Goal: Information Seeking & Learning: Learn about a topic

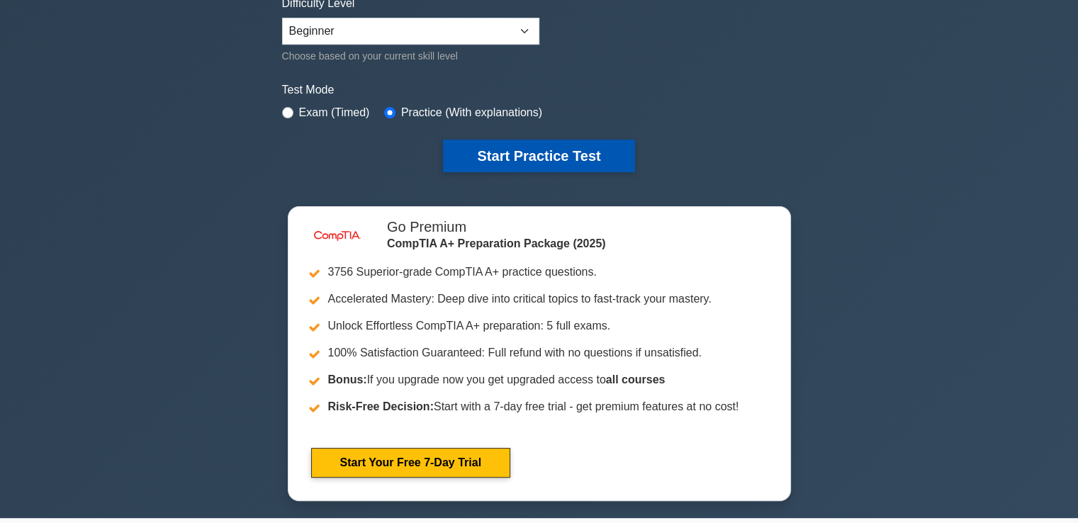
click at [521, 157] on button "Start Practice Test" at bounding box center [538, 156] width 191 height 33
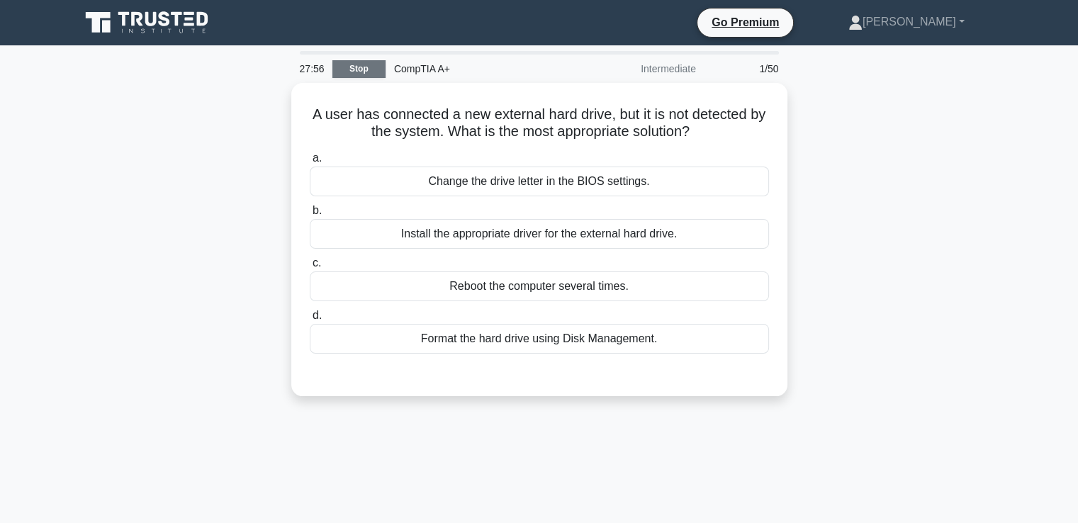
click at [366, 69] on link "Stop" at bounding box center [358, 69] width 53 height 18
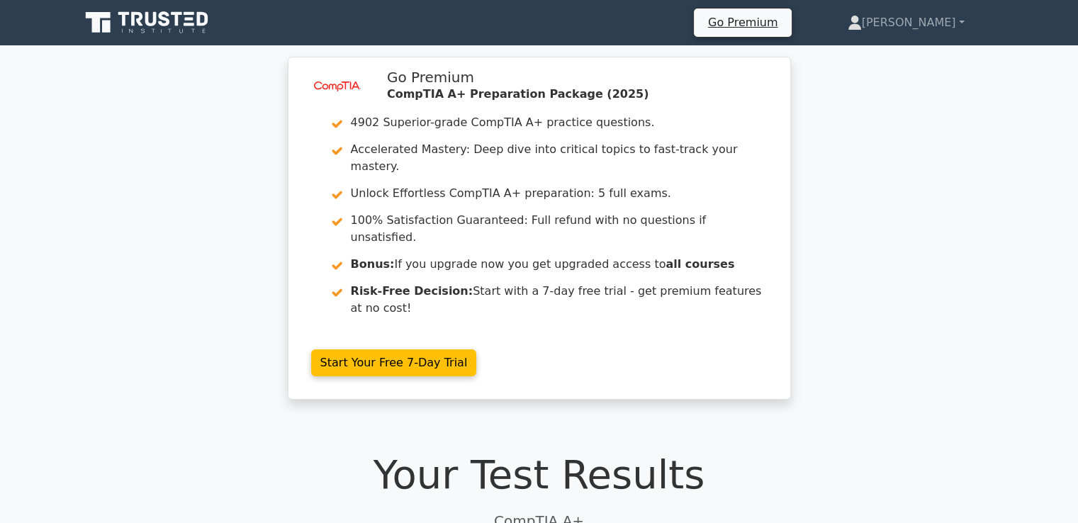
drag, startPoint x: 1083, startPoint y: 105, endPoint x: 1020, endPoint y: 82, distance: 66.4
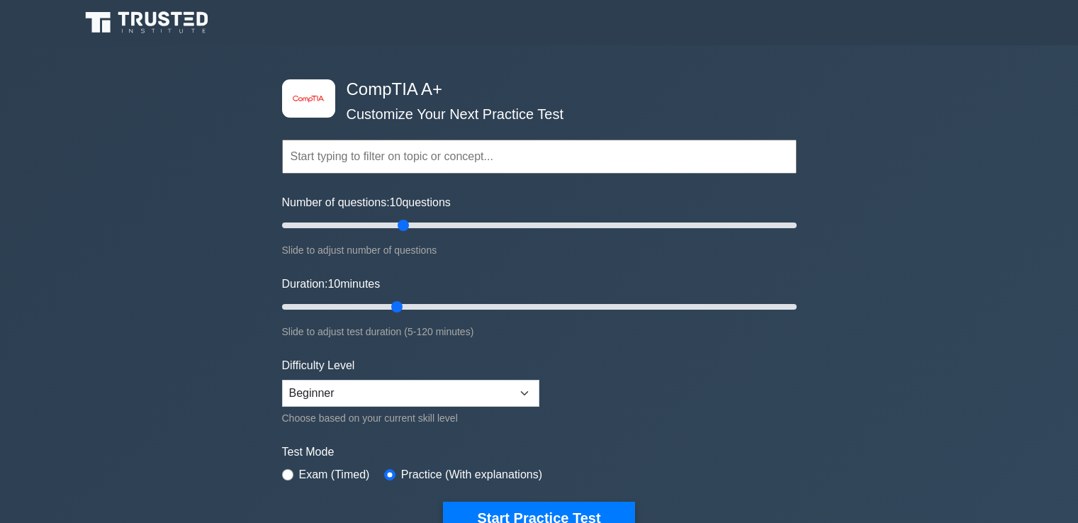
select select "beginner"
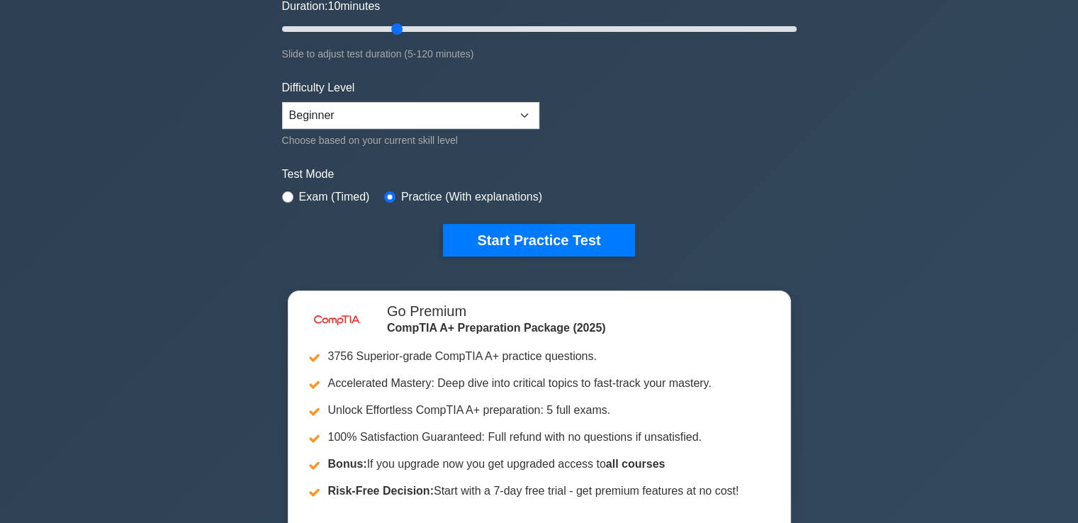
scroll to position [125, 0]
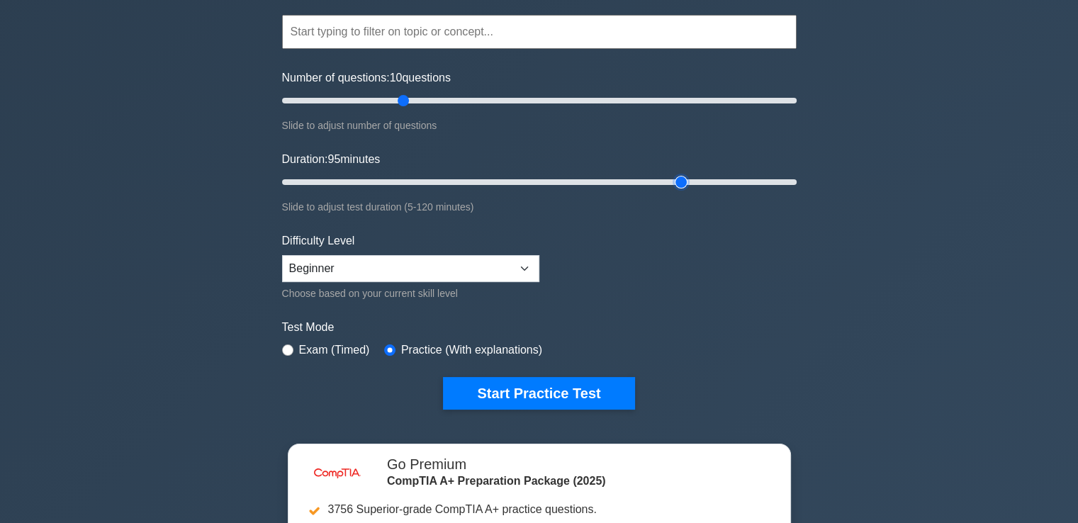
click at [686, 175] on input "Duration: 95 minutes" at bounding box center [539, 182] width 514 height 17
drag, startPoint x: 682, startPoint y: 176, endPoint x: 669, endPoint y: 182, distance: 14.0
click at [669, 182] on input "Duration: 95 minutes" at bounding box center [539, 182] width 514 height 17
click at [642, 179] on input "Duration: 85 minutes" at bounding box center [539, 182] width 514 height 17
click at [624, 181] on input "Duration: 80 minutes" at bounding box center [539, 182] width 514 height 17
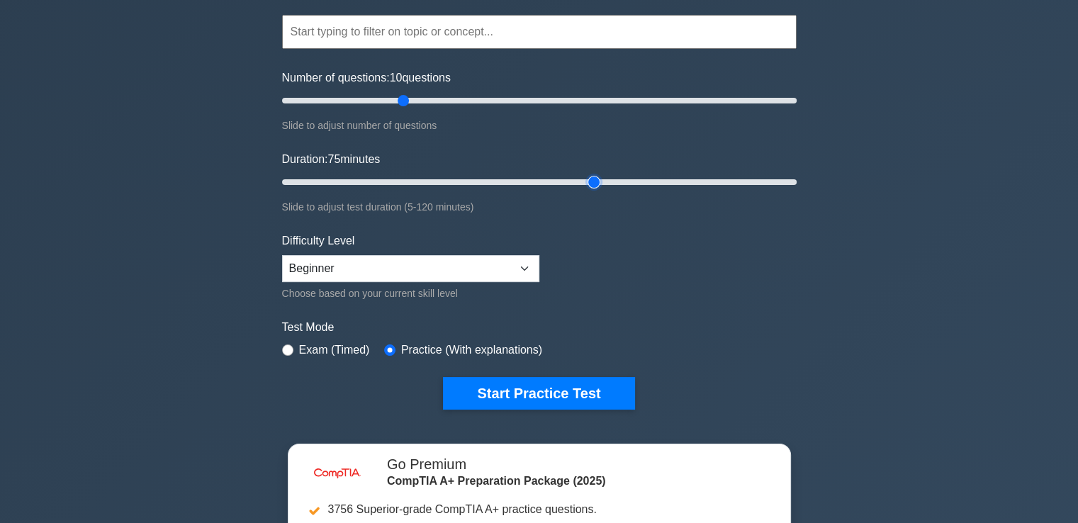
click at [600, 182] on input "Duration: 75 minutes" at bounding box center [539, 182] width 514 height 17
click at [580, 182] on input "Duration: 70 minutes" at bounding box center [539, 182] width 514 height 17
click at [558, 183] on input "Duration: 65 minutes" at bounding box center [539, 182] width 514 height 17
click at [541, 183] on input "Duration: 65 minutes" at bounding box center [539, 182] width 514 height 17
type input "60"
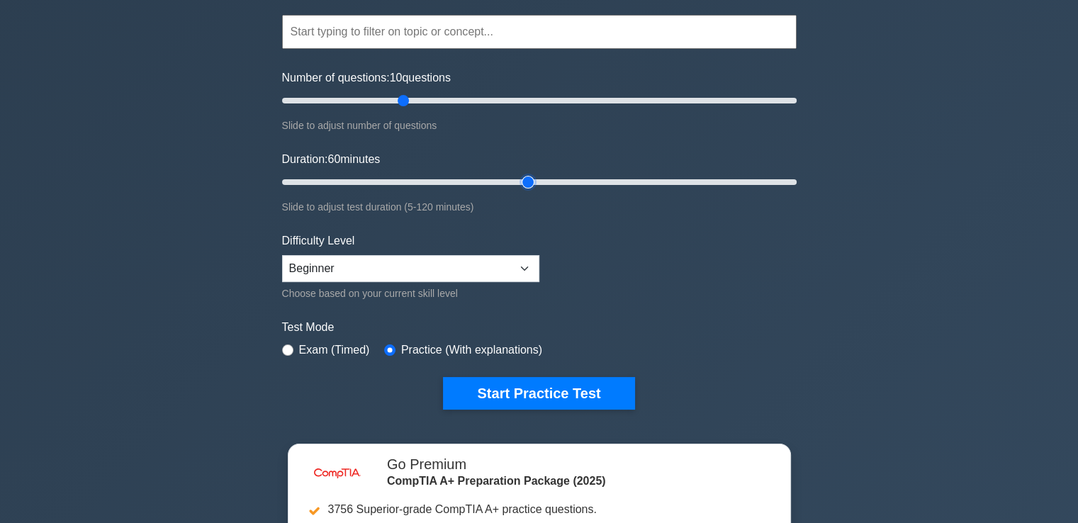
click at [536, 180] on input "Duration: 60 minutes" at bounding box center [539, 182] width 514 height 17
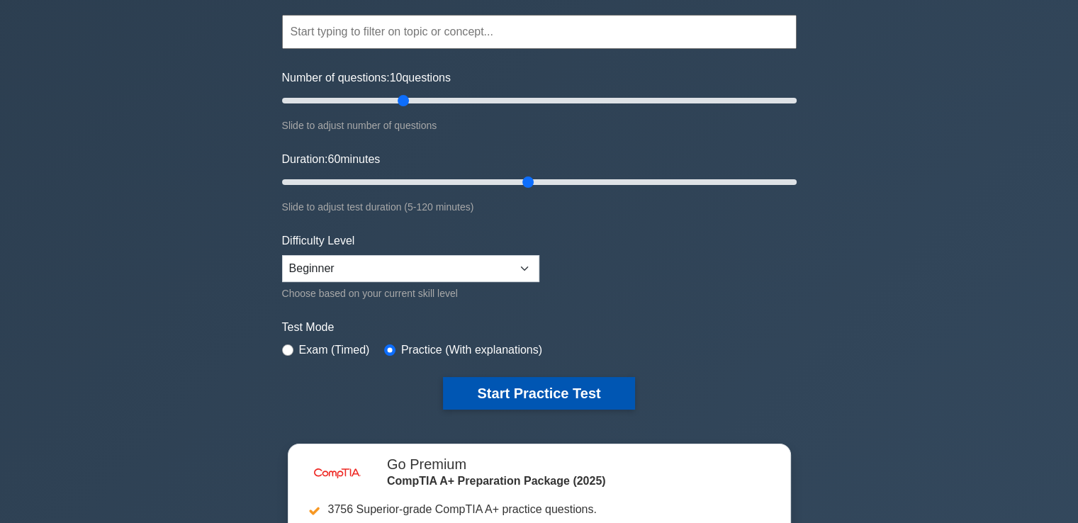
click at [568, 393] on button "Start Practice Test" at bounding box center [538, 393] width 191 height 33
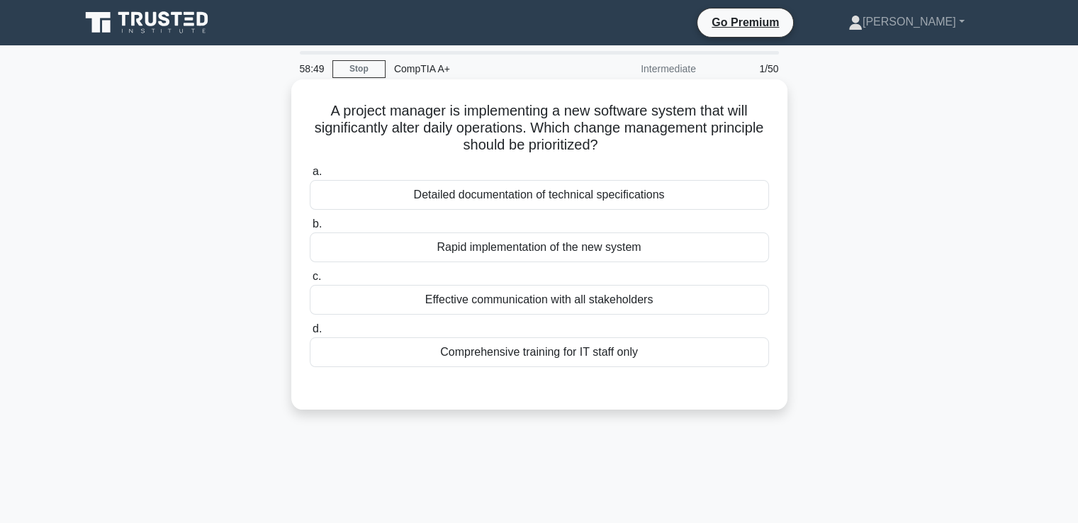
click at [472, 247] on div "Rapid implementation of the new system" at bounding box center [539, 247] width 459 height 30
click at [310, 229] on input "b. Rapid implementation of the new system" at bounding box center [310, 224] width 0 height 9
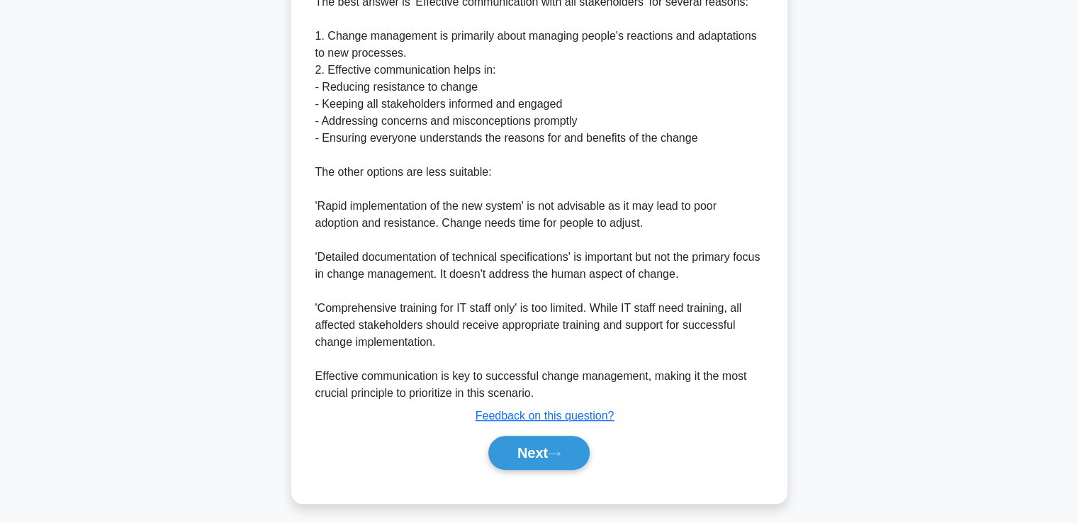
scroll to position [437, 0]
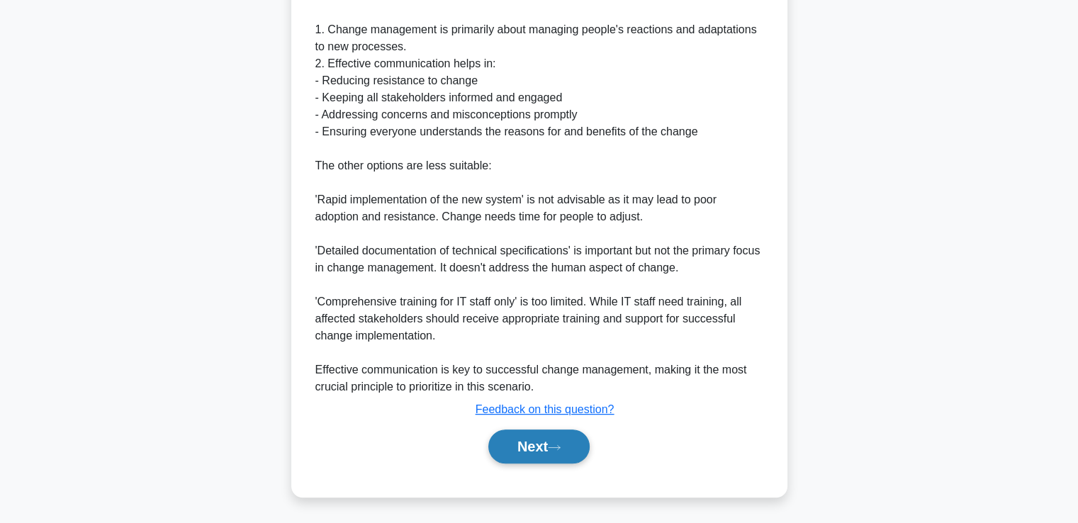
click at [557, 439] on button "Next" at bounding box center [538, 446] width 101 height 34
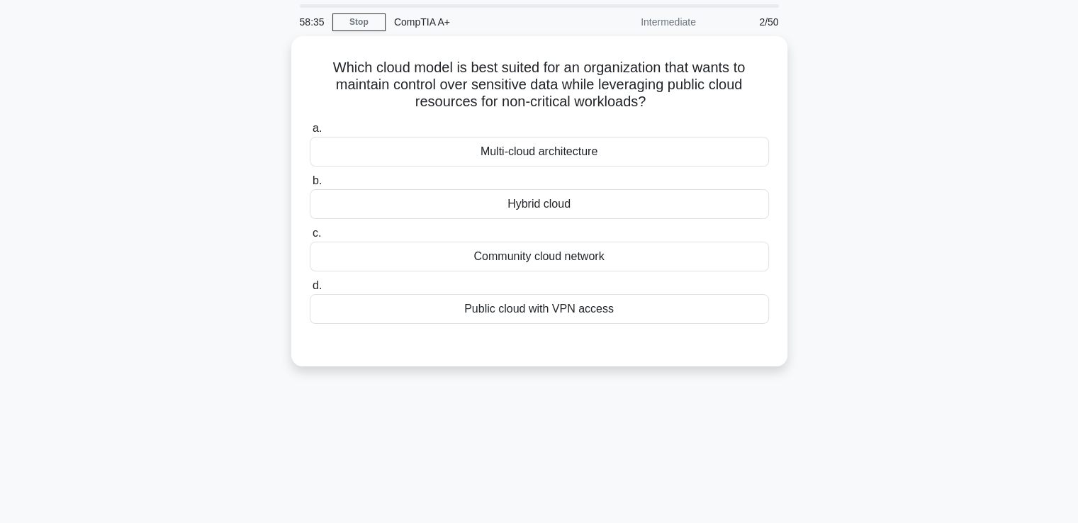
scroll to position [31, 0]
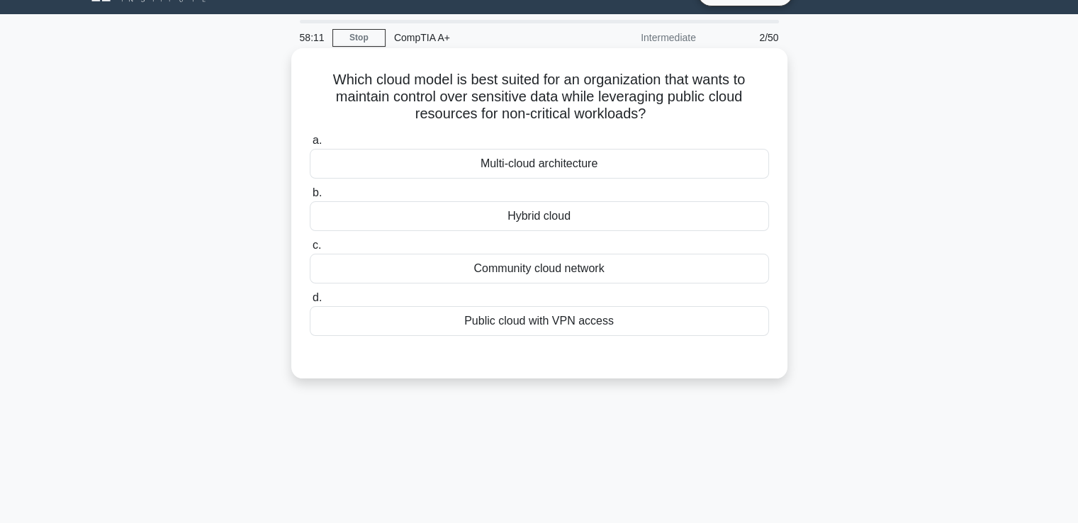
click at [686, 219] on div "Hybrid cloud" at bounding box center [539, 216] width 459 height 30
click at [310, 198] on input "b. Hybrid cloud" at bounding box center [310, 192] width 0 height 9
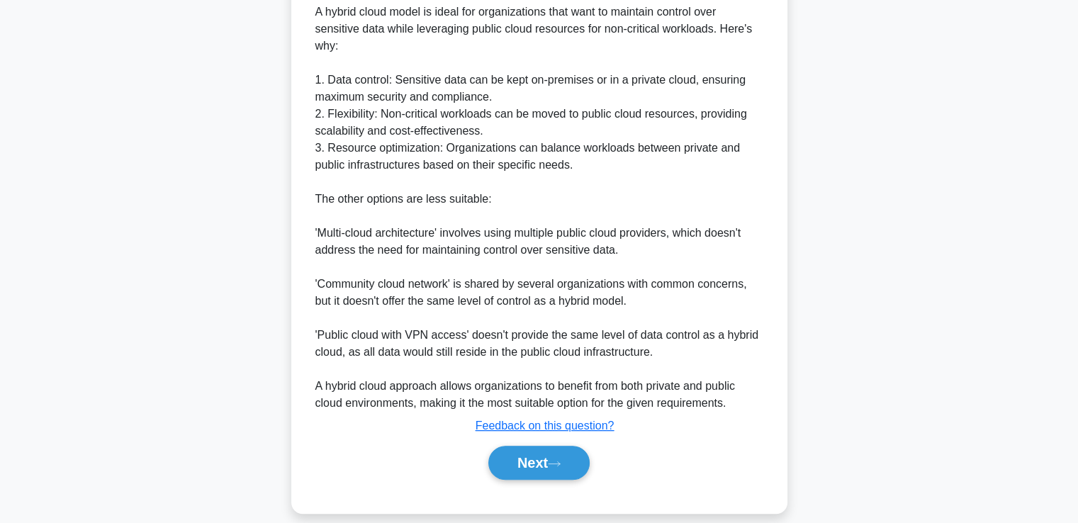
scroll to position [459, 0]
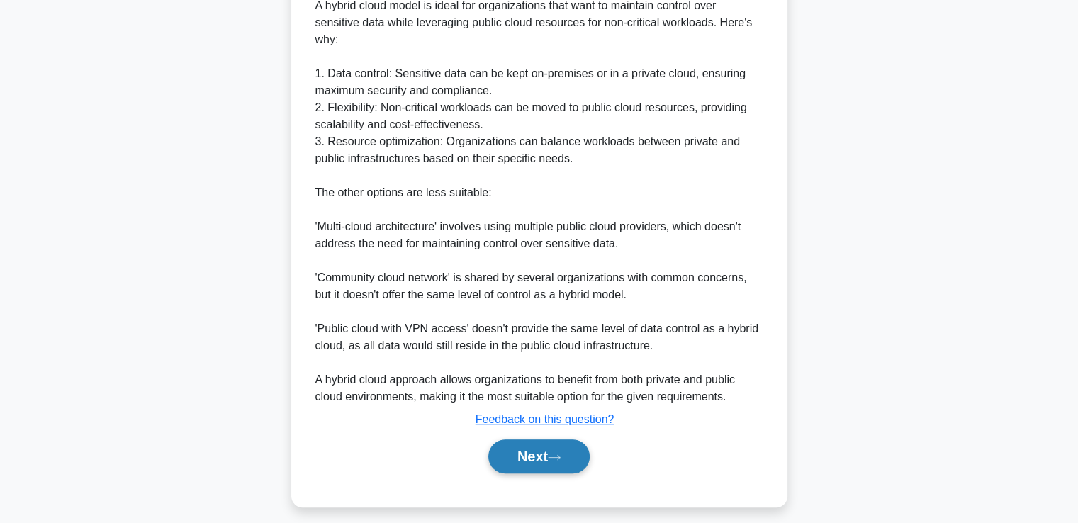
click at [556, 456] on icon at bounding box center [554, 458] width 13 height 8
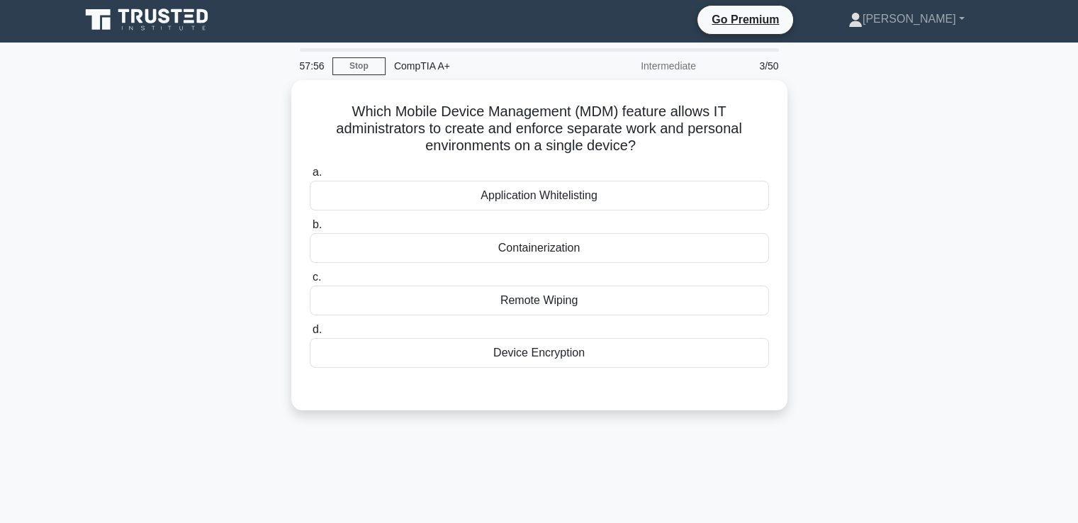
scroll to position [0, 0]
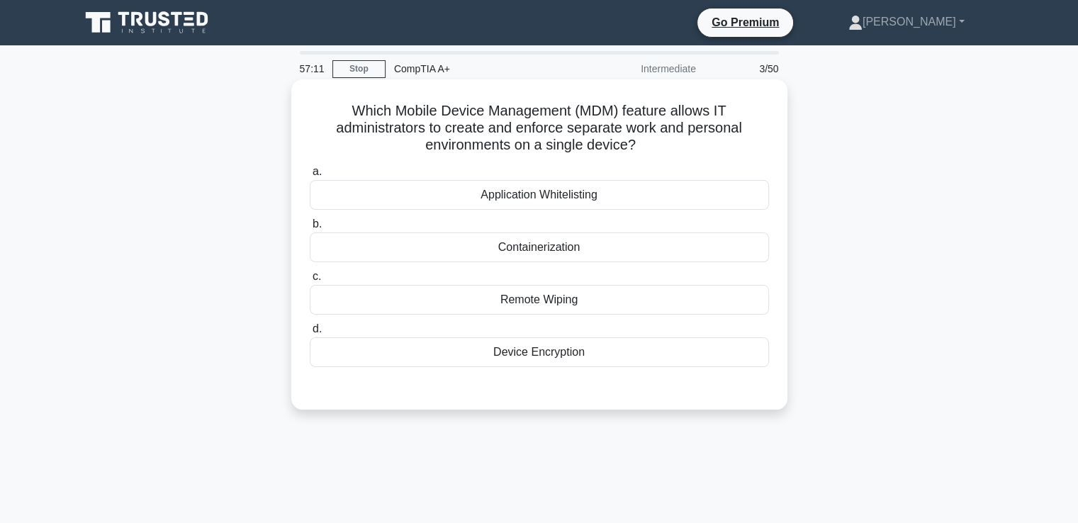
click at [524, 347] on div "Device Encryption" at bounding box center [539, 352] width 459 height 30
click at [310, 334] on input "d. Device Encryption" at bounding box center [310, 329] width 0 height 9
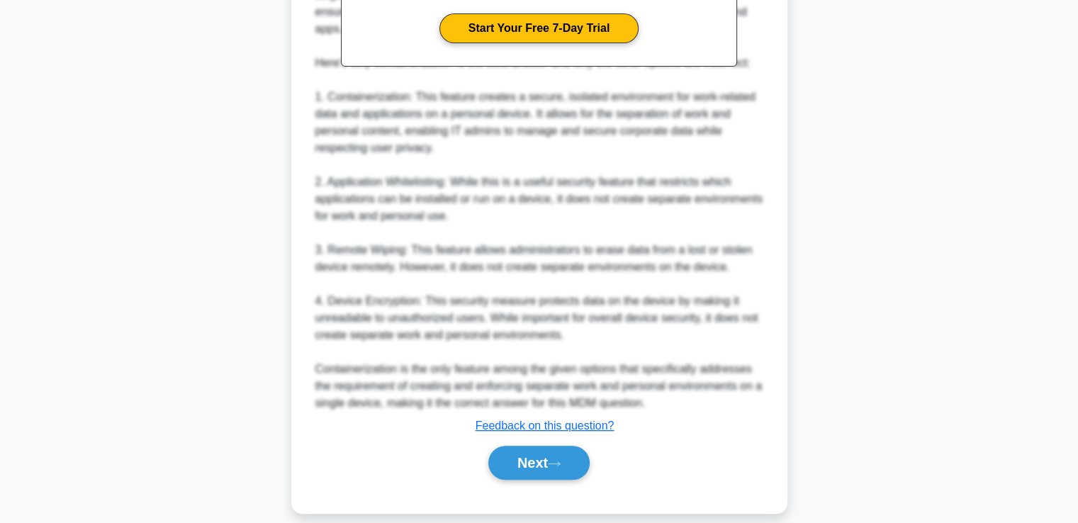
scroll to position [515, 0]
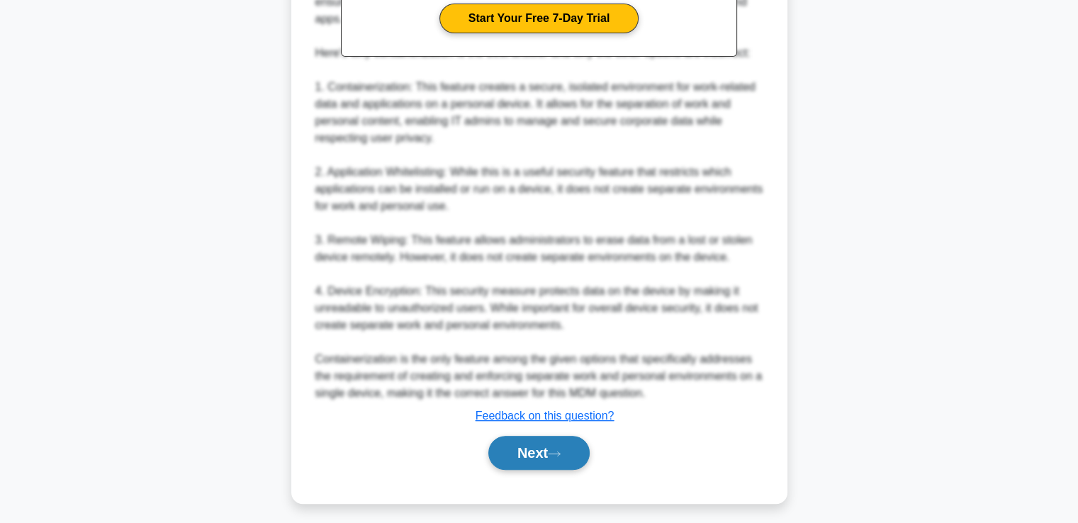
click at [515, 451] on button "Next" at bounding box center [538, 453] width 101 height 34
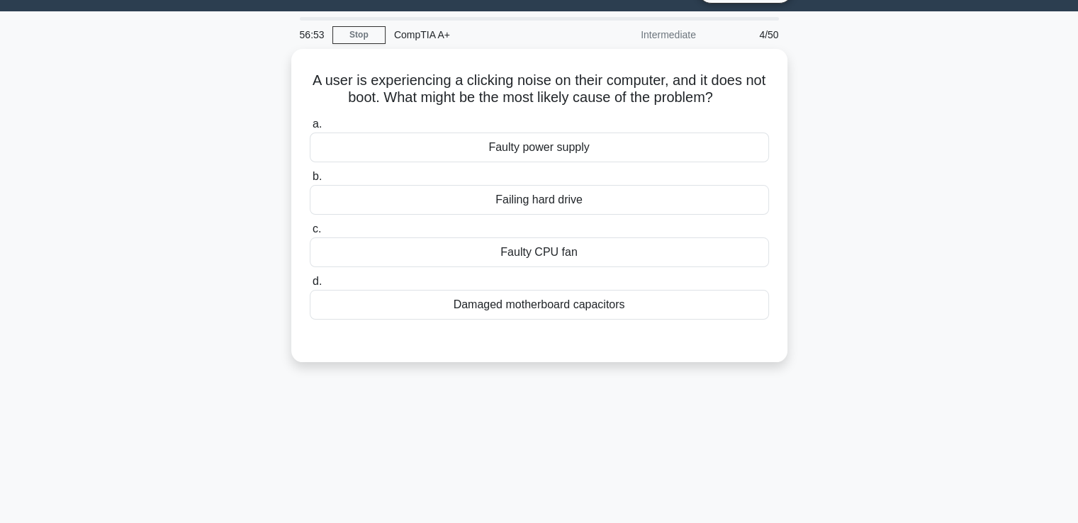
scroll to position [0, 0]
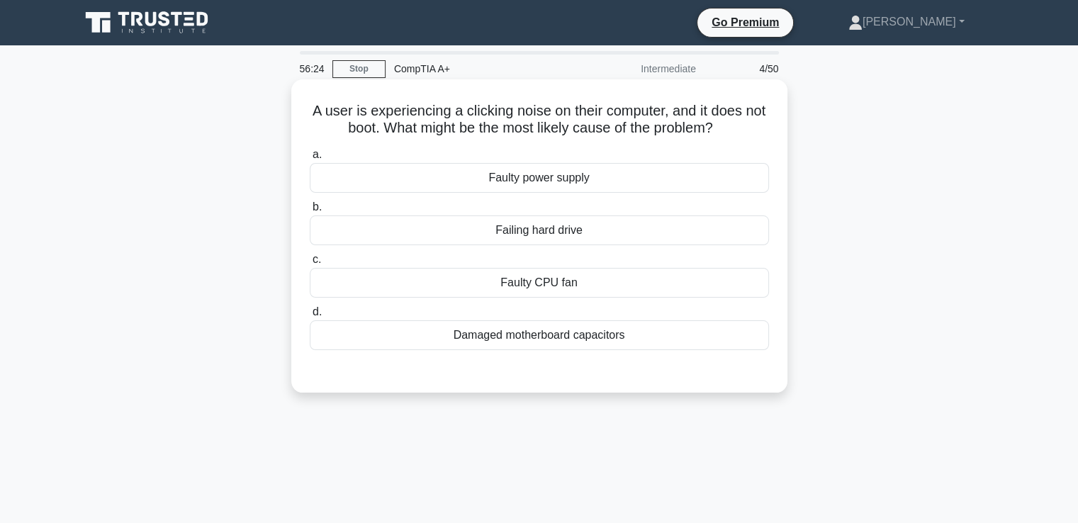
click at [567, 233] on div "Failing hard drive" at bounding box center [539, 230] width 459 height 30
click at [310, 212] on input "b. Failing hard drive" at bounding box center [310, 207] width 0 height 9
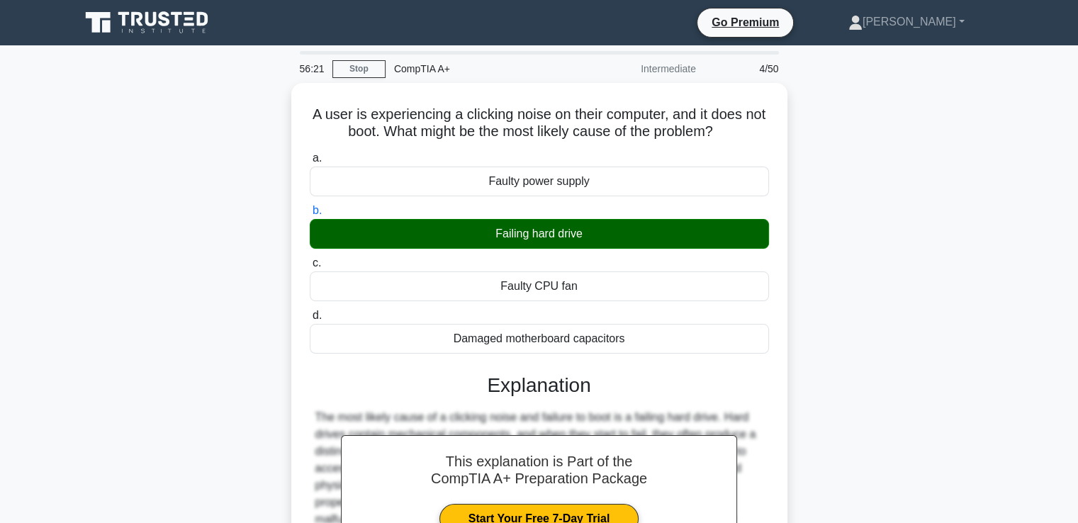
scroll to position [243, 0]
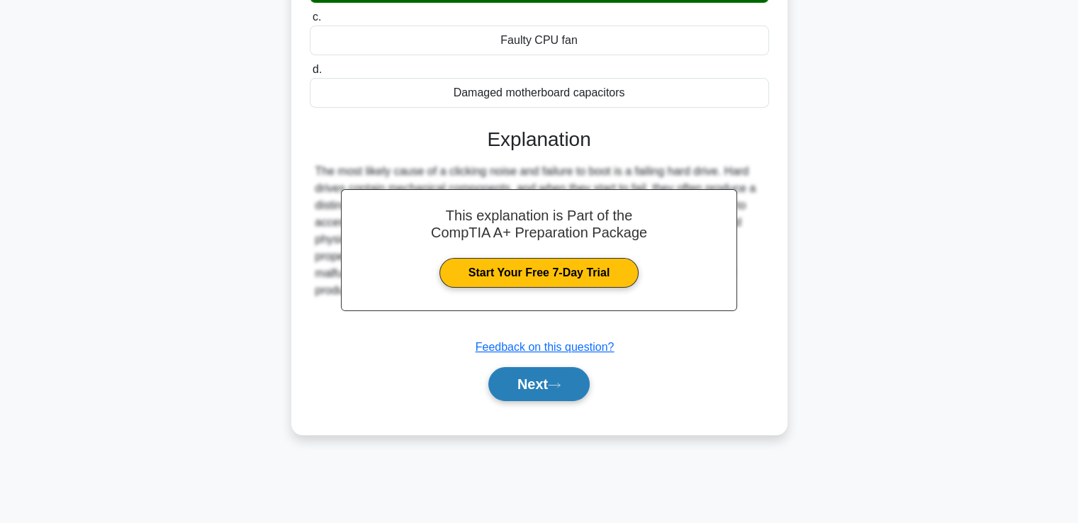
click at [521, 386] on button "Next" at bounding box center [538, 384] width 101 height 34
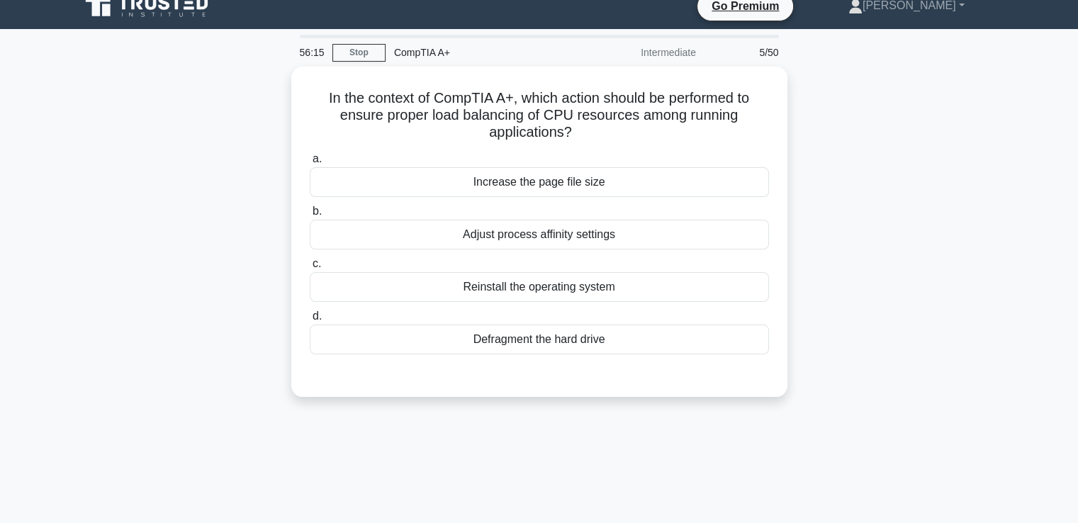
scroll to position [13, 0]
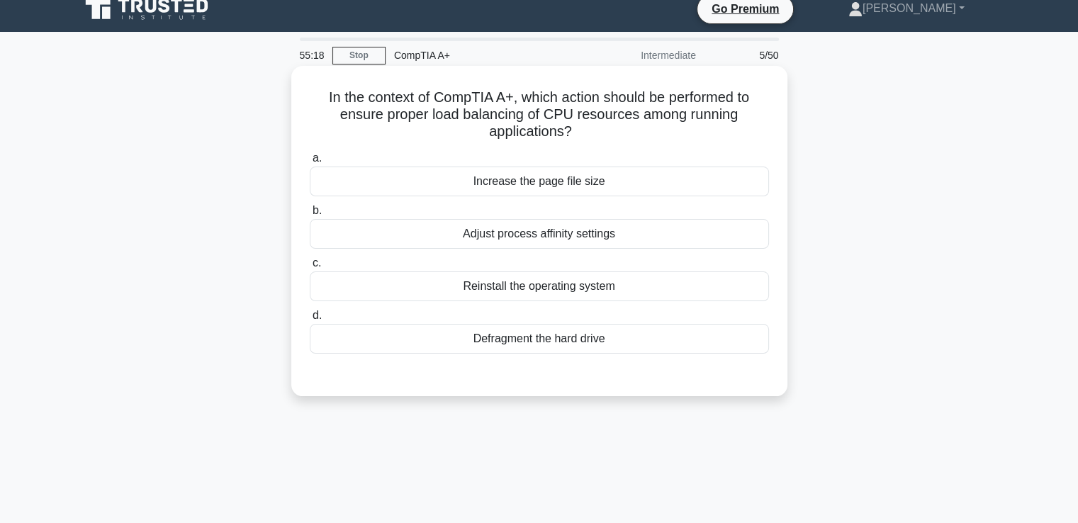
click at [614, 188] on div "Increase the page file size" at bounding box center [539, 182] width 459 height 30
click at [310, 163] on input "a. Increase the page file size" at bounding box center [310, 158] width 0 height 9
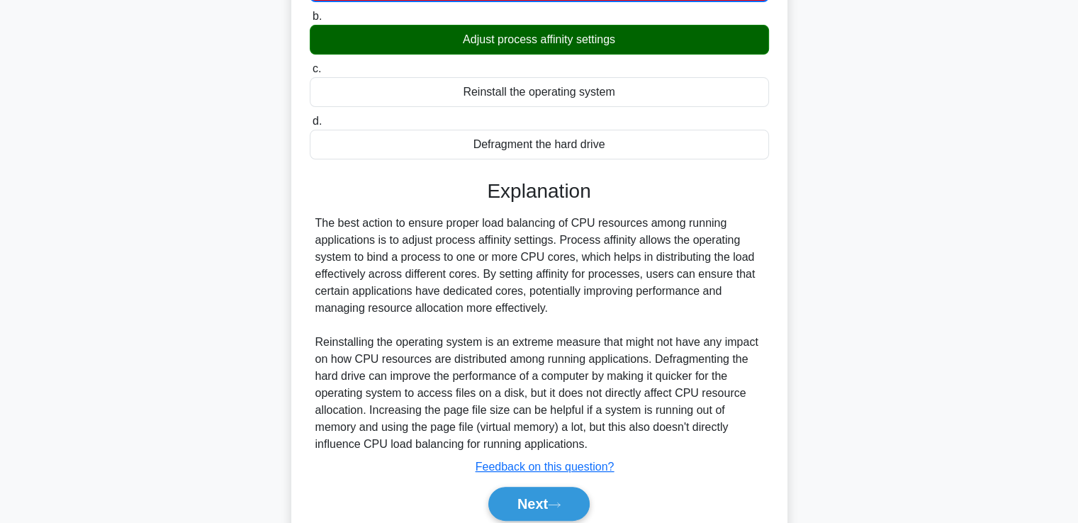
scroll to position [235, 0]
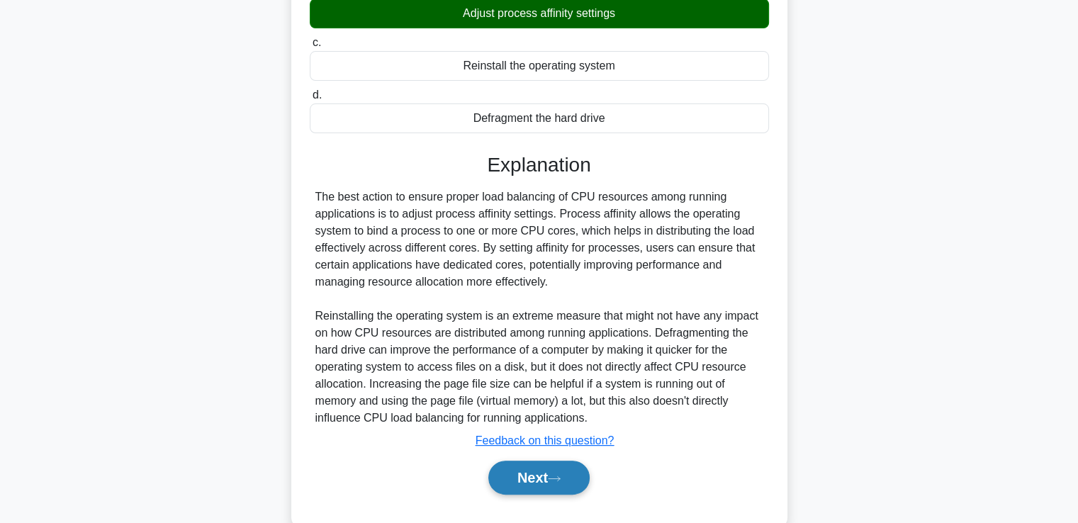
click at [531, 470] on button "Next" at bounding box center [538, 478] width 101 height 34
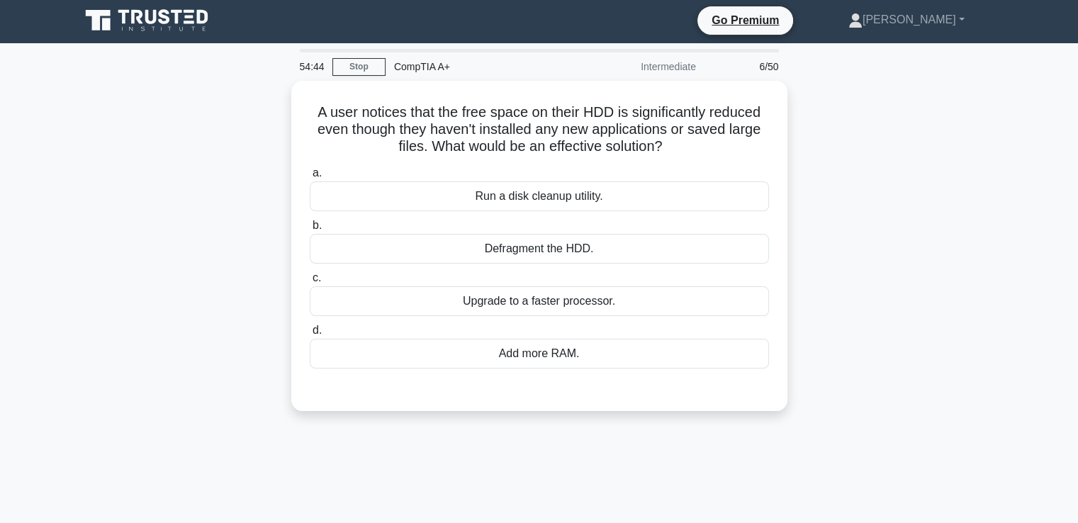
scroll to position [0, 0]
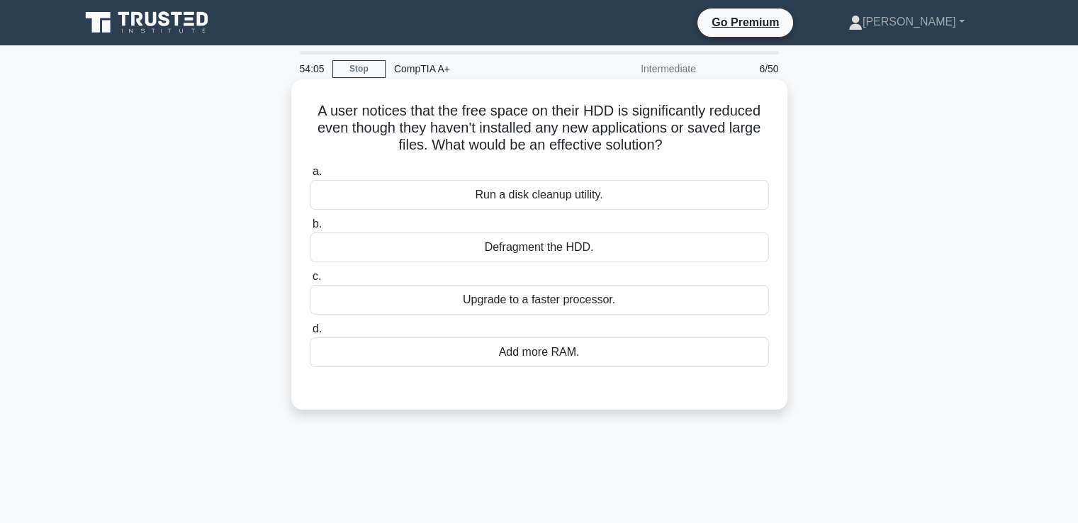
click at [533, 197] on div "Run a disk cleanup utility." at bounding box center [539, 195] width 459 height 30
click at [310, 176] on input "a. Run a disk cleanup utility." at bounding box center [310, 171] width 0 height 9
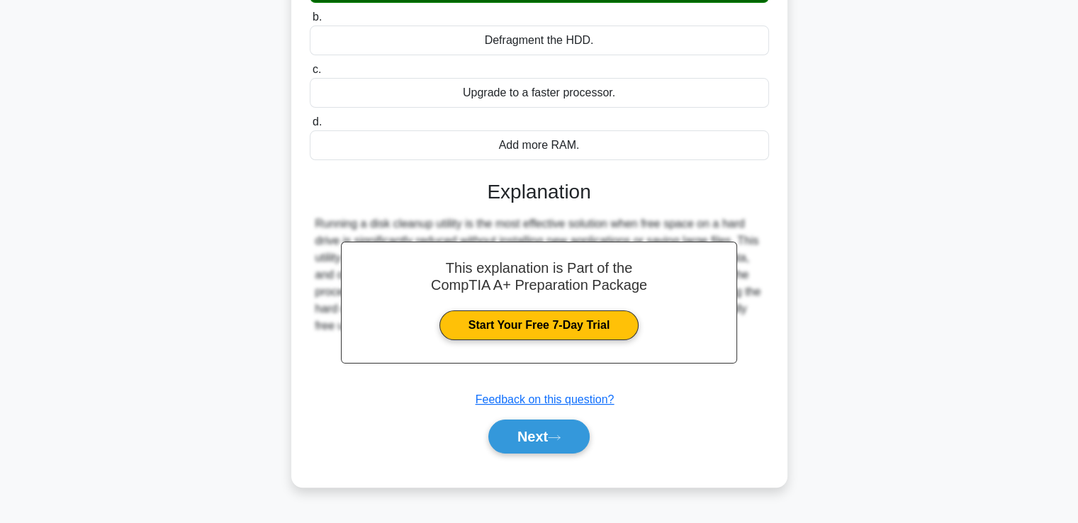
scroll to position [214, 0]
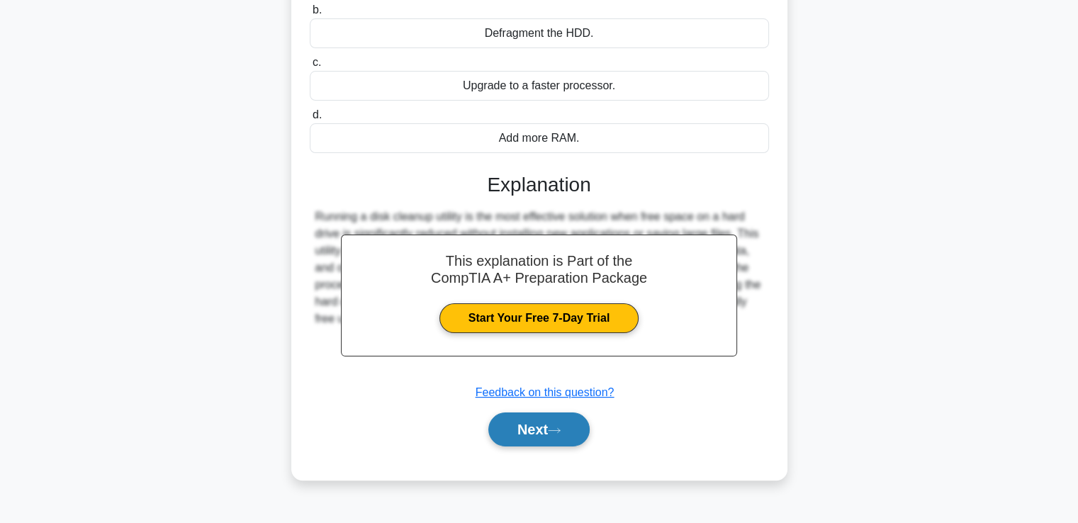
click at [568, 431] on button "Next" at bounding box center [538, 429] width 101 height 34
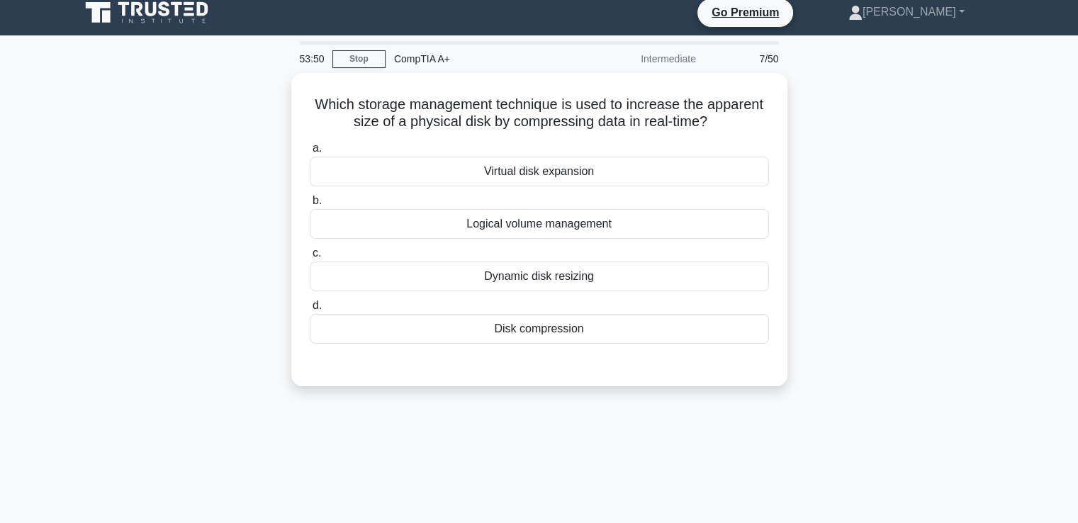
scroll to position [0, 0]
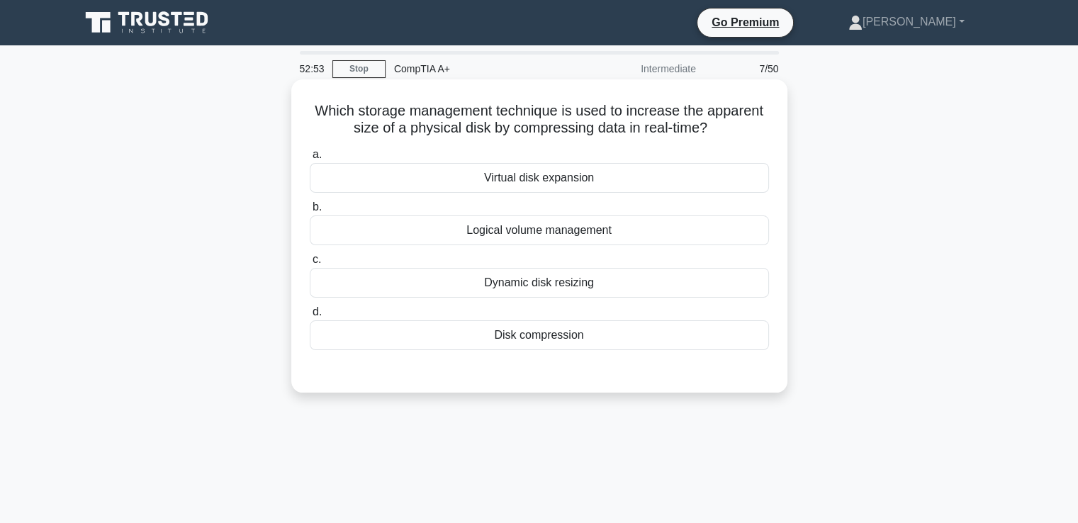
click at [580, 335] on div "Disk compression" at bounding box center [539, 335] width 459 height 30
click at [310, 317] on input "d. Disk compression" at bounding box center [310, 312] width 0 height 9
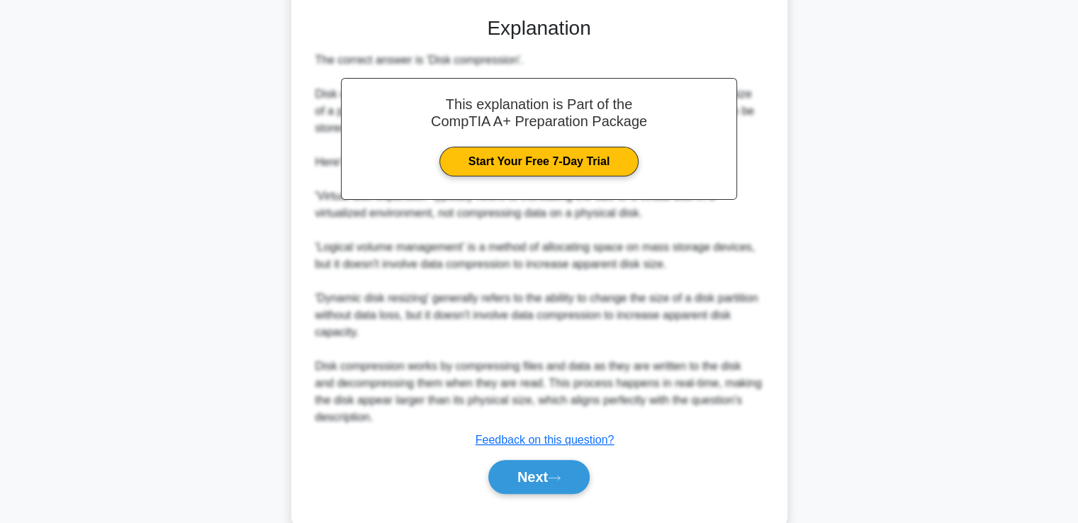
scroll to position [384, 0]
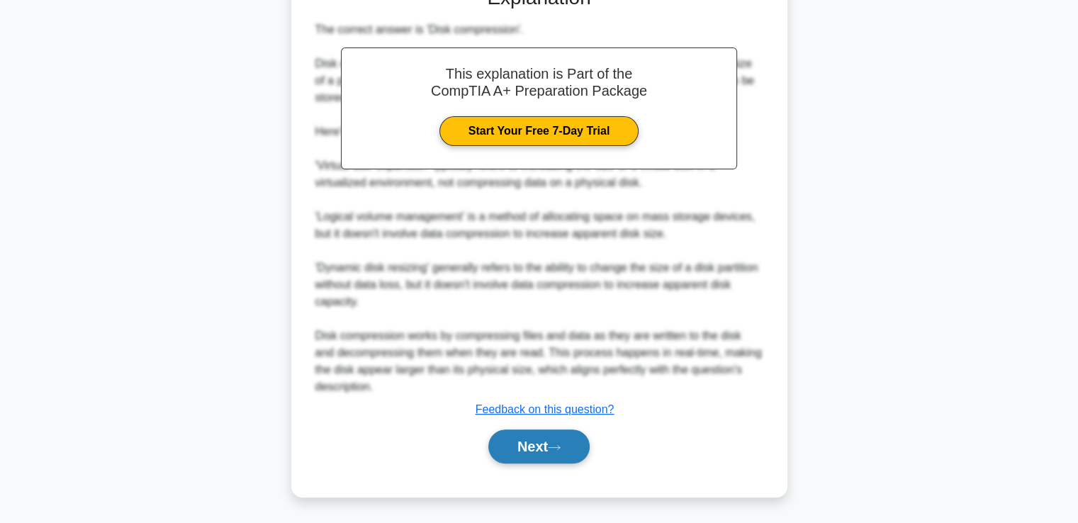
click at [548, 443] on button "Next" at bounding box center [538, 446] width 101 height 34
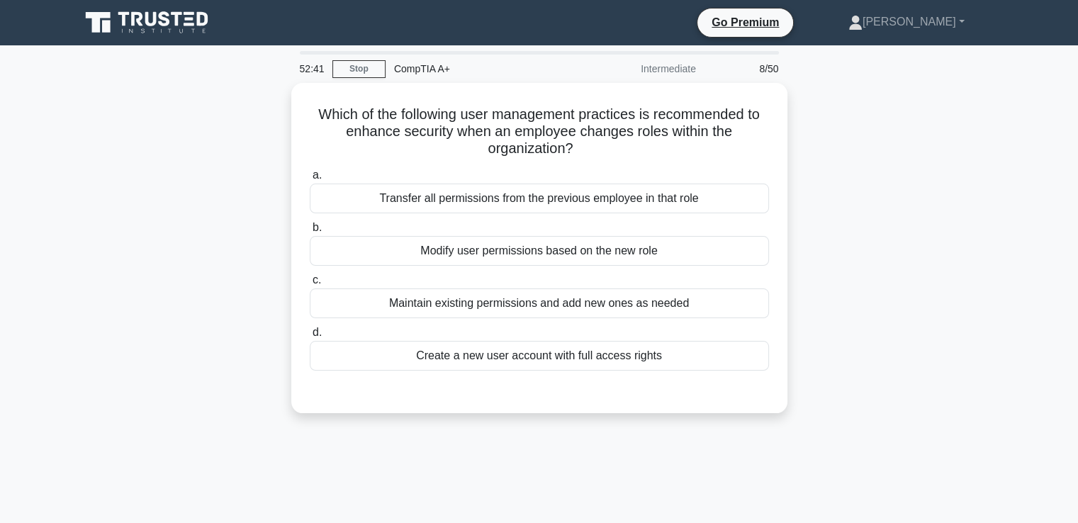
scroll to position [0, 0]
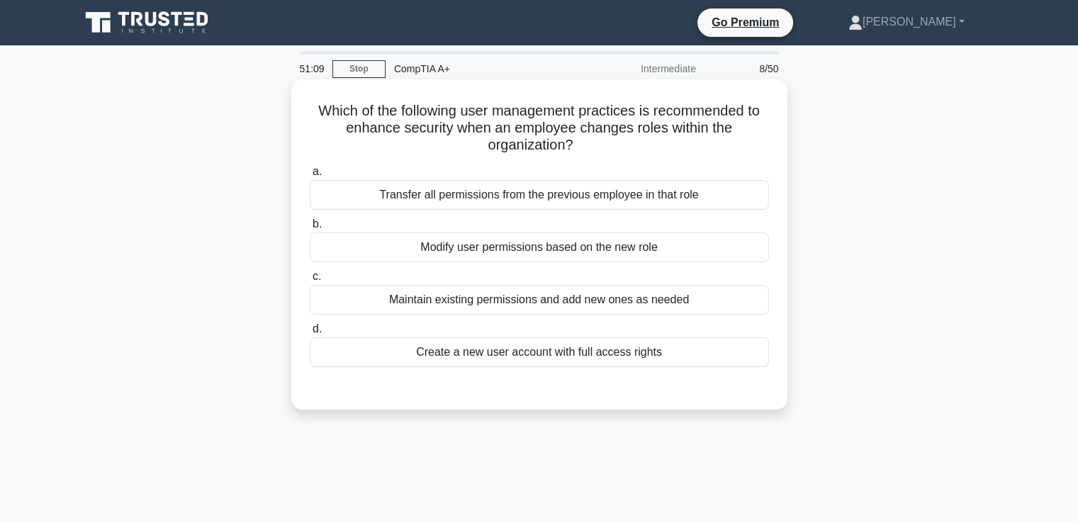
click at [559, 252] on div "Modify user permissions based on the new role" at bounding box center [539, 247] width 459 height 30
click at [310, 229] on input "b. Modify user permissions based on the new role" at bounding box center [310, 224] width 0 height 9
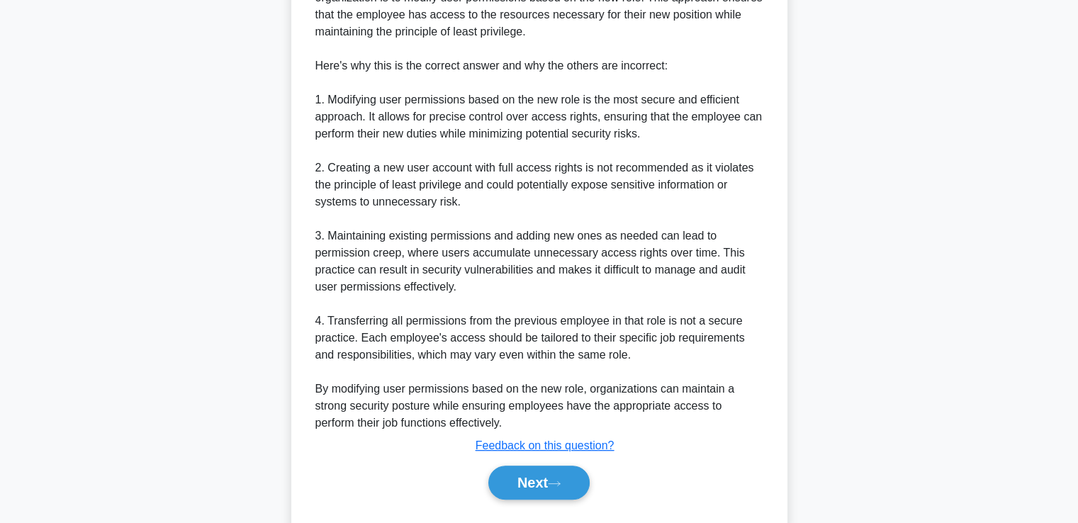
scroll to position [486, 0]
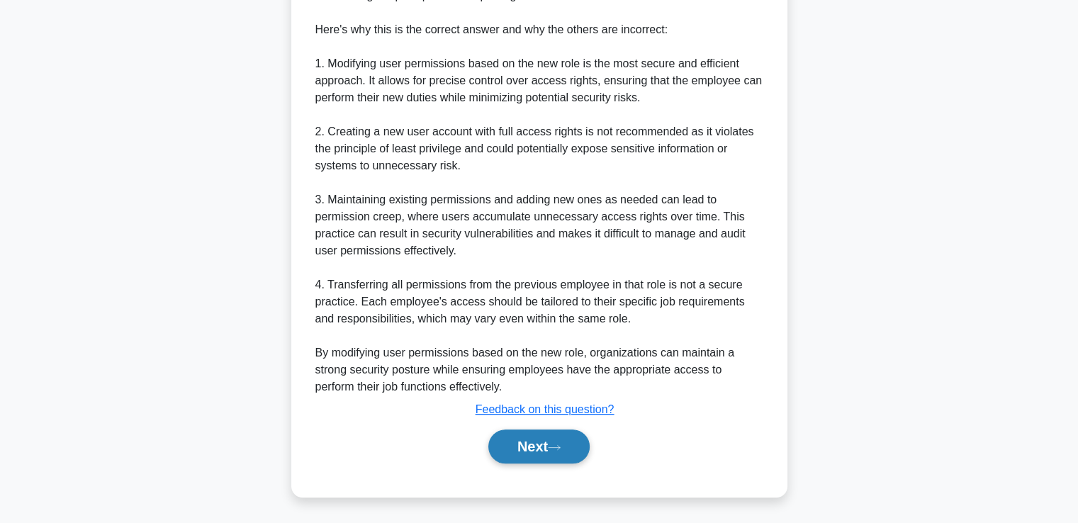
click at [558, 454] on button "Next" at bounding box center [538, 446] width 101 height 34
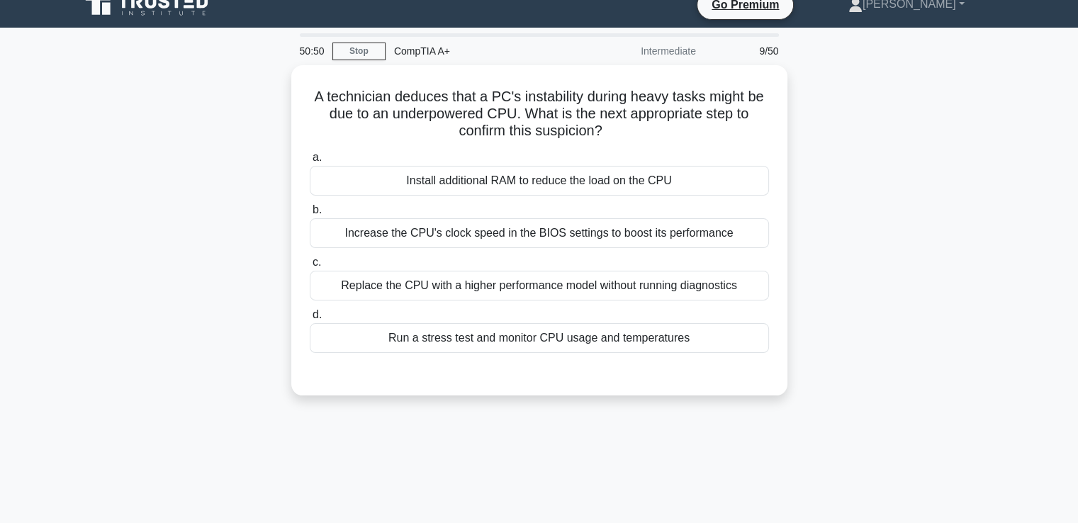
scroll to position [14, 0]
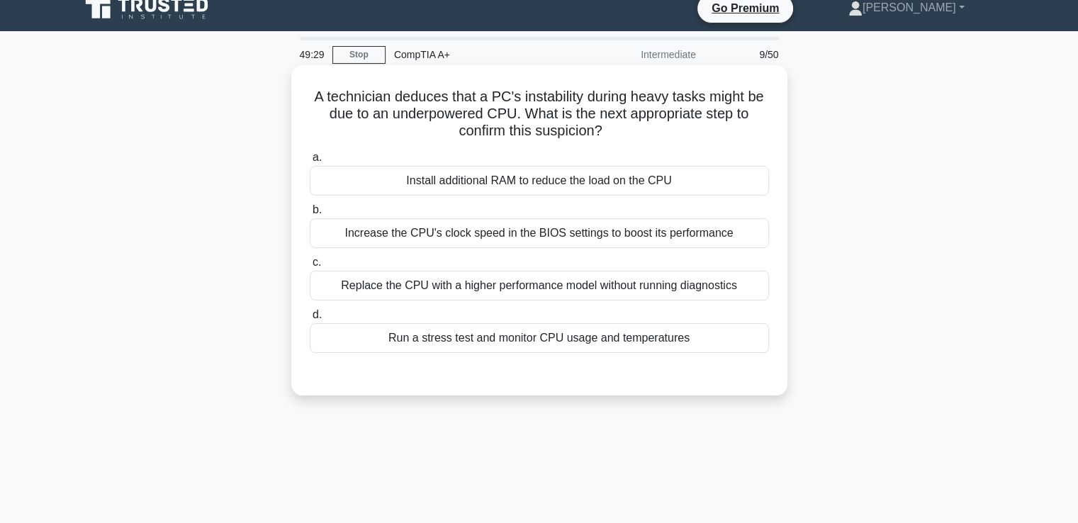
click at [462, 334] on div "Run a stress test and monitor CPU usage and temperatures" at bounding box center [539, 338] width 459 height 30
click at [310, 320] on input "d. Run a stress test and monitor CPU usage and temperatures" at bounding box center [310, 314] width 0 height 9
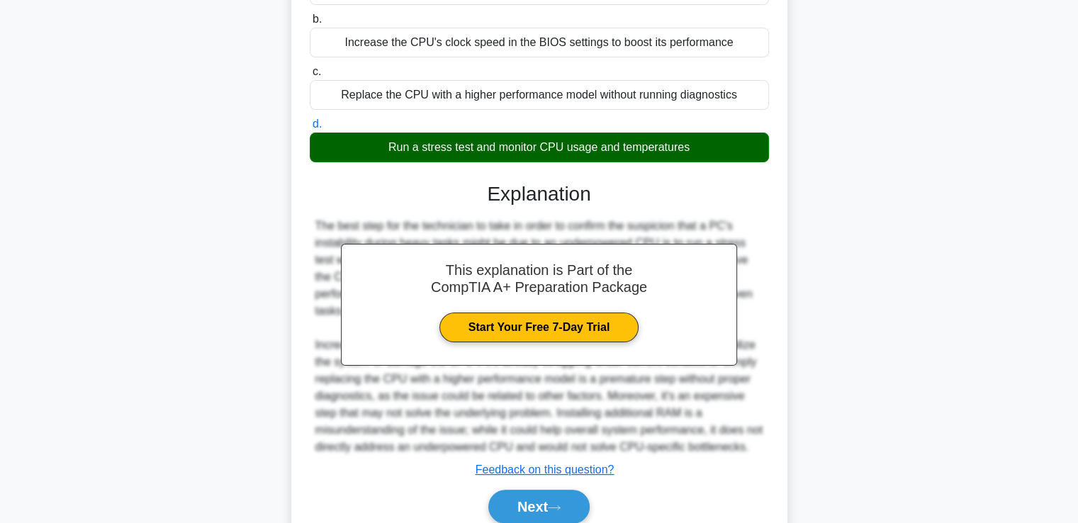
scroll to position [211, 0]
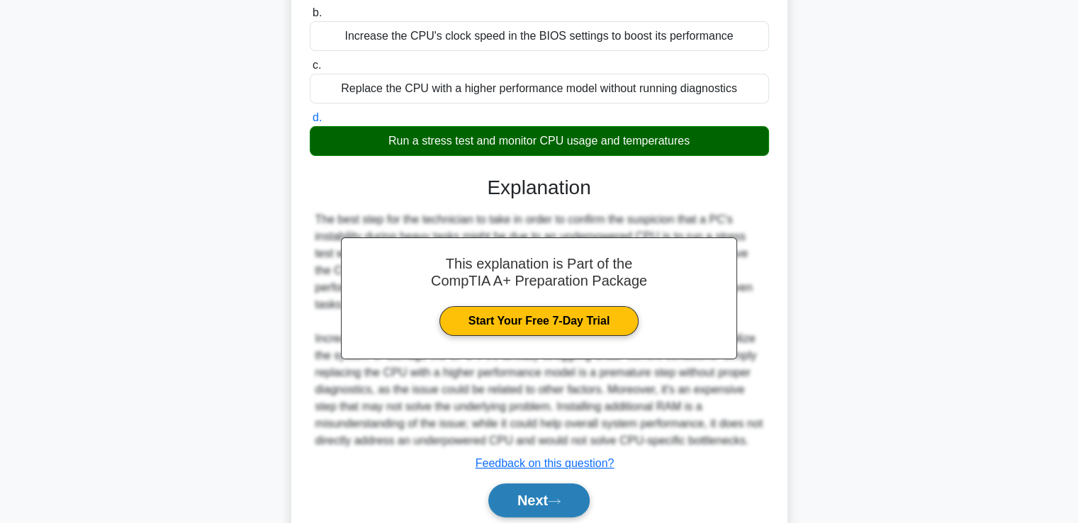
click at [528, 502] on button "Next" at bounding box center [538, 500] width 101 height 34
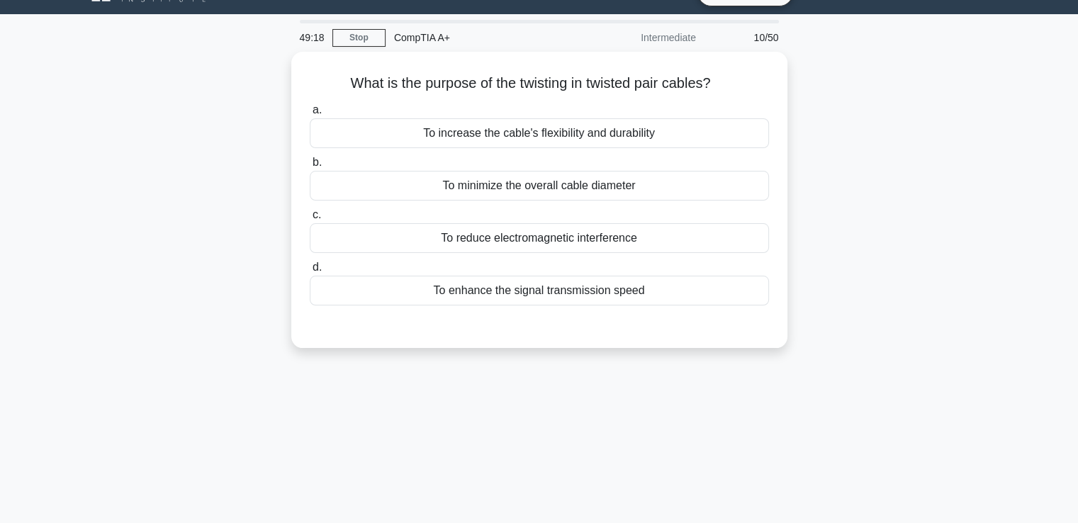
scroll to position [0, 0]
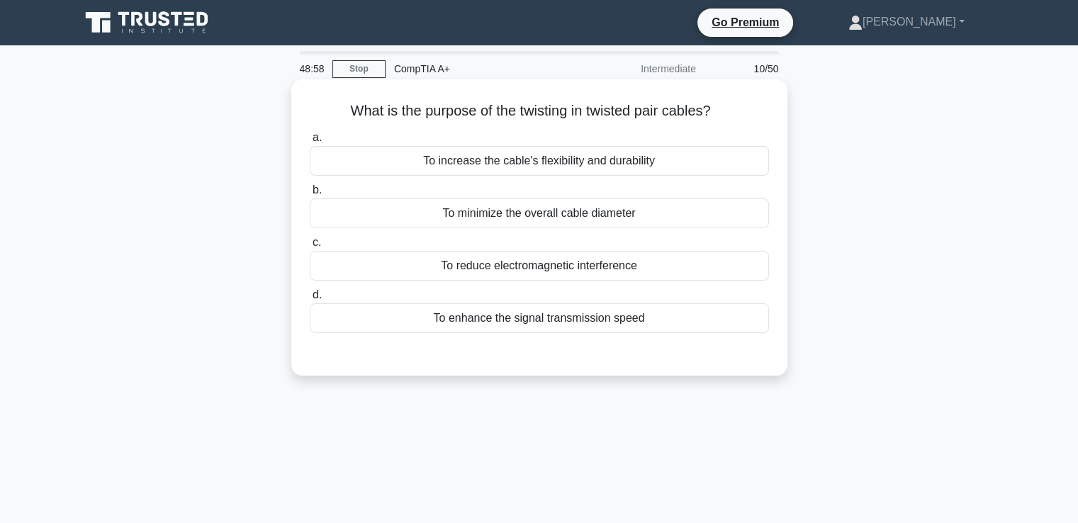
click at [592, 210] on div "To minimize the overall cable diameter" at bounding box center [539, 213] width 459 height 30
click at [310, 195] on input "b. To minimize the overall cable diameter" at bounding box center [310, 190] width 0 height 9
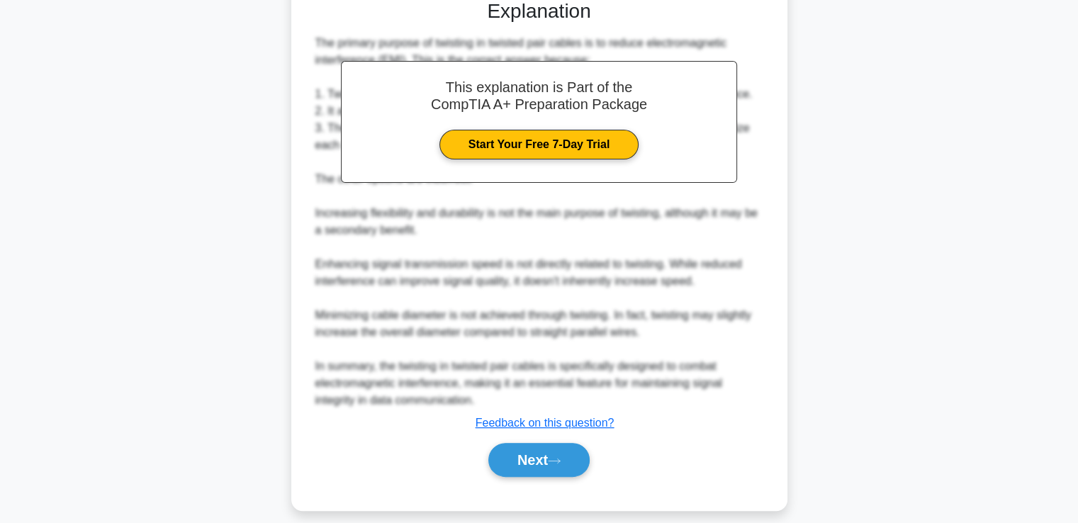
scroll to position [368, 0]
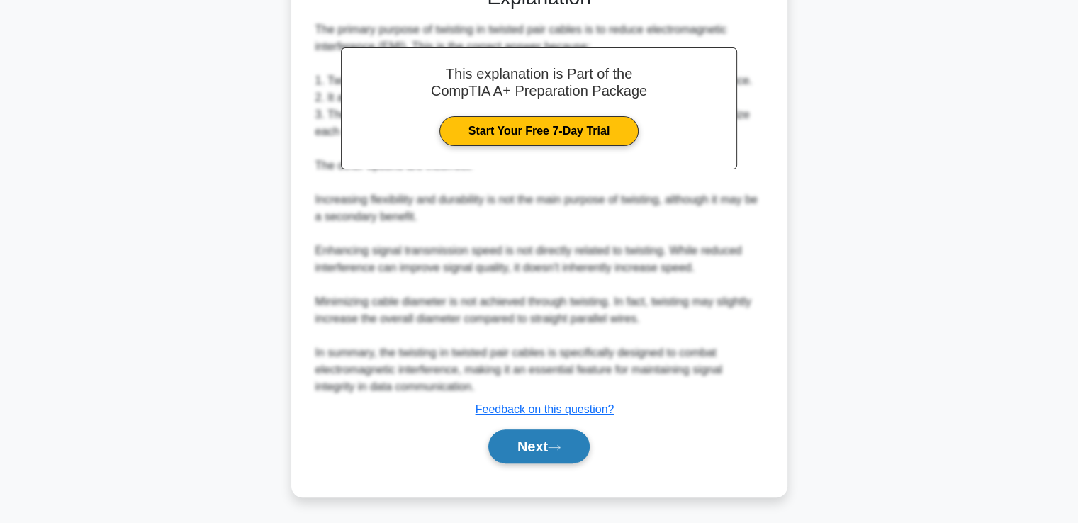
click at [549, 444] on button "Next" at bounding box center [538, 446] width 101 height 34
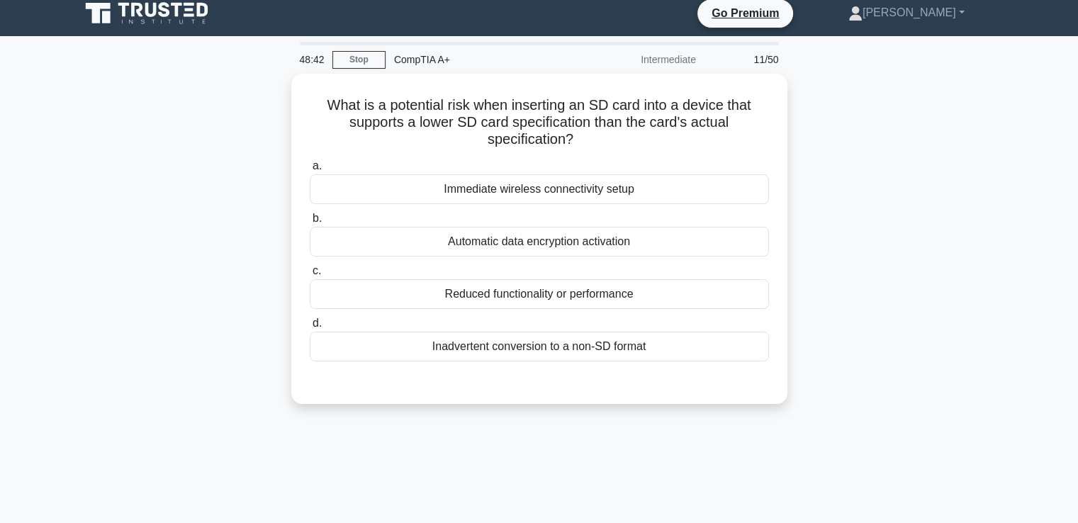
scroll to position [6, 0]
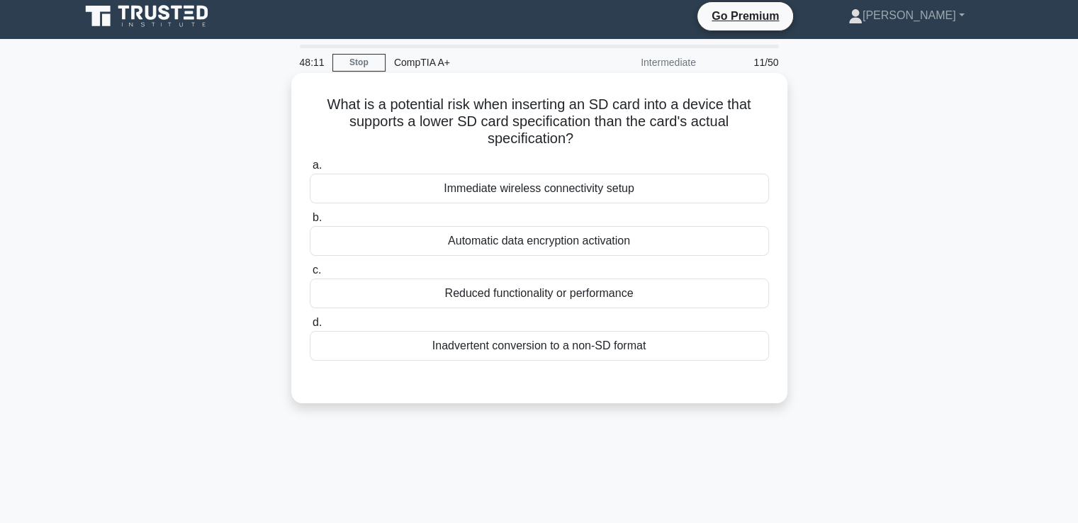
click at [592, 291] on div "Reduced functionality or performance" at bounding box center [539, 293] width 459 height 30
click at [310, 275] on input "c. Reduced functionality or performance" at bounding box center [310, 270] width 0 height 9
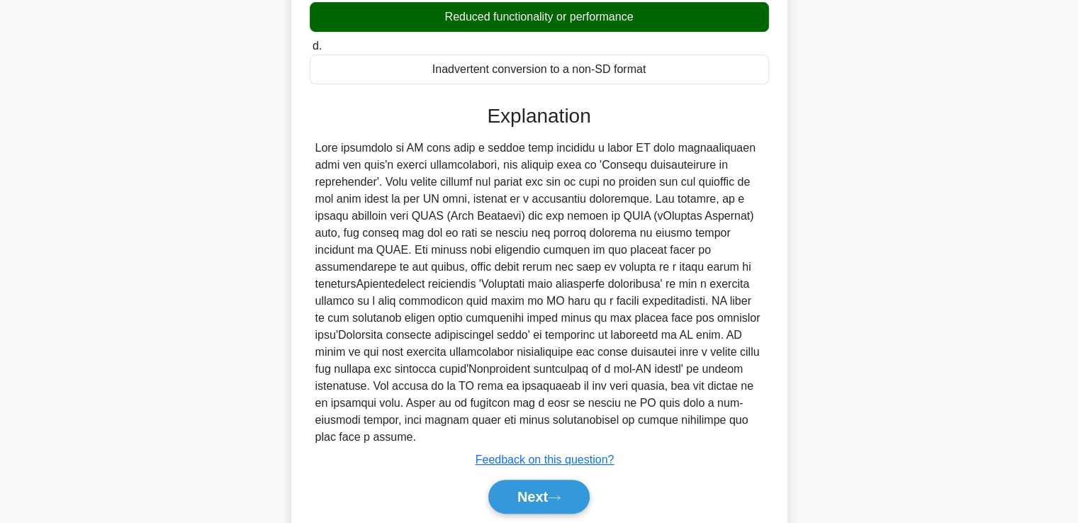
scroll to position [316, 0]
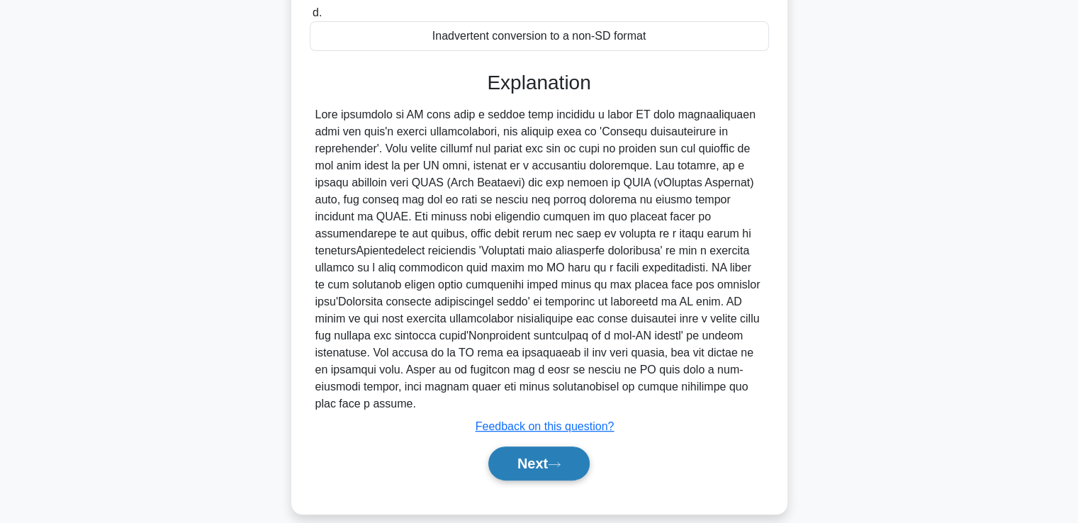
click at [546, 453] on button "Next" at bounding box center [538, 463] width 101 height 34
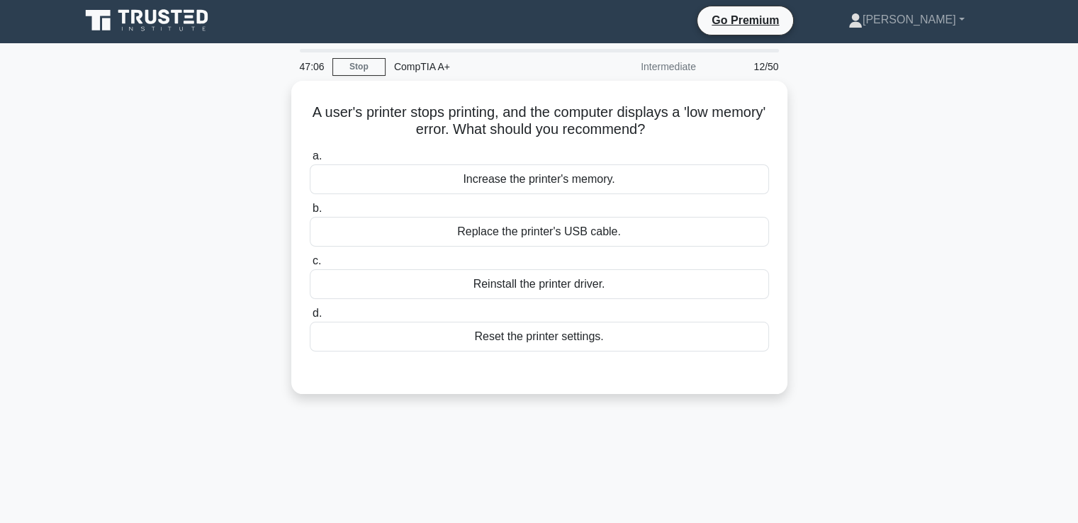
scroll to position [0, 0]
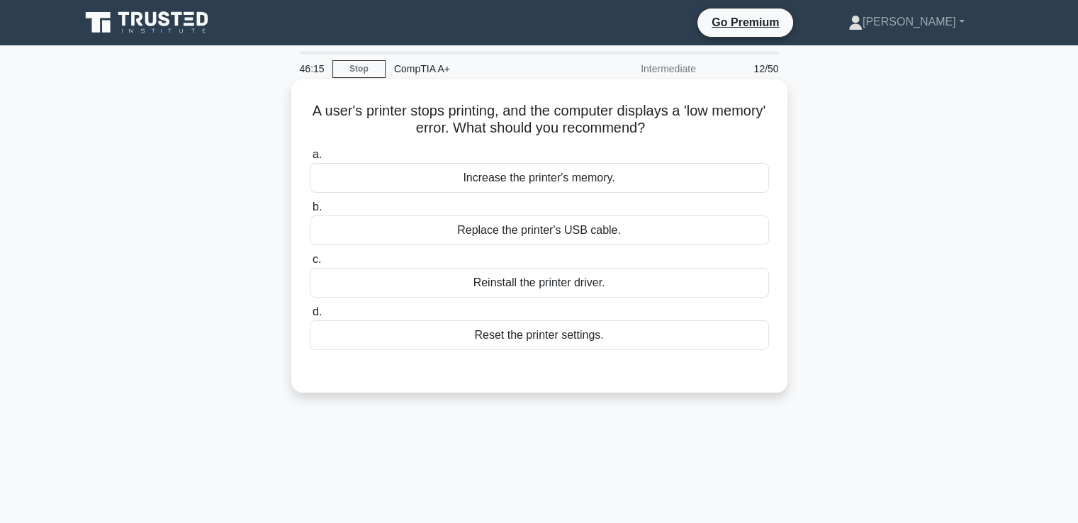
click at [585, 169] on div "Increase the printer's memory." at bounding box center [539, 178] width 459 height 30
click at [310, 159] on input "a. Increase the printer's memory." at bounding box center [310, 154] width 0 height 9
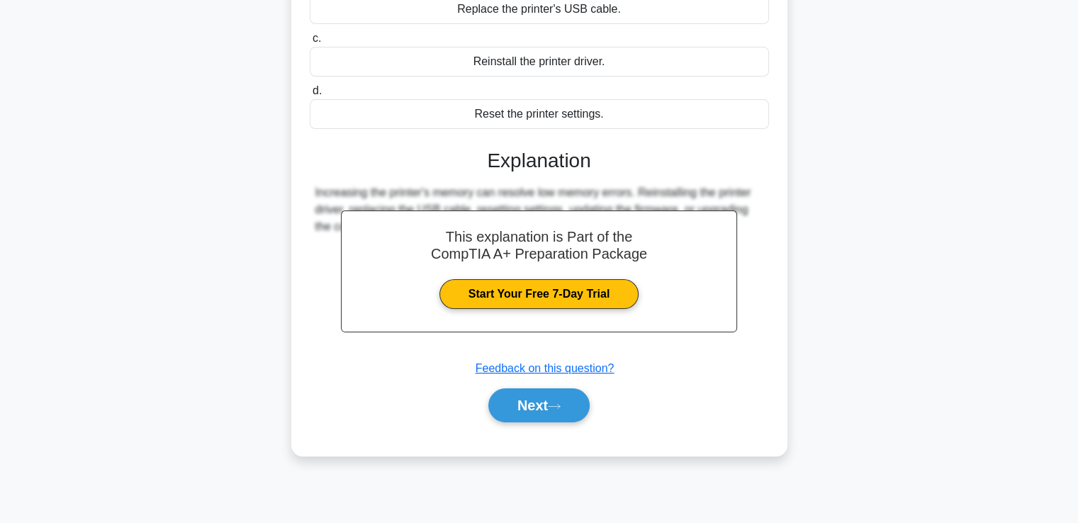
scroll to position [227, 0]
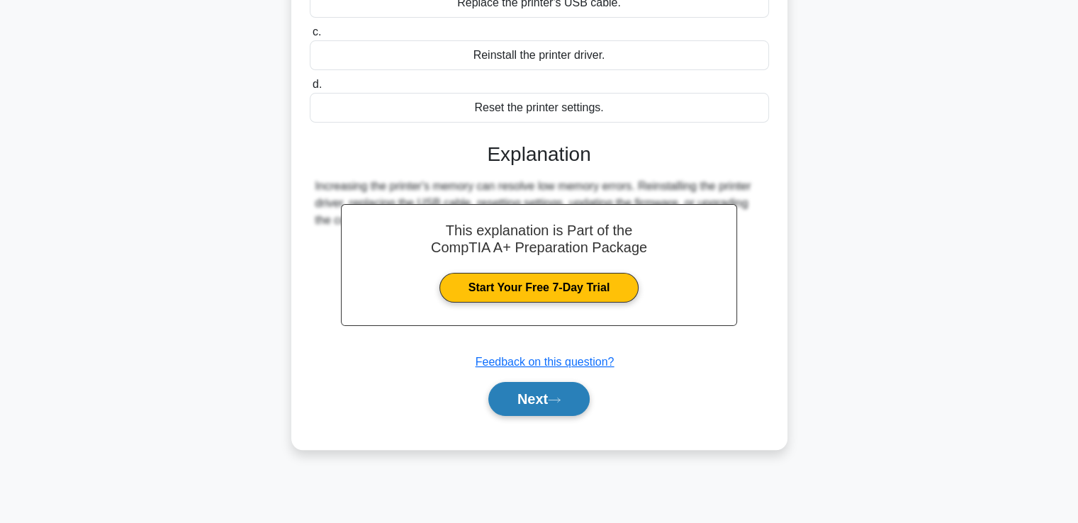
click at [532, 400] on button "Next" at bounding box center [538, 399] width 101 height 34
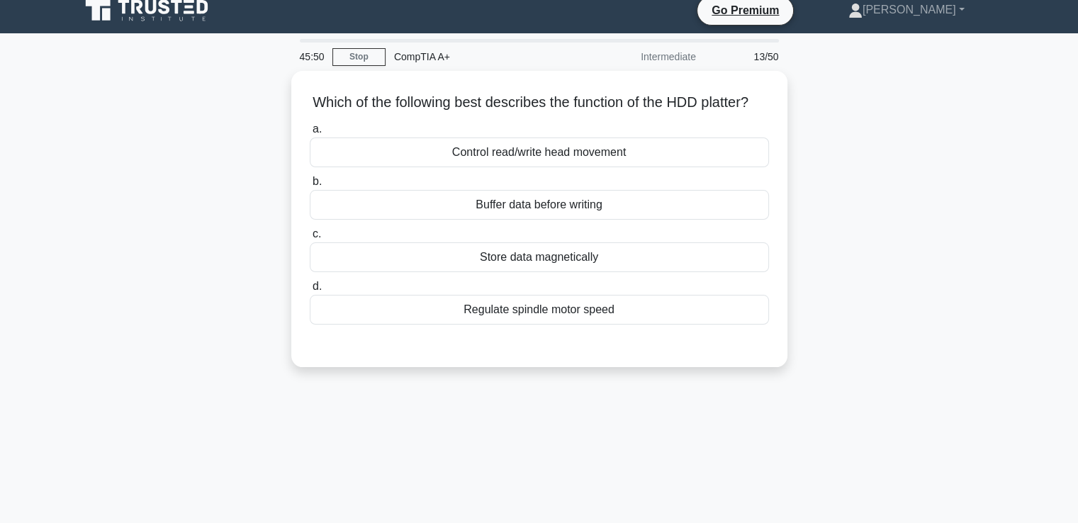
scroll to position [0, 0]
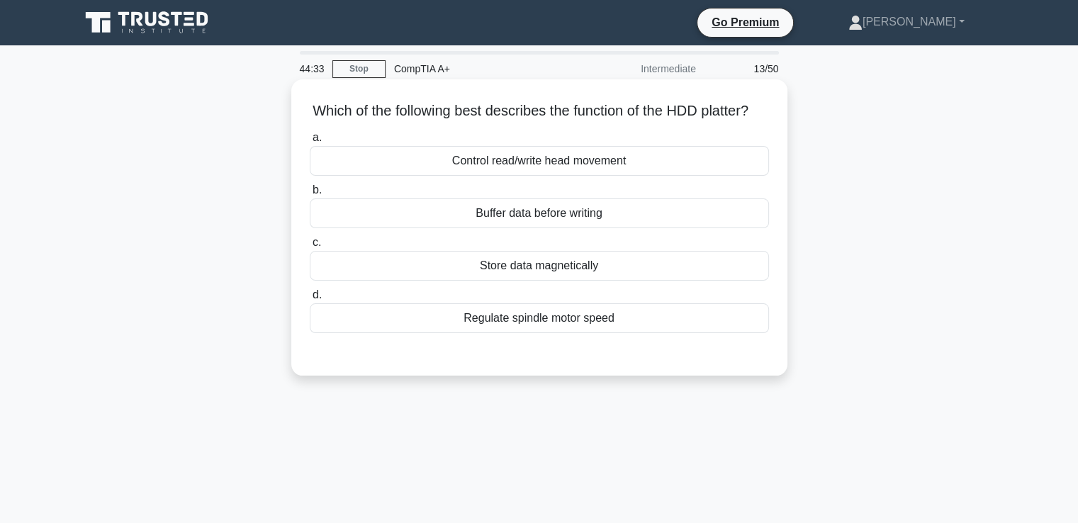
click at [497, 281] on div "Store data magnetically" at bounding box center [539, 266] width 459 height 30
click at [310, 247] on input "c. Store data magnetically" at bounding box center [310, 242] width 0 height 9
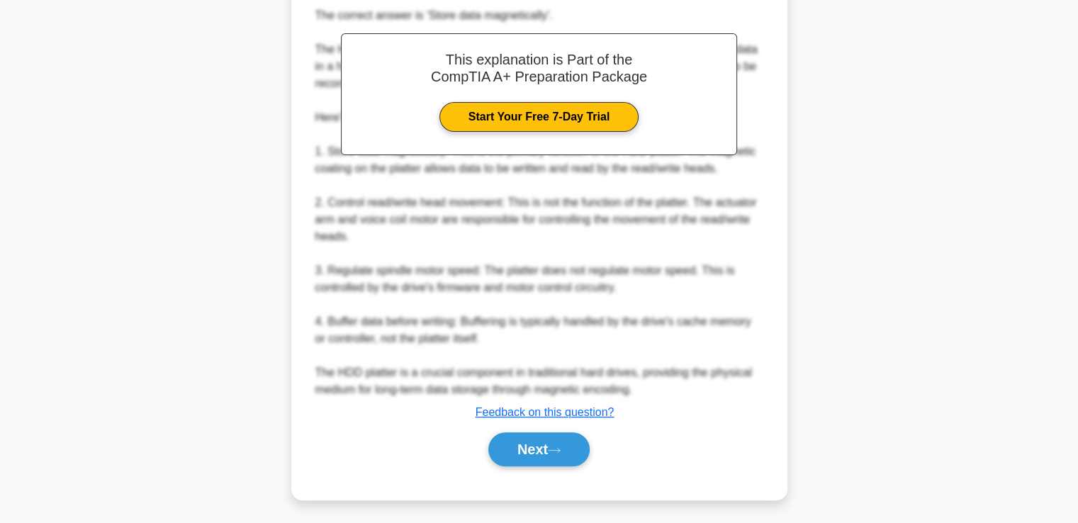
scroll to position [401, 0]
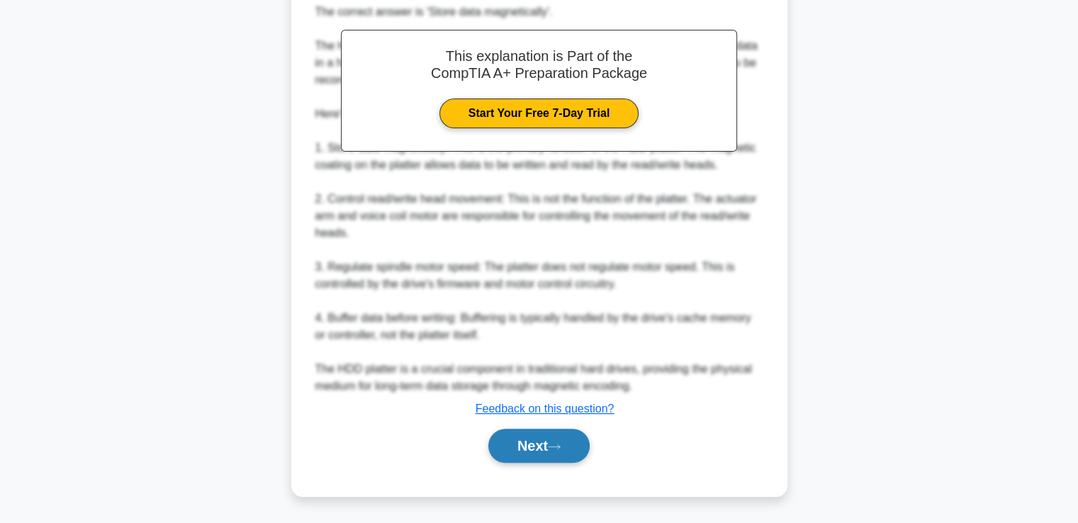
click at [522, 449] on button "Next" at bounding box center [538, 446] width 101 height 34
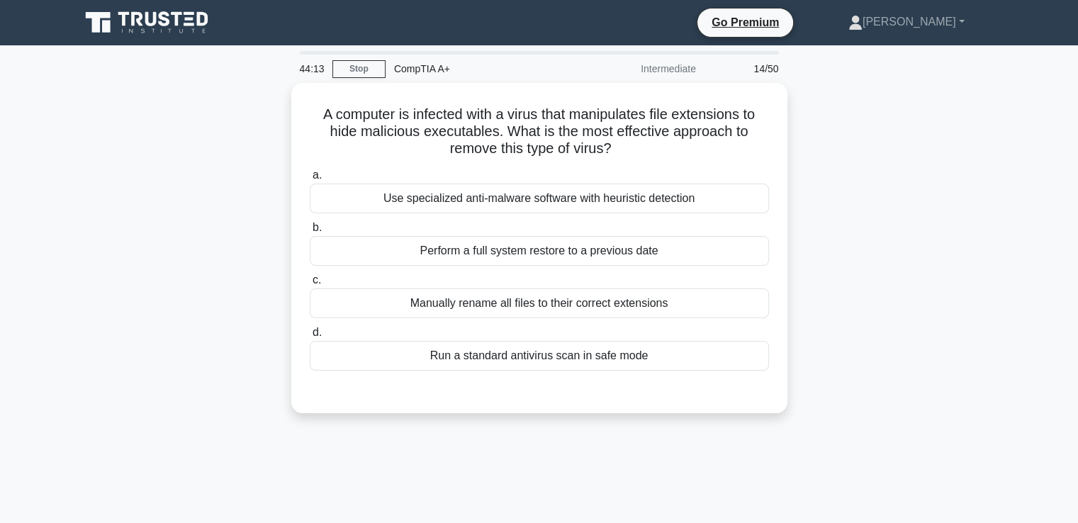
scroll to position [0, 0]
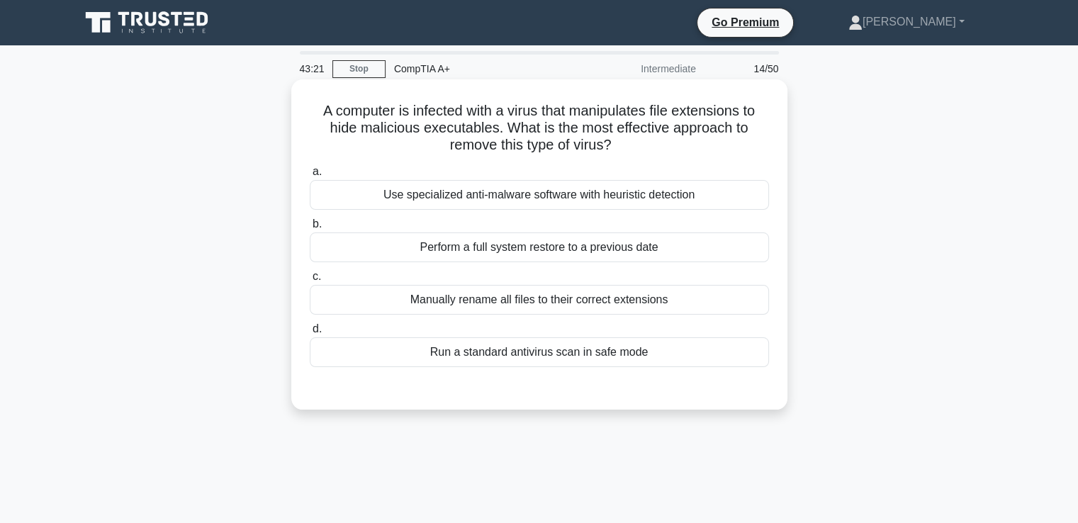
click at [550, 202] on div "Use specialized anti-malware software with heuristic detection" at bounding box center [539, 195] width 459 height 30
click at [310, 176] on input "a. Use specialized anti-malware software with heuristic detection" at bounding box center [310, 171] width 0 height 9
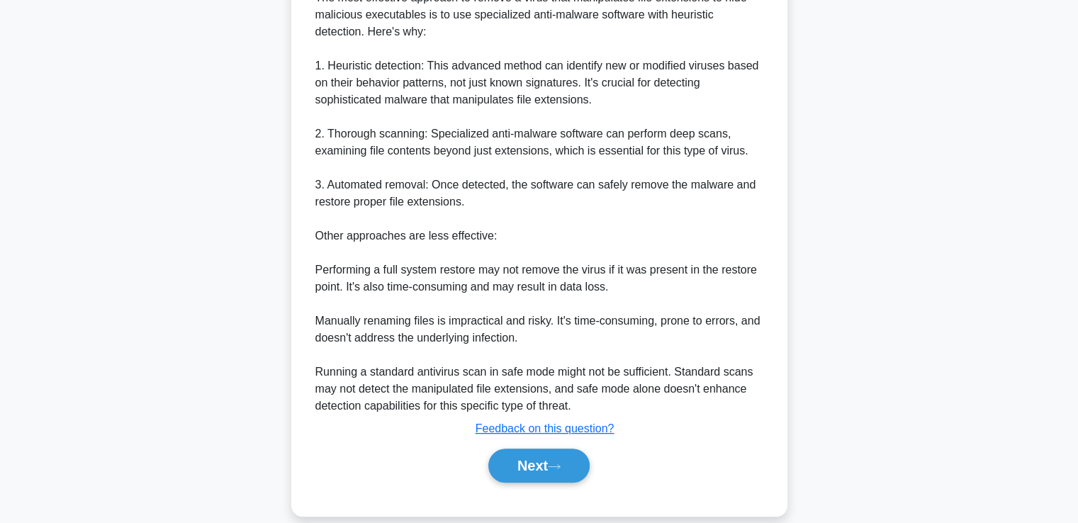
scroll to position [452, 0]
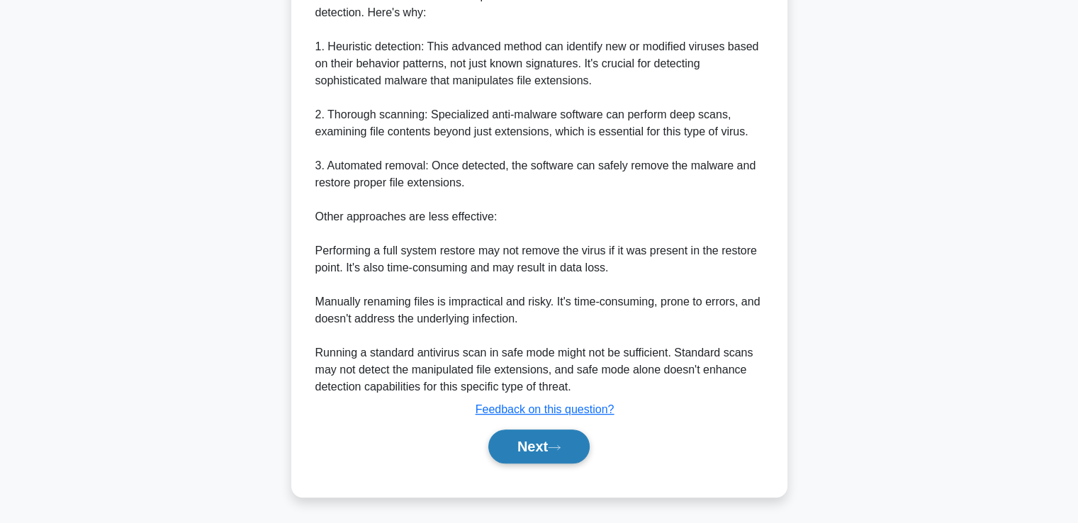
click at [554, 448] on icon at bounding box center [554, 448] width 13 height 8
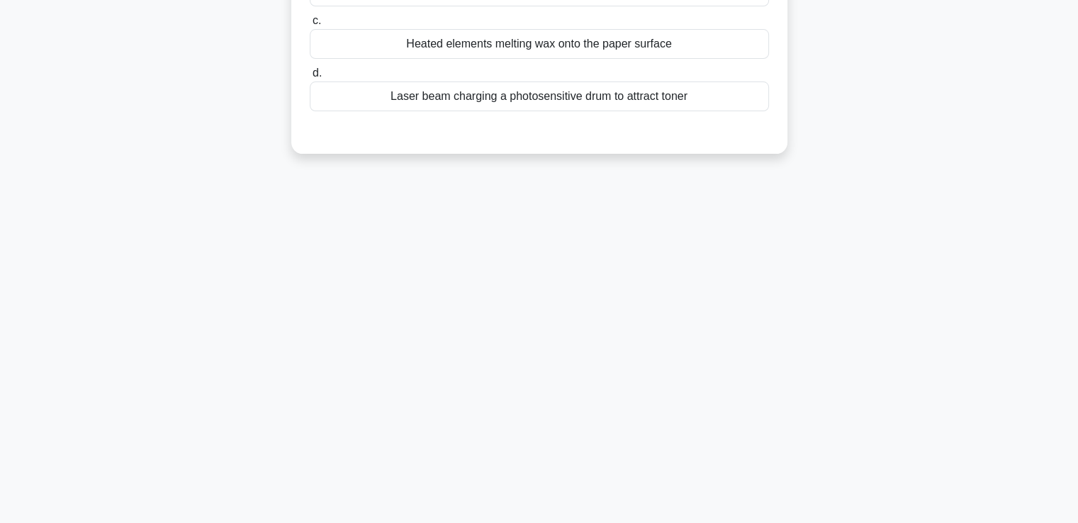
scroll to position [243, 0]
click at [535, 453] on div "43:09 Stop CompTIA A+ Intermediate 15/50 Which of the following best describes …" at bounding box center [539, 163] width 935 height 709
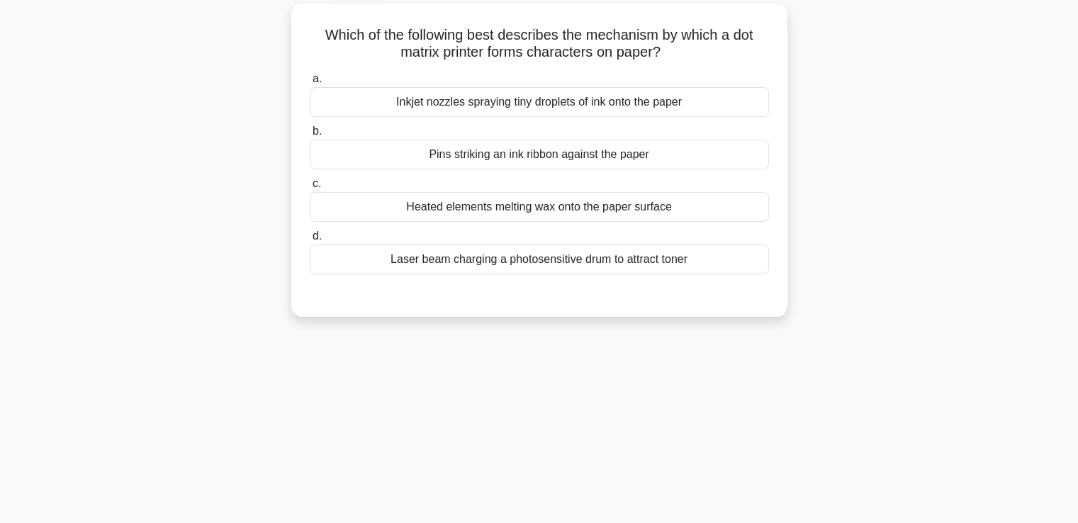
scroll to position [0, 0]
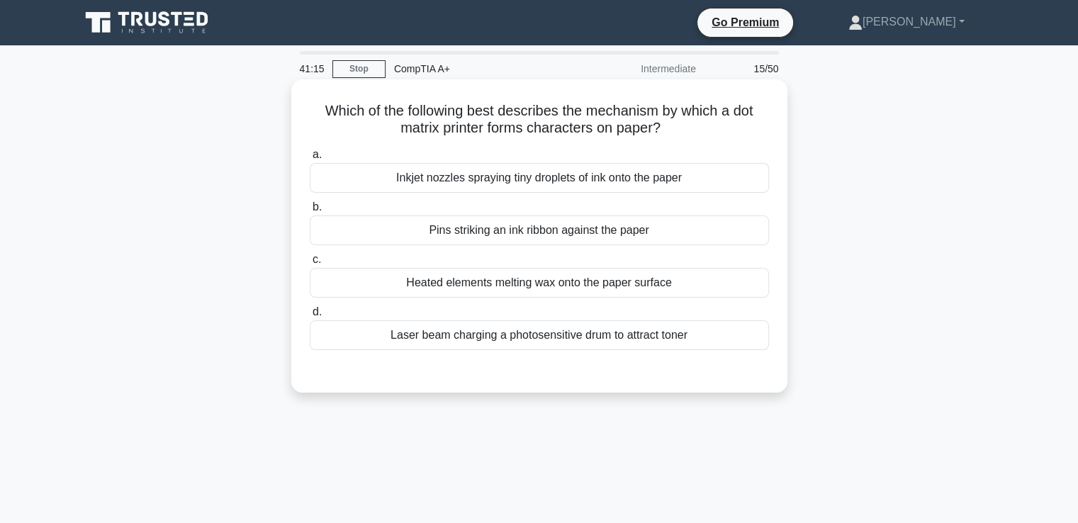
click at [645, 184] on div "Inkjet nozzles spraying tiny droplets of ink onto the paper" at bounding box center [539, 178] width 459 height 30
click at [310, 159] on input "a. Inkjet nozzles spraying tiny droplets of ink onto the paper" at bounding box center [310, 154] width 0 height 9
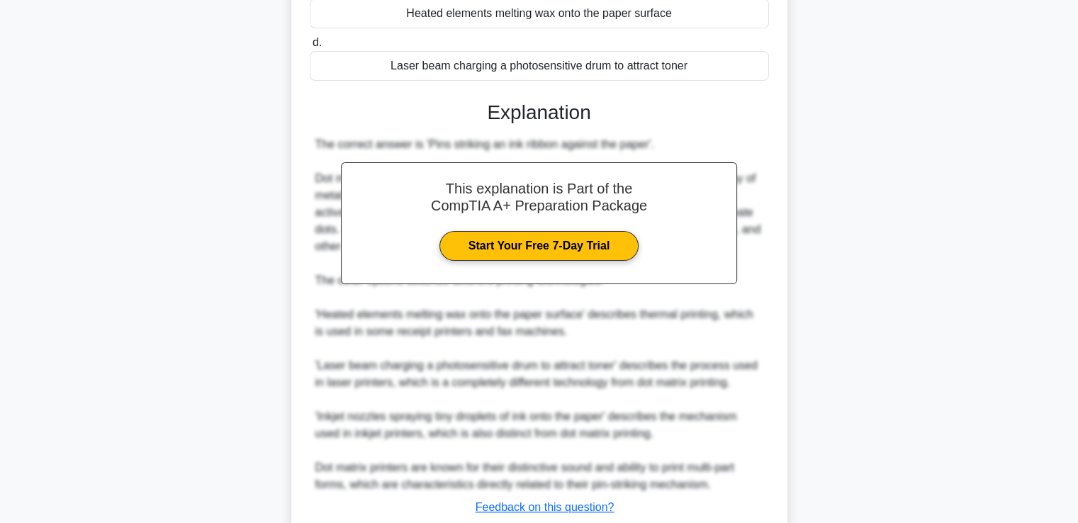
scroll to position [368, 0]
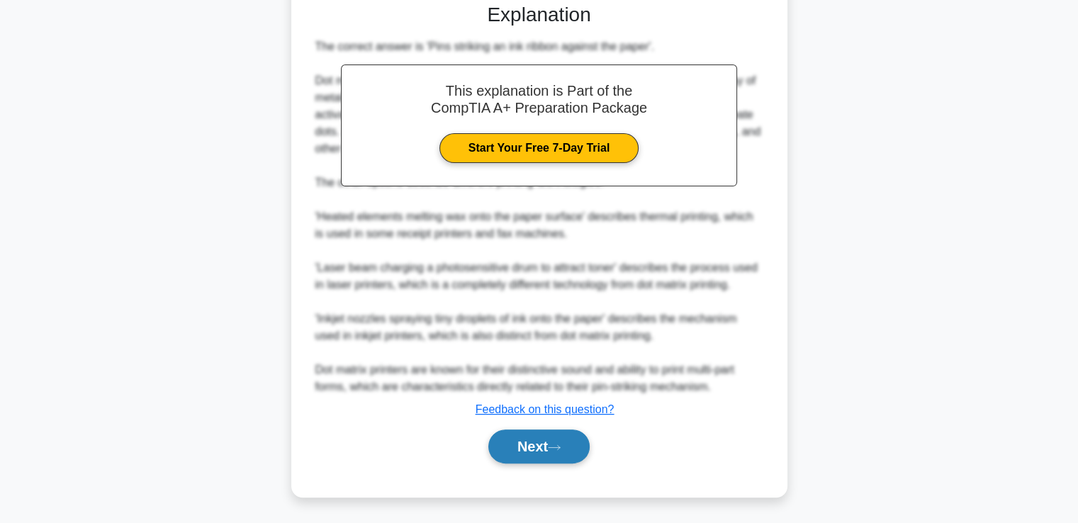
click at [535, 447] on button "Next" at bounding box center [538, 446] width 101 height 34
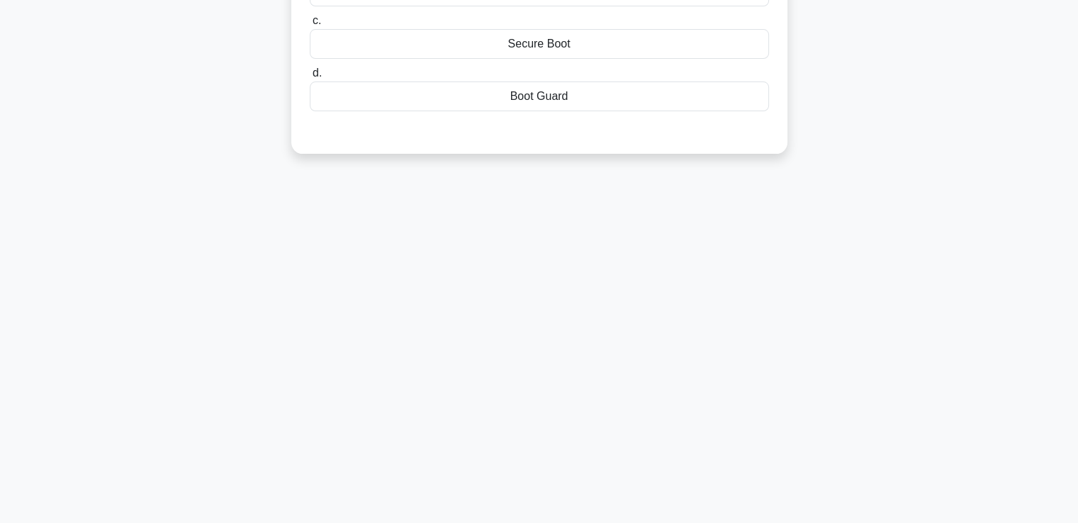
scroll to position [0, 0]
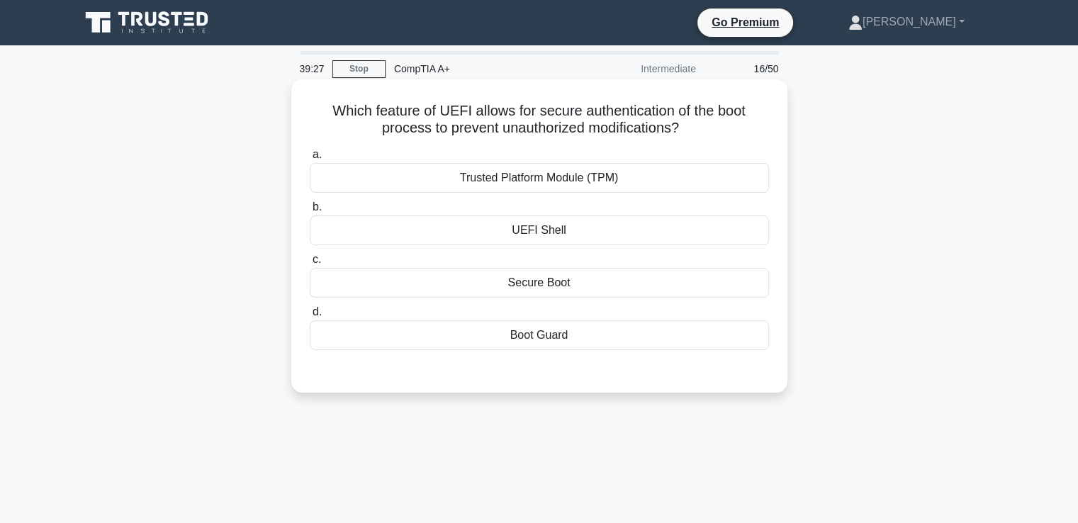
click at [482, 280] on div "Secure Boot" at bounding box center [539, 283] width 459 height 30
click at [310, 264] on input "c. Secure Boot" at bounding box center [310, 259] width 0 height 9
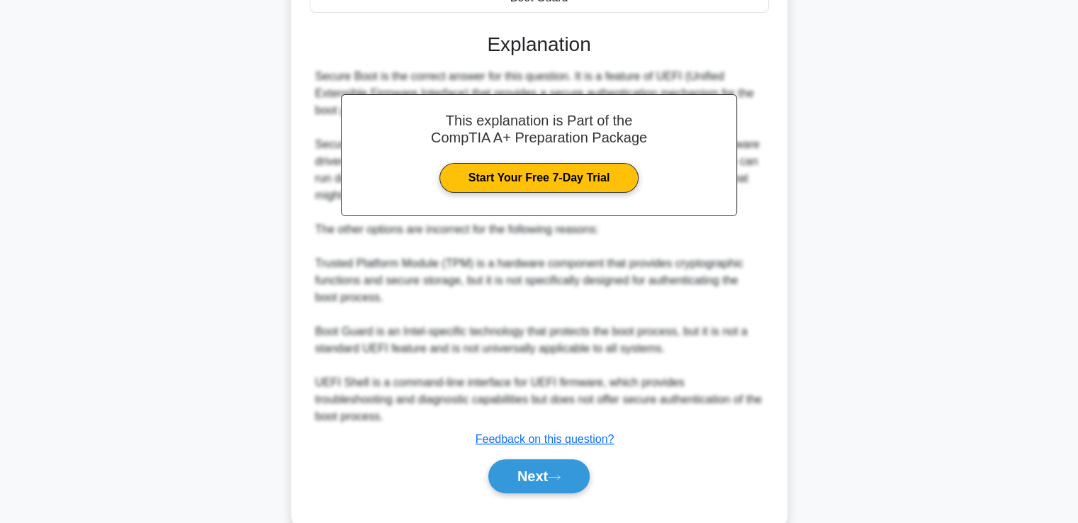
scroll to position [350, 0]
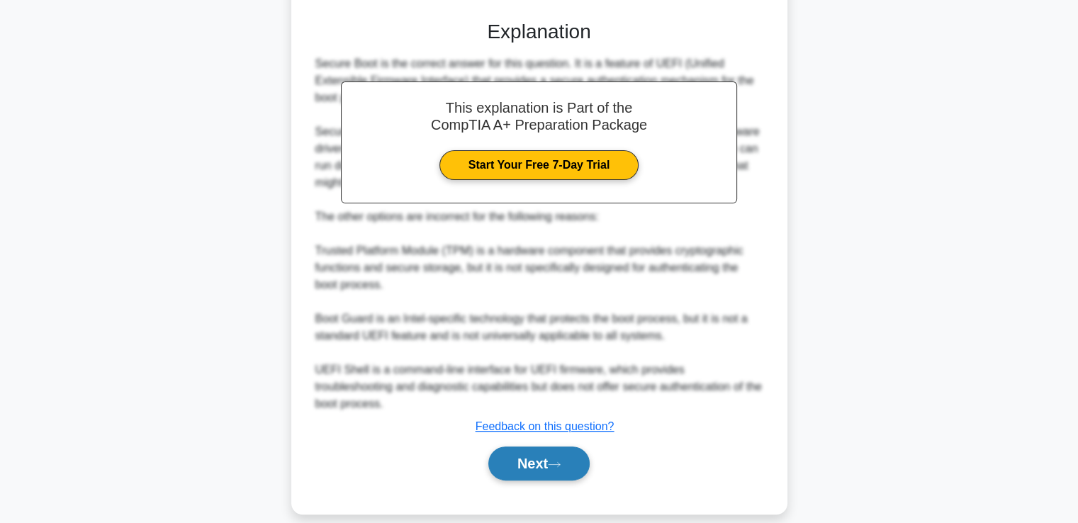
click at [542, 446] on button "Next" at bounding box center [538, 463] width 101 height 34
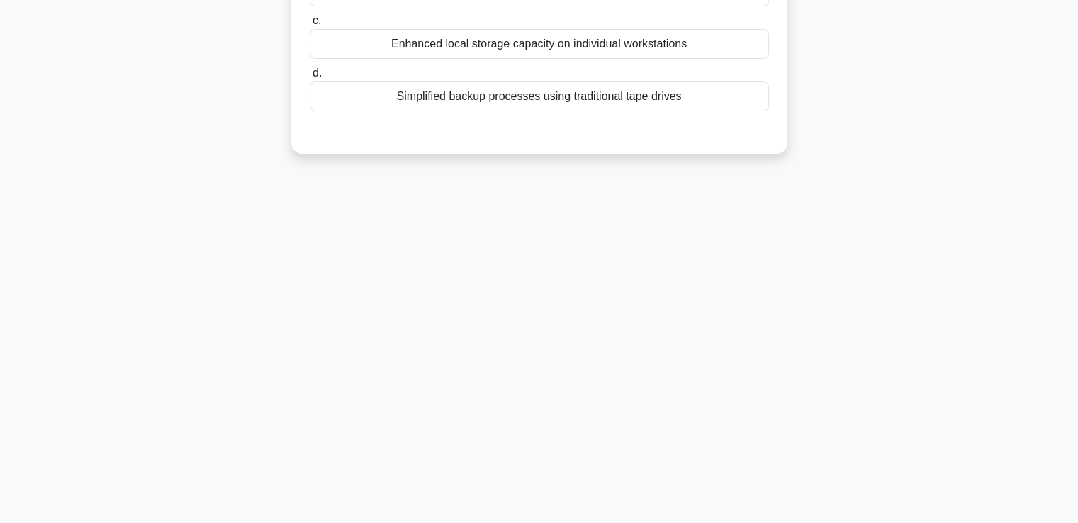
scroll to position [0, 0]
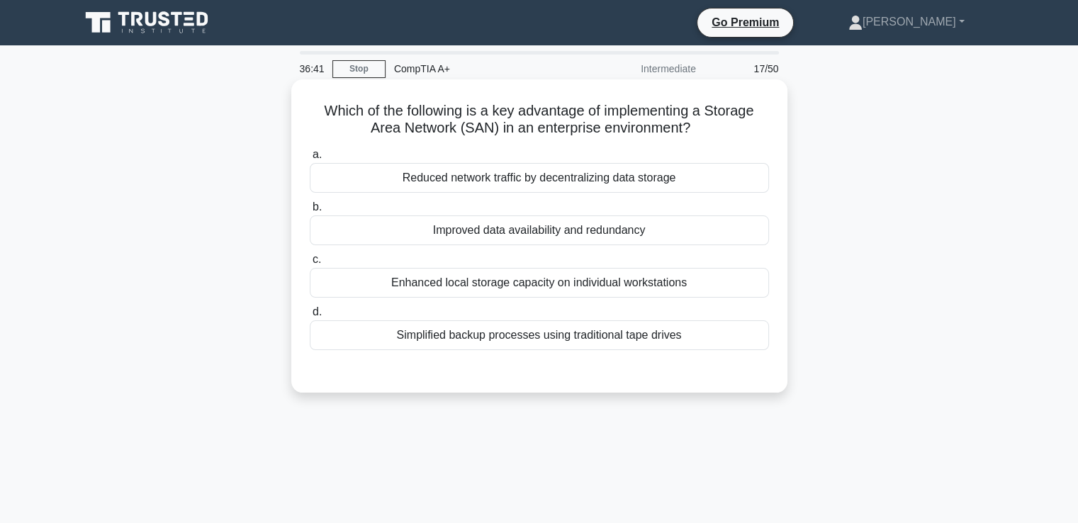
click at [590, 181] on div "Reduced network traffic by decentralizing data storage" at bounding box center [539, 178] width 459 height 30
click at [310, 159] on input "a. Reduced network traffic by decentralizing data storage" at bounding box center [310, 154] width 0 height 9
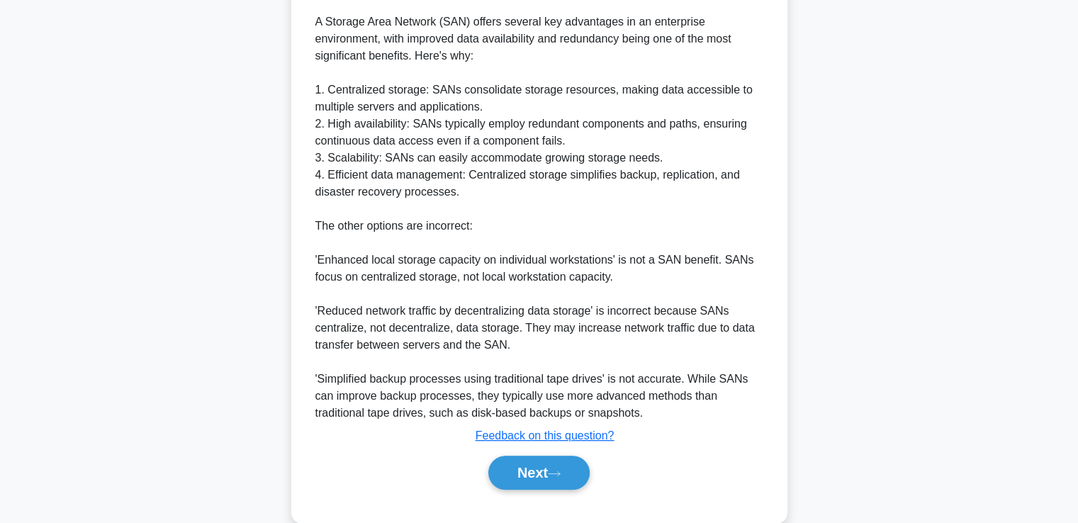
scroll to position [437, 0]
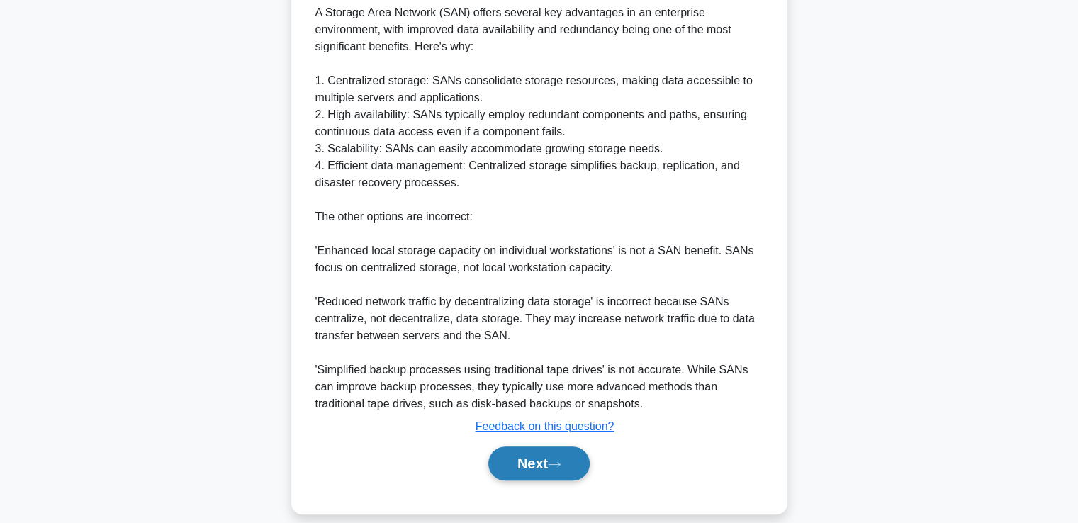
click at [522, 468] on button "Next" at bounding box center [538, 463] width 101 height 34
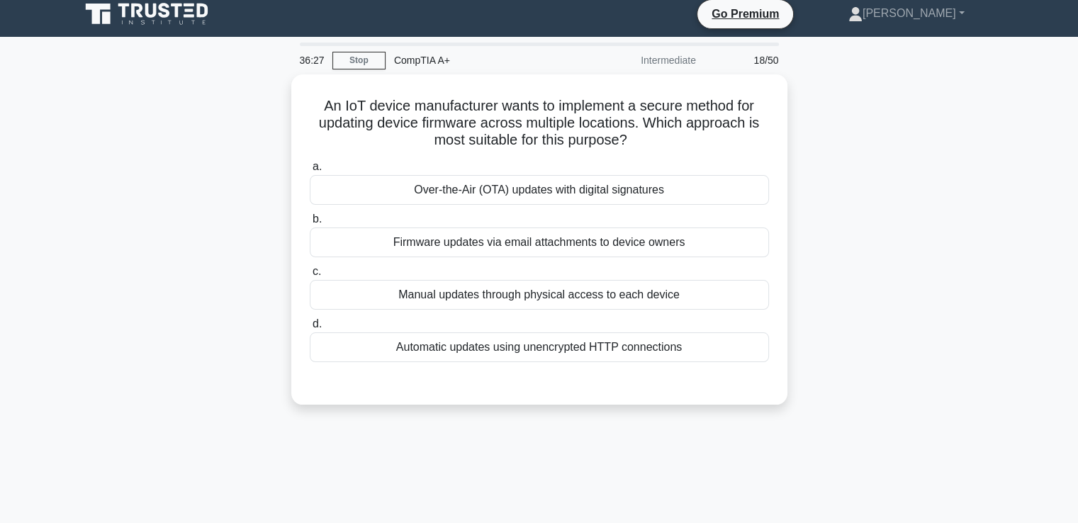
scroll to position [0, 0]
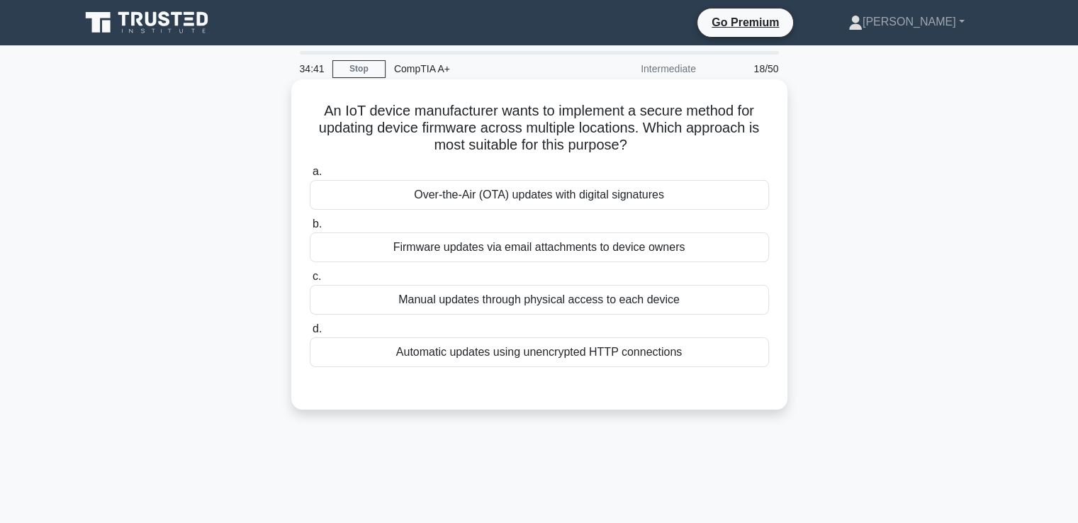
click at [549, 352] on div "Automatic updates using unencrypted HTTP connections" at bounding box center [539, 352] width 459 height 30
click at [310, 334] on input "d. Automatic updates using unencrypted HTTP connections" at bounding box center [310, 329] width 0 height 9
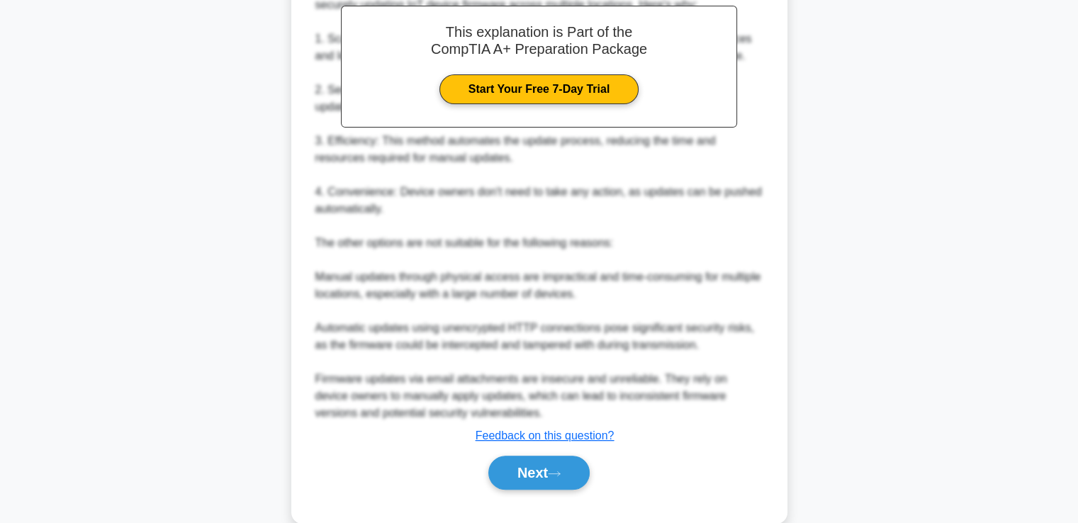
scroll to position [468, 0]
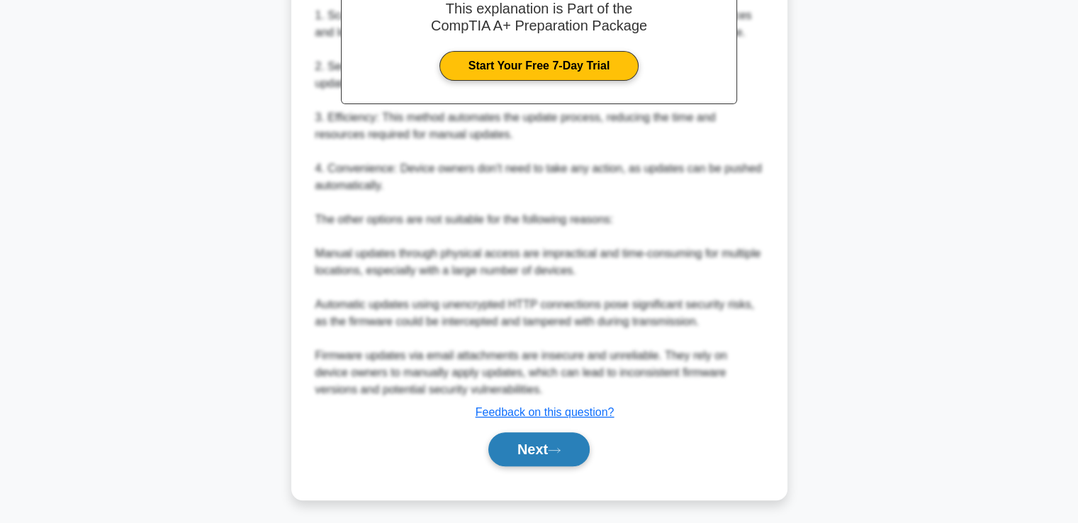
click at [542, 455] on button "Next" at bounding box center [538, 449] width 101 height 34
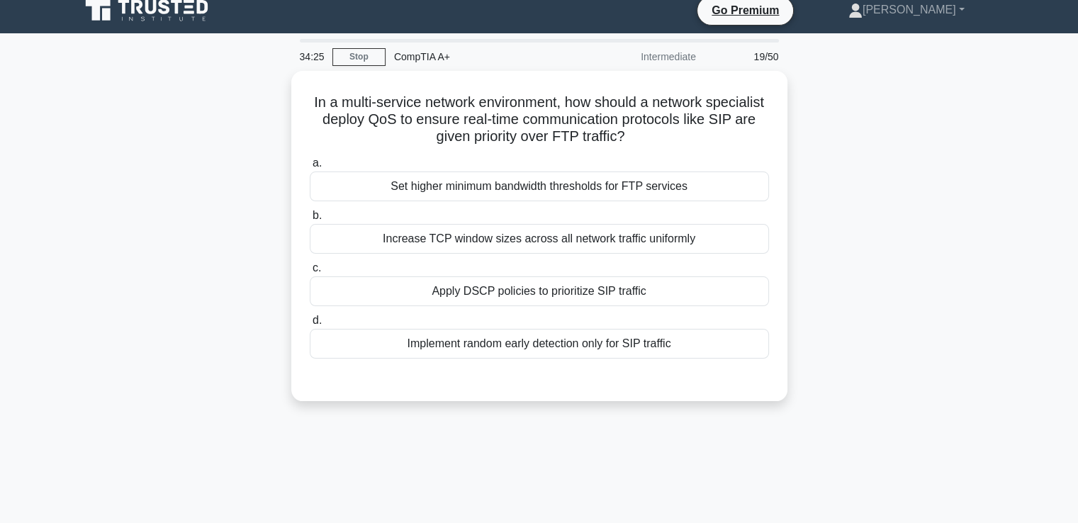
scroll to position [9, 0]
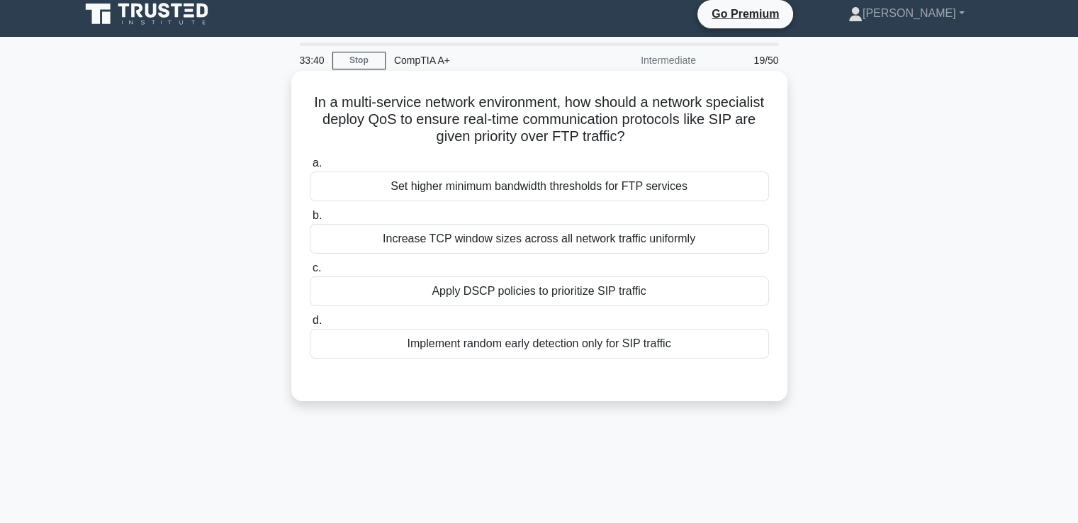
click at [553, 194] on div "Set higher minimum bandwidth thresholds for FTP services" at bounding box center [539, 186] width 459 height 30
click at [310, 168] on input "a. Set higher minimum bandwidth thresholds for FTP services" at bounding box center [310, 163] width 0 height 9
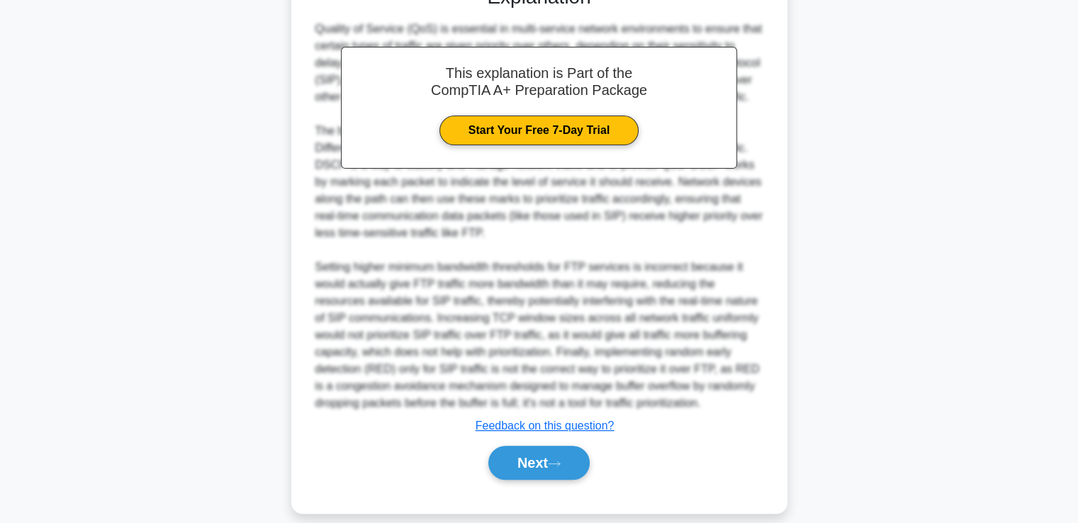
scroll to position [420, 0]
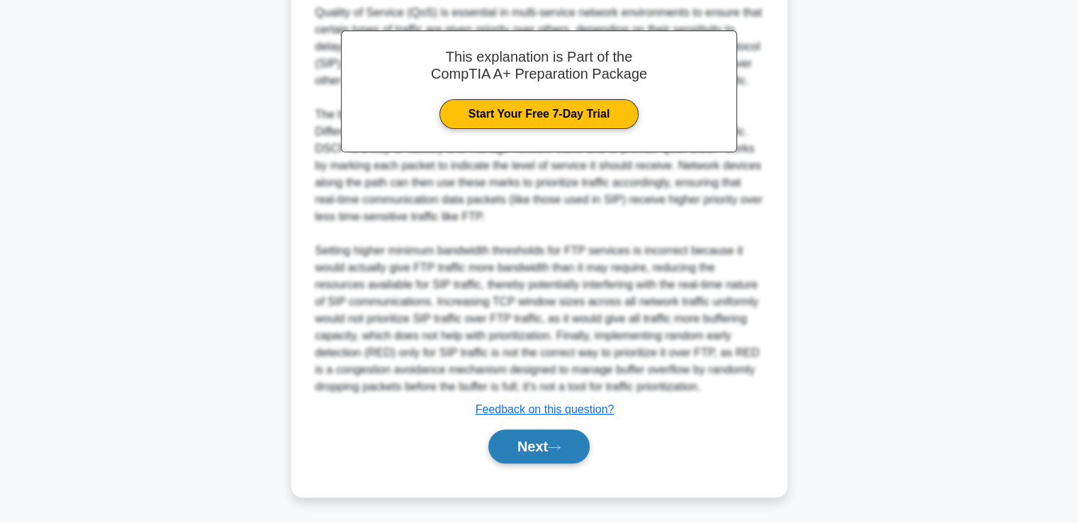
click at [564, 454] on button "Next" at bounding box center [538, 446] width 101 height 34
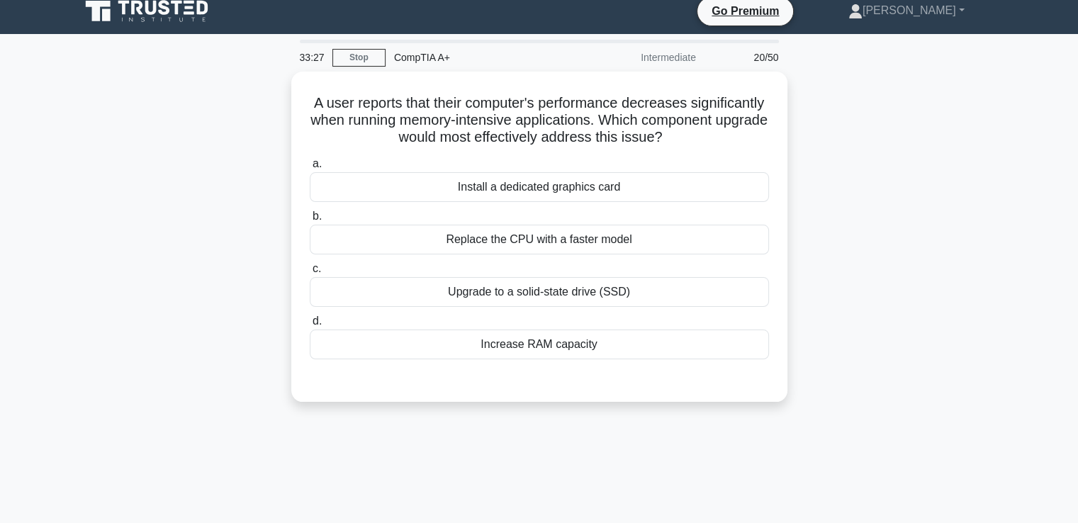
scroll to position [6, 0]
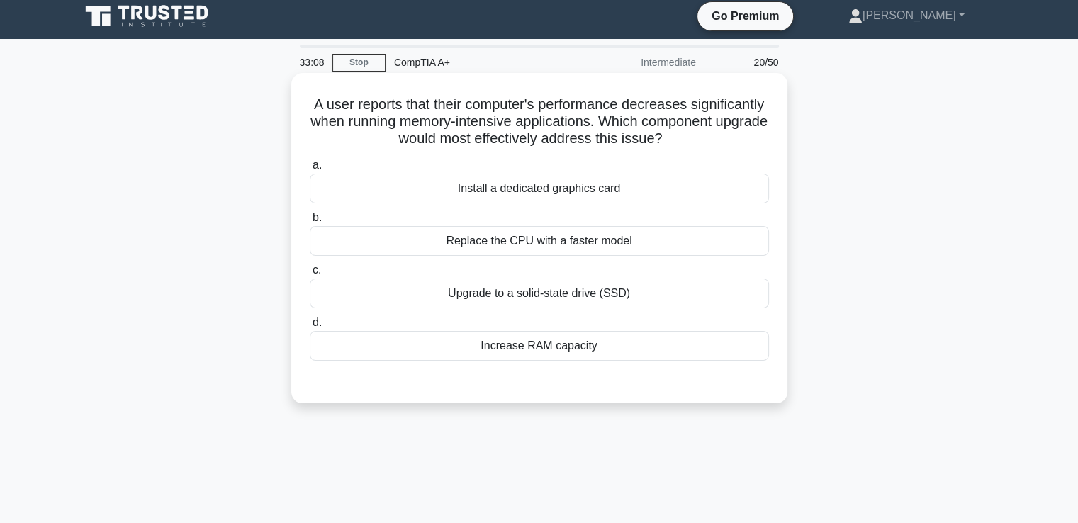
click at [540, 352] on div "Increase RAM capacity" at bounding box center [539, 346] width 459 height 30
click at [310, 327] on input "d. Increase RAM capacity" at bounding box center [310, 322] width 0 height 9
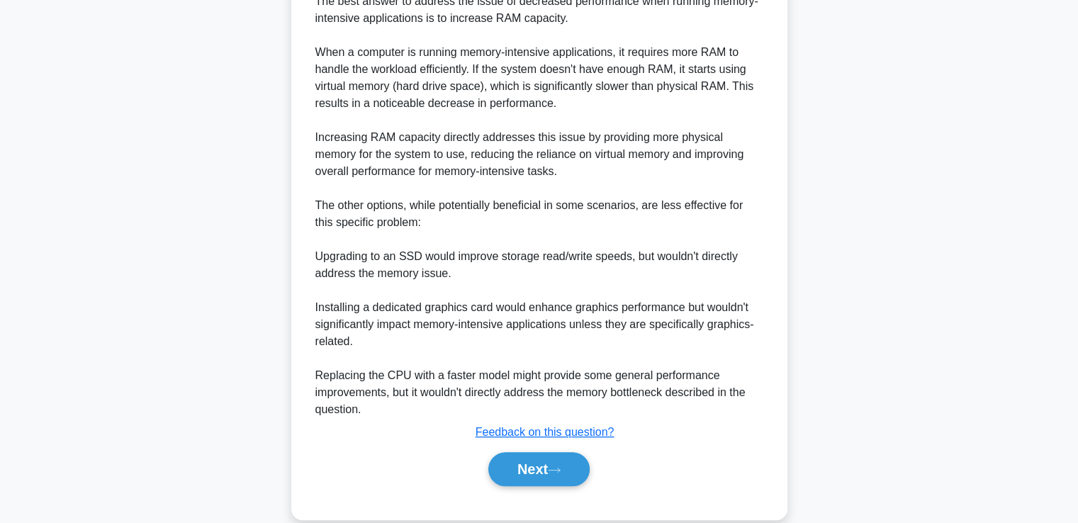
scroll to position [452, 0]
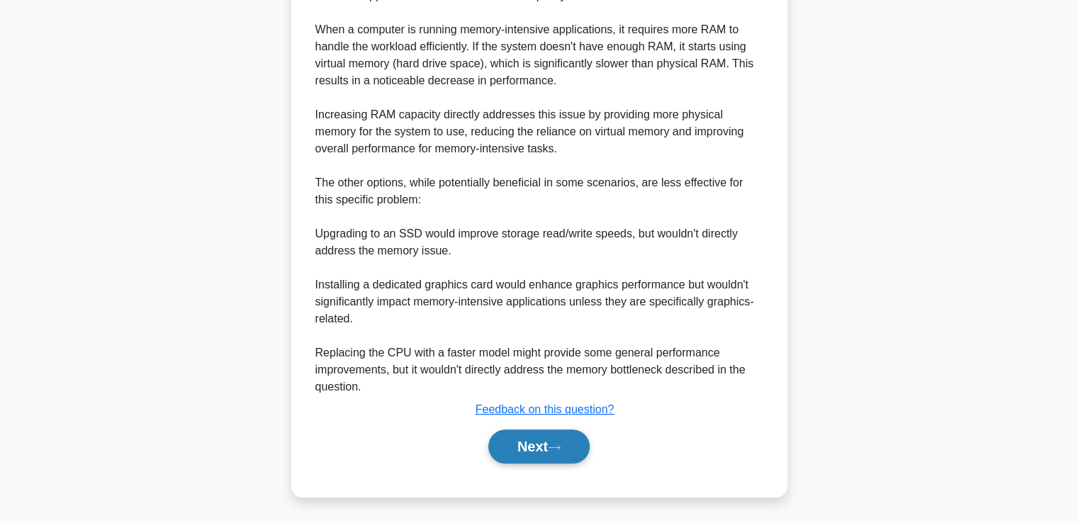
click at [529, 441] on button "Next" at bounding box center [538, 446] width 101 height 34
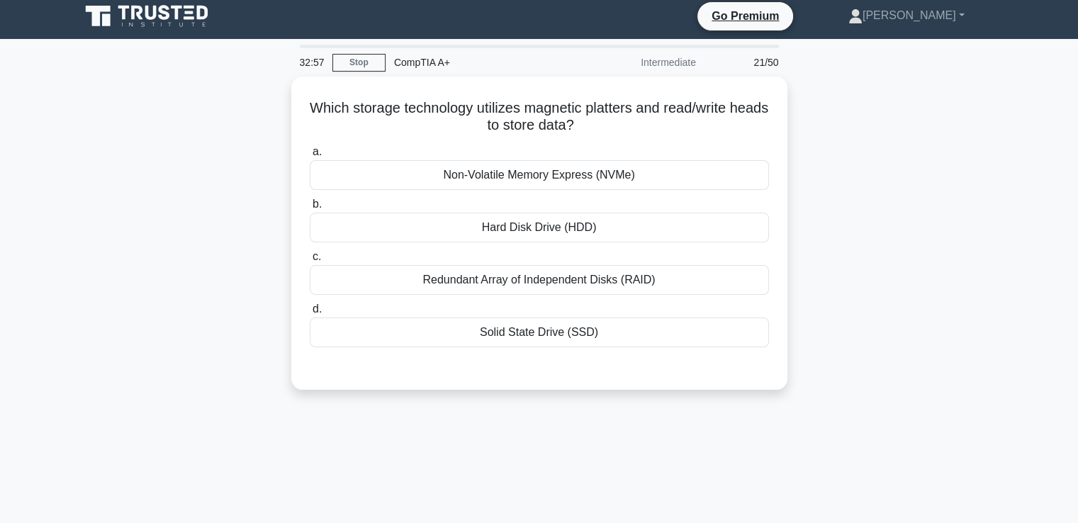
scroll to position [0, 0]
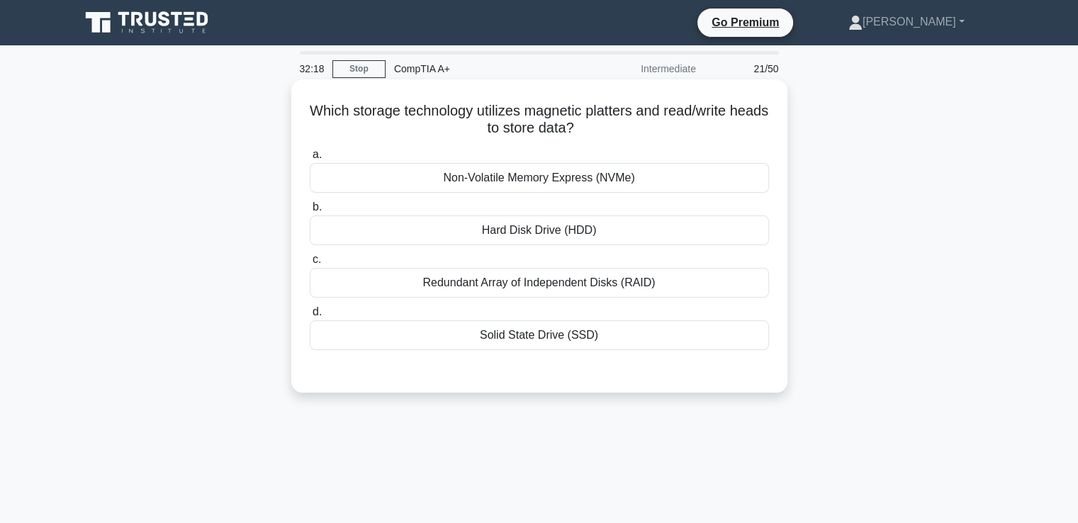
click at [534, 230] on div "Hard Disk Drive (HDD)" at bounding box center [539, 230] width 459 height 30
click at [310, 212] on input "b. Hard Disk Drive (HDD)" at bounding box center [310, 207] width 0 height 9
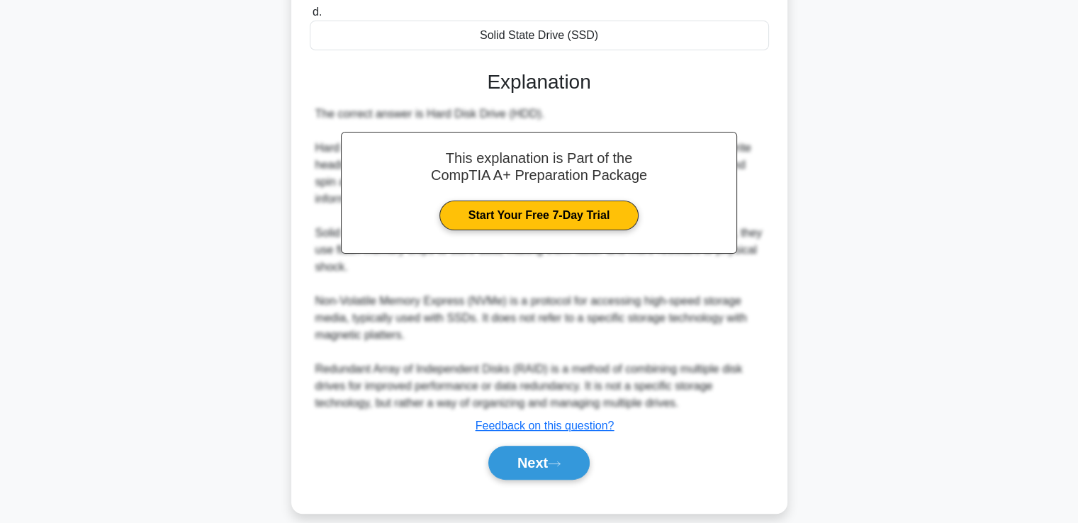
scroll to position [316, 0]
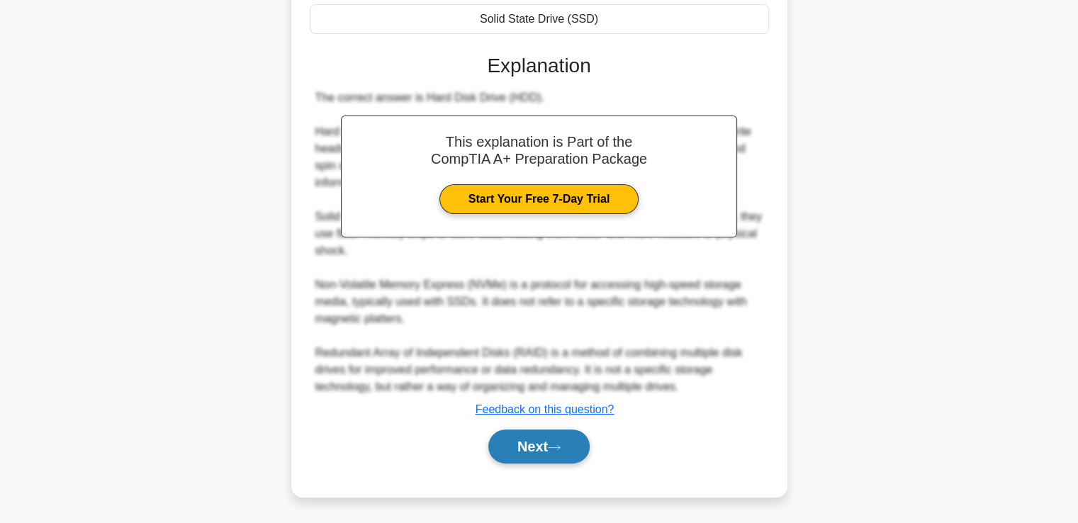
click at [565, 440] on button "Next" at bounding box center [538, 446] width 101 height 34
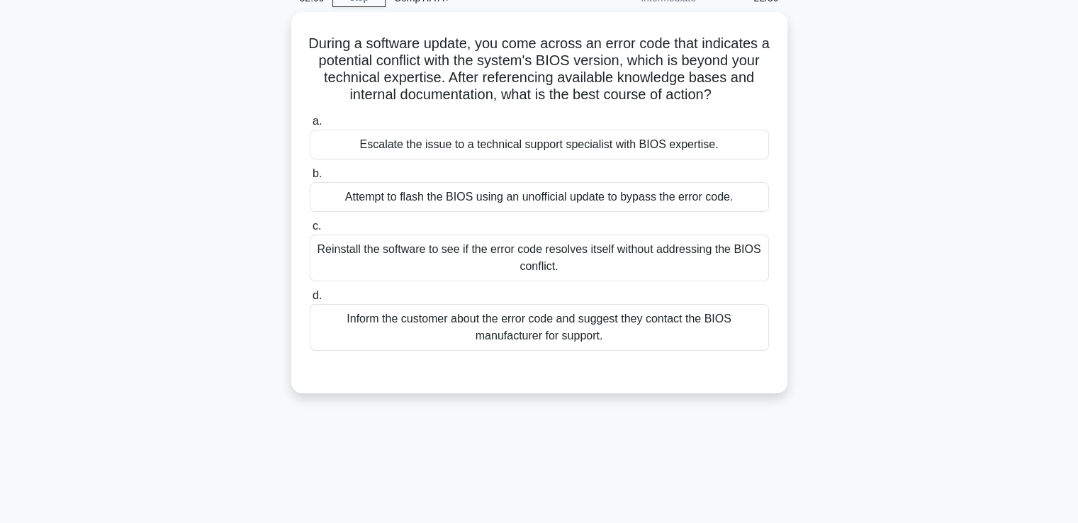
scroll to position [45, 0]
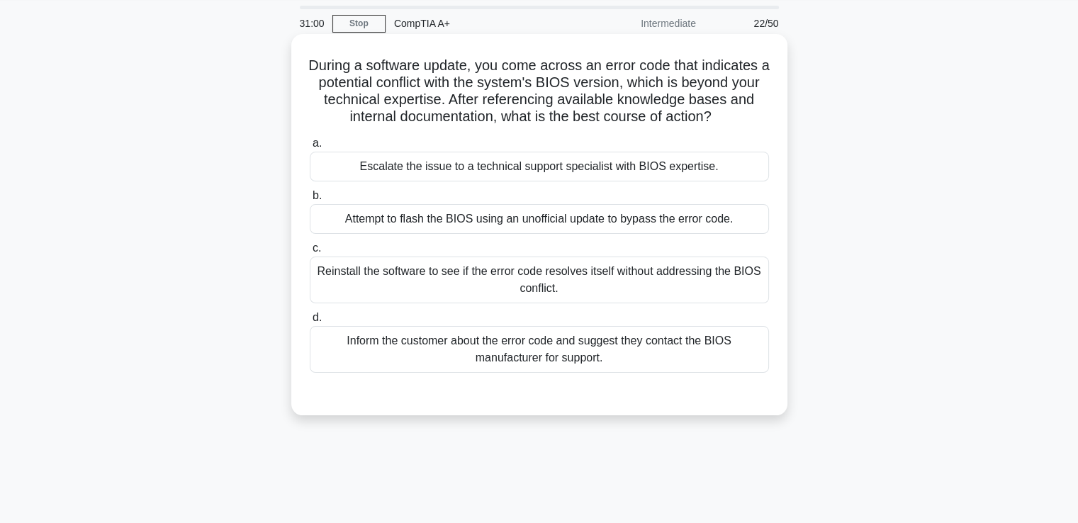
click at [558, 352] on div "Inform the customer about the error code and suggest they contact the BIOS manu…" at bounding box center [539, 349] width 459 height 47
click at [310, 322] on input "d. Inform the customer about the error code and suggest they contact the BIOS m…" at bounding box center [310, 317] width 0 height 9
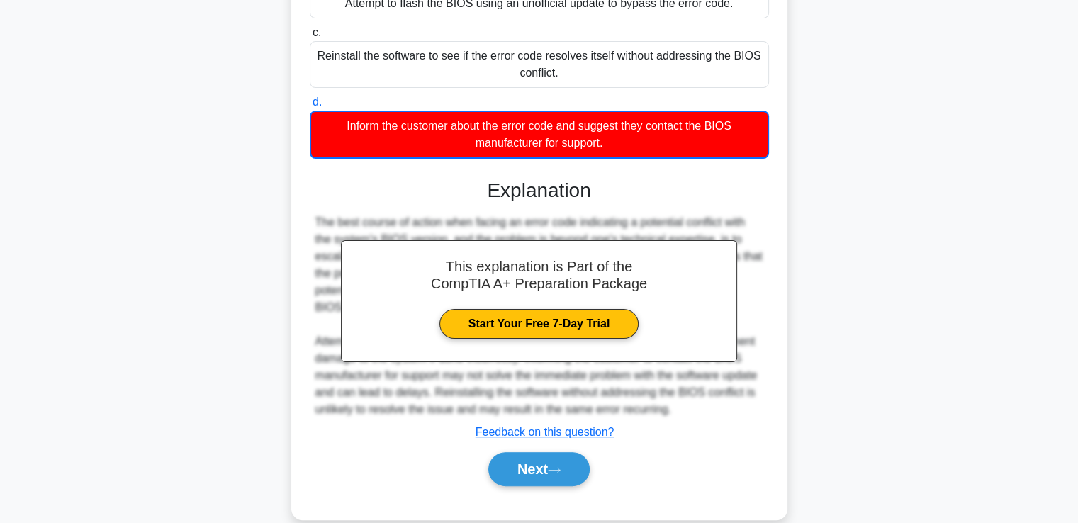
scroll to position [266, 0]
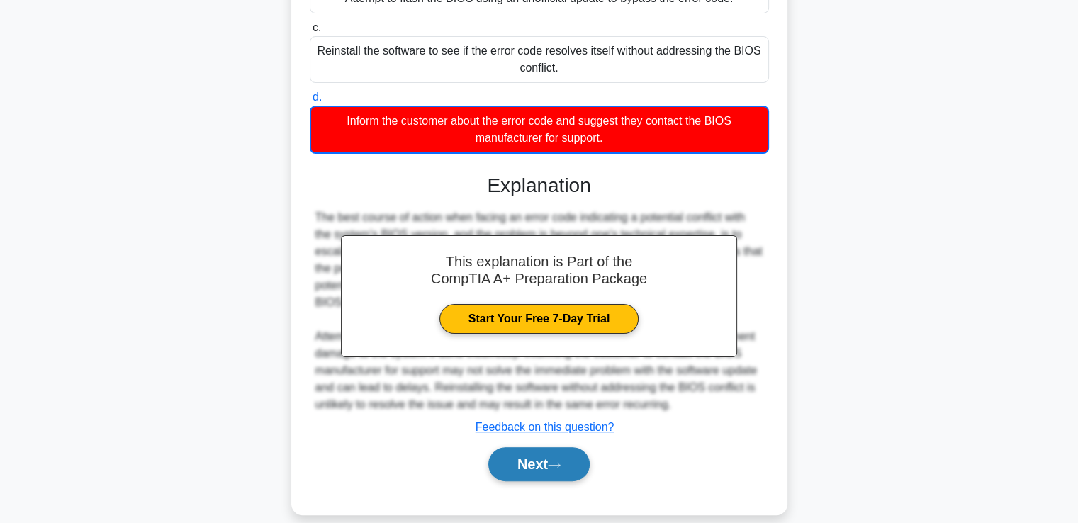
click at [552, 471] on button "Next" at bounding box center [538, 464] width 101 height 34
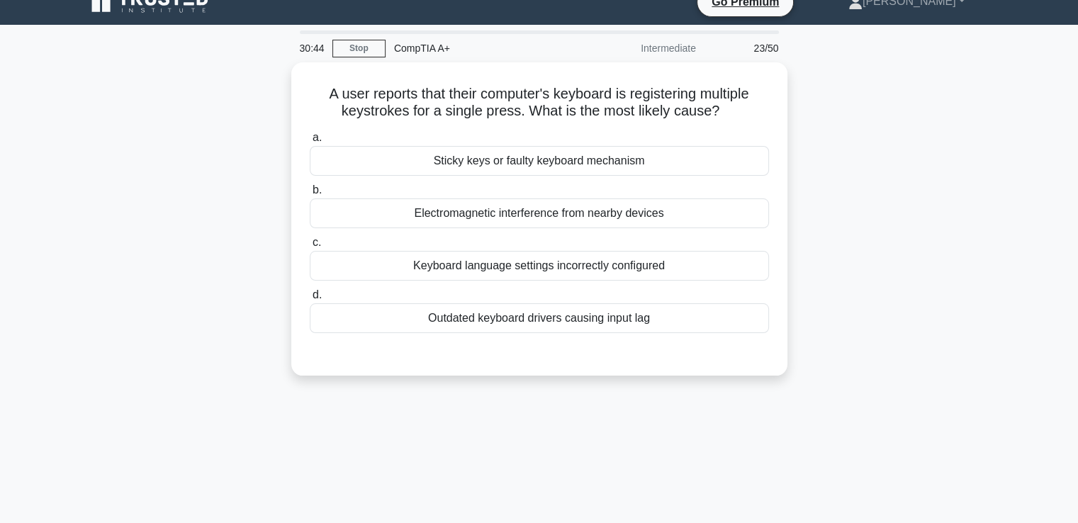
scroll to position [14, 0]
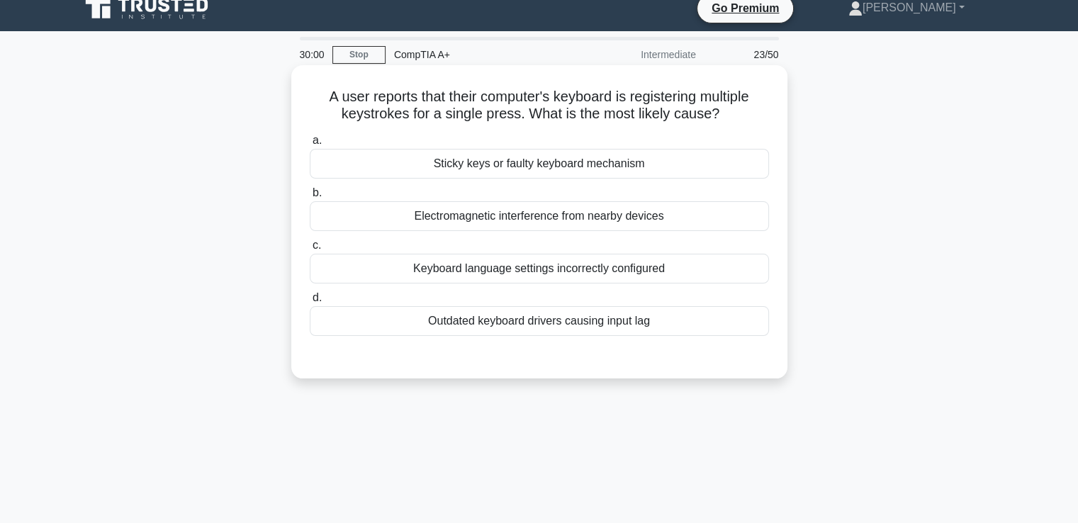
click at [553, 321] on div "Outdated keyboard drivers causing input lag" at bounding box center [539, 321] width 459 height 30
click at [310, 303] on input "d. Outdated keyboard drivers causing input lag" at bounding box center [310, 297] width 0 height 9
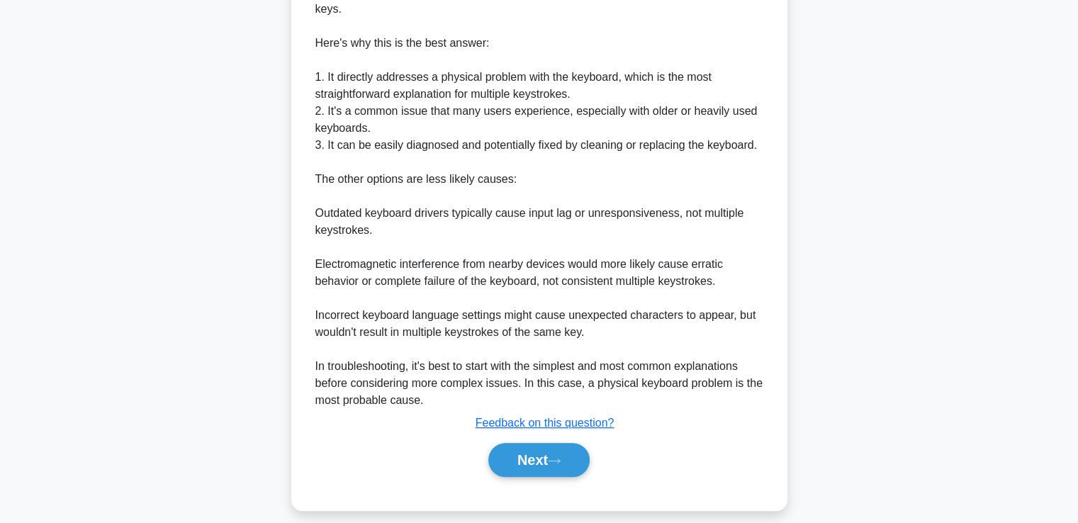
scroll to position [471, 0]
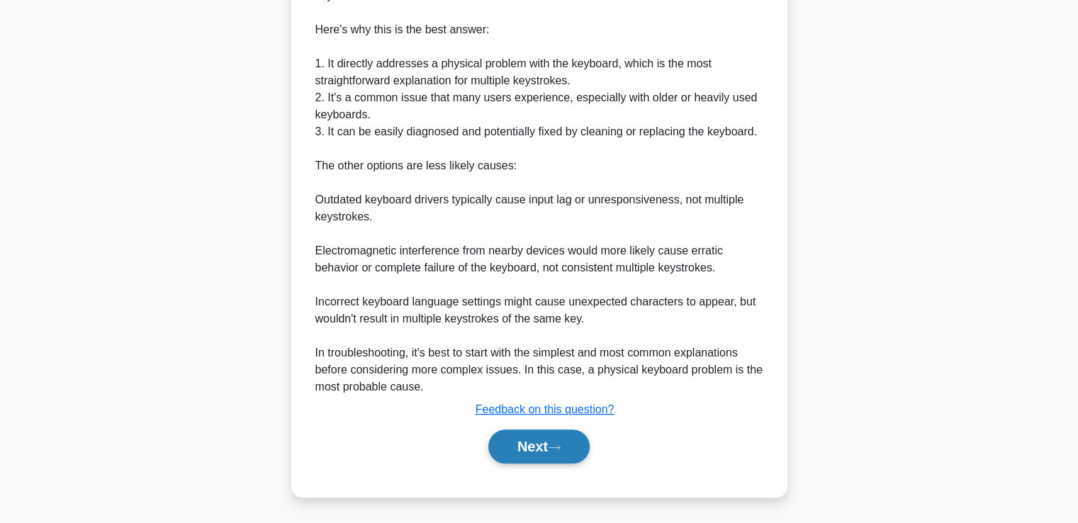
click at [553, 452] on button "Next" at bounding box center [538, 446] width 101 height 34
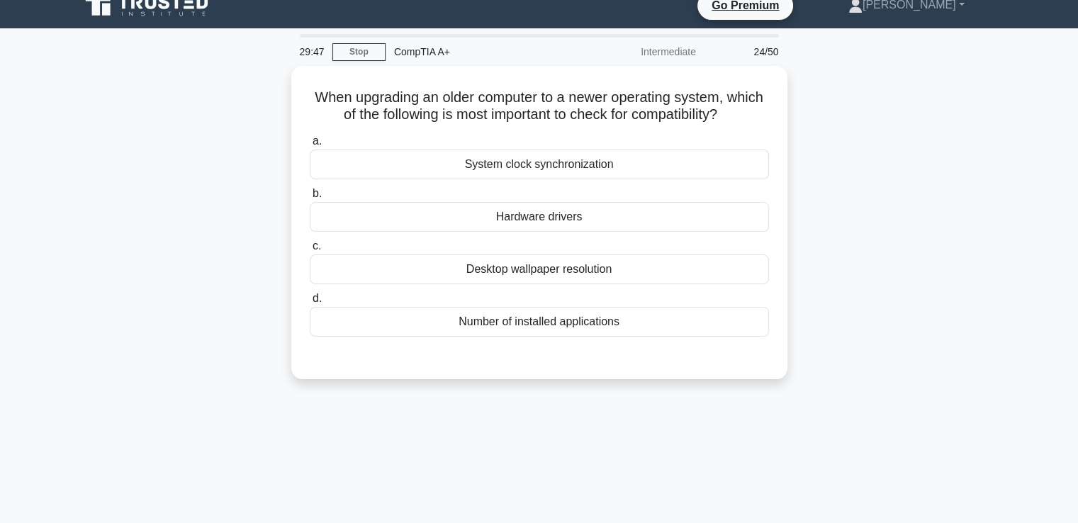
scroll to position [0, 0]
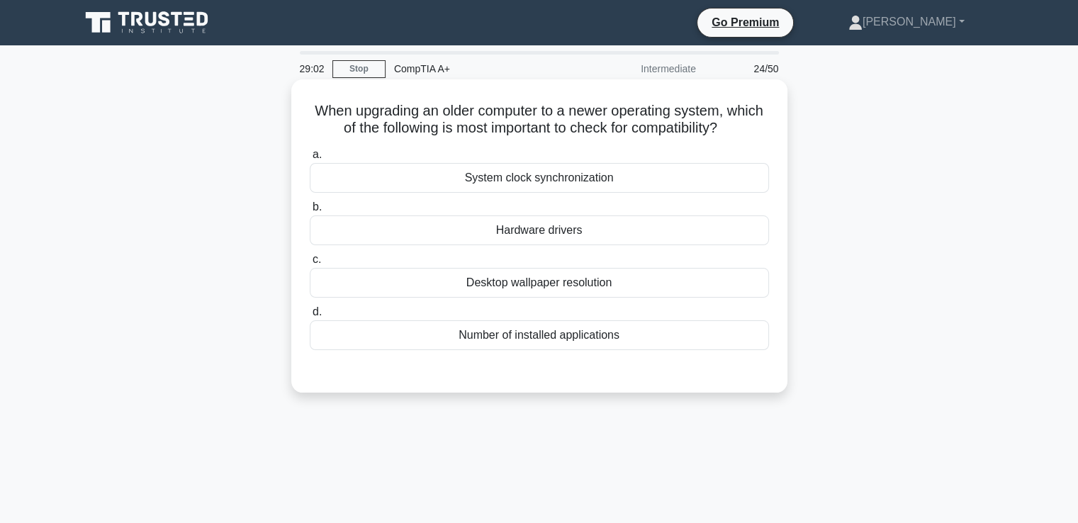
click at [570, 185] on div "System clock synchronization" at bounding box center [539, 178] width 459 height 30
click at [310, 159] on input "a. System clock synchronization" at bounding box center [310, 154] width 0 height 9
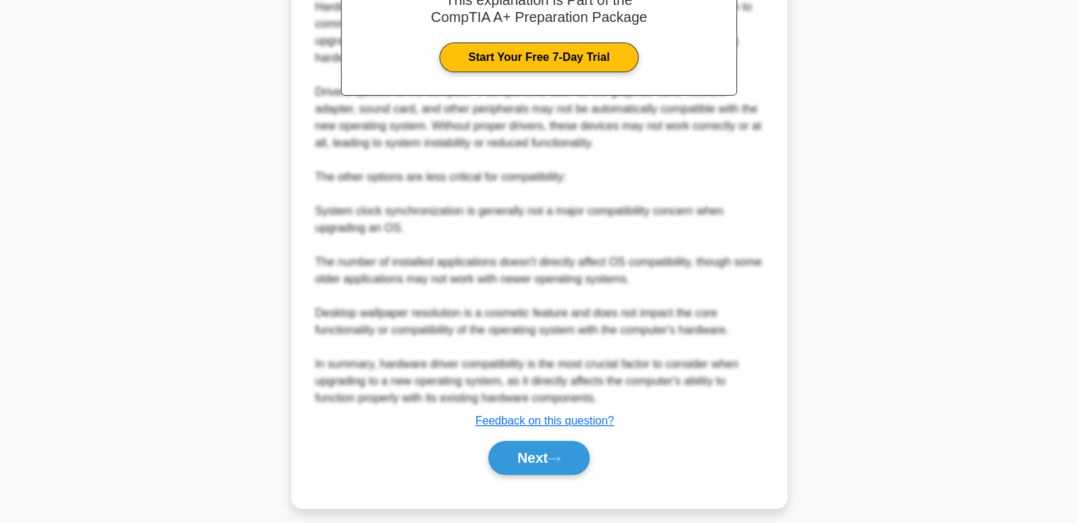
scroll to position [471, 0]
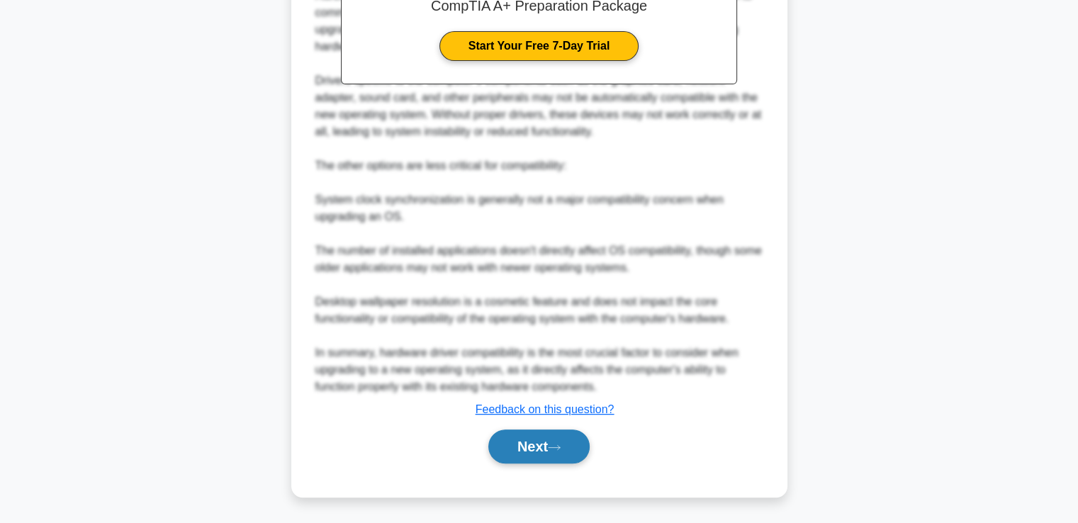
click at [561, 448] on icon at bounding box center [554, 448] width 13 height 8
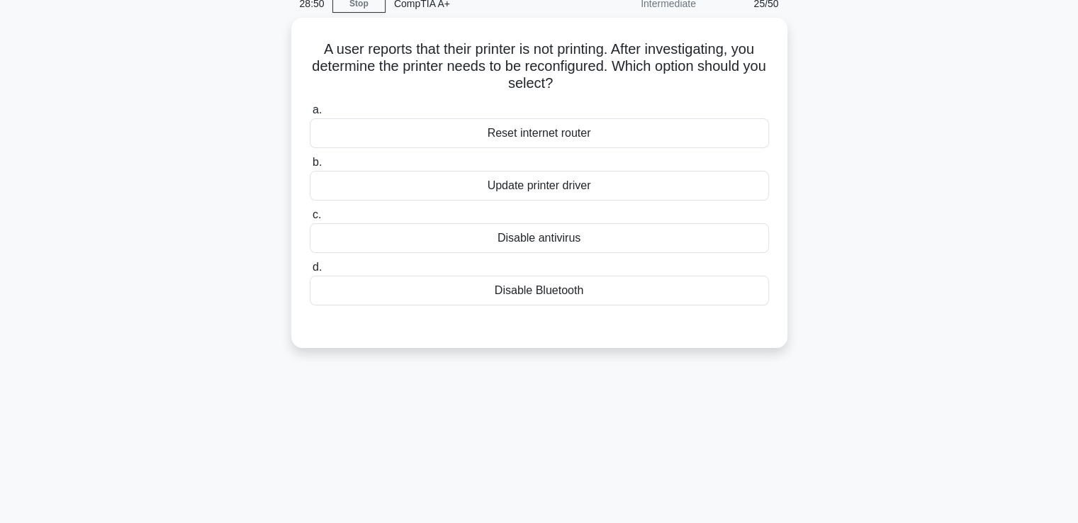
scroll to position [62, 0]
click at [556, 198] on div "Update printer driver" at bounding box center [539, 185] width 459 height 30
click at [310, 167] on input "b. Update printer driver" at bounding box center [310, 161] width 0 height 9
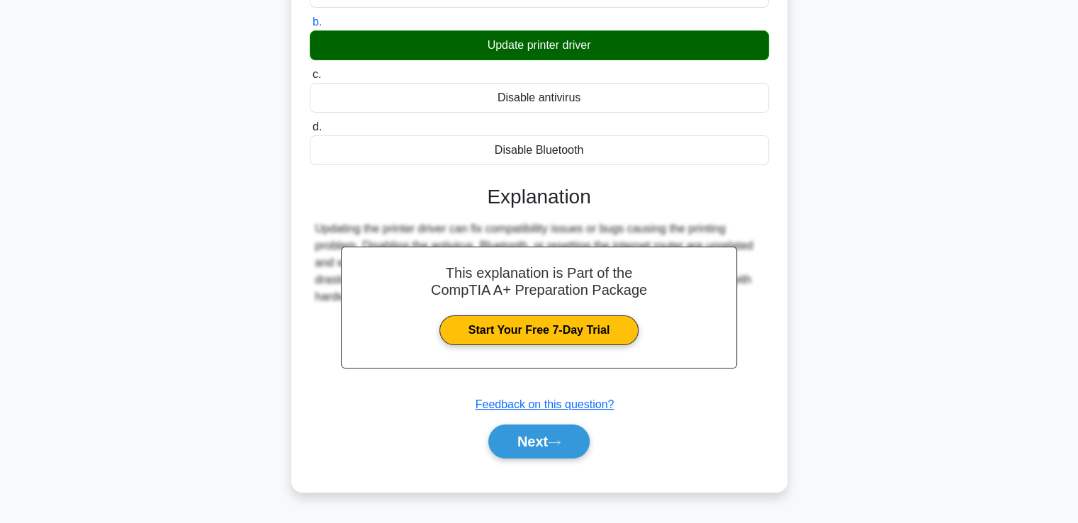
scroll to position [243, 0]
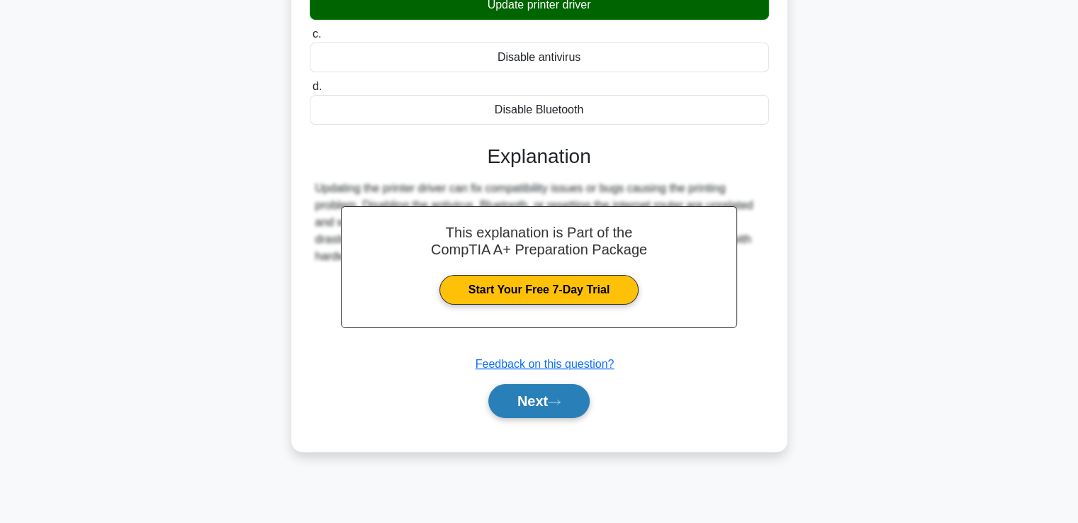
click at [530, 400] on button "Next" at bounding box center [538, 401] width 101 height 34
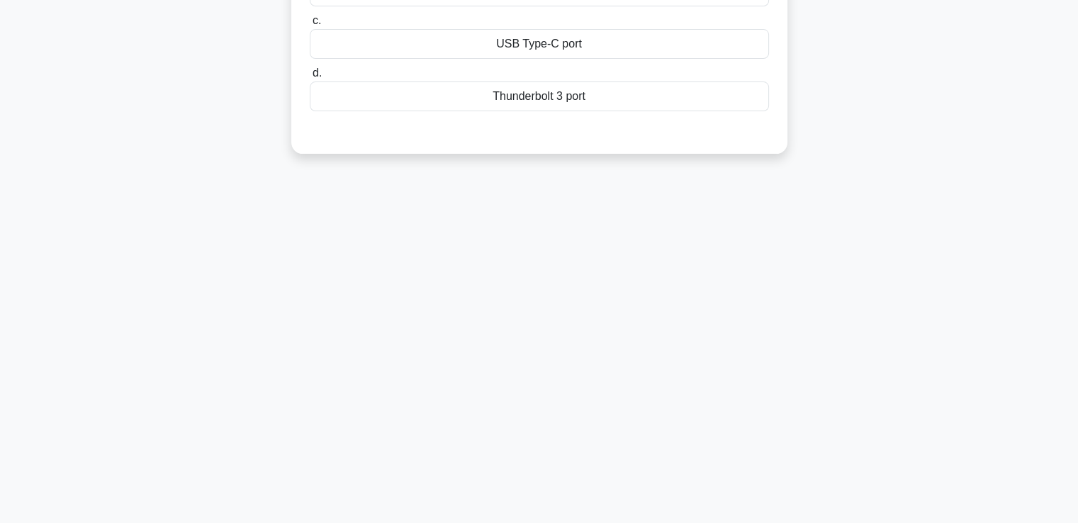
scroll to position [37, 0]
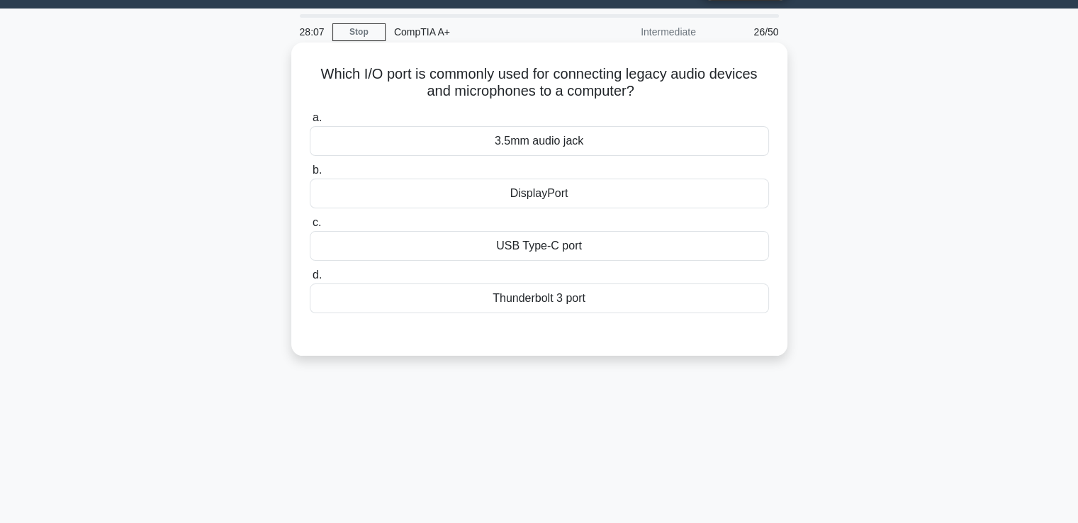
click at [573, 148] on div "3.5mm audio jack" at bounding box center [539, 141] width 459 height 30
click at [310, 123] on input "a. 3.5mm audio jack" at bounding box center [310, 117] width 0 height 9
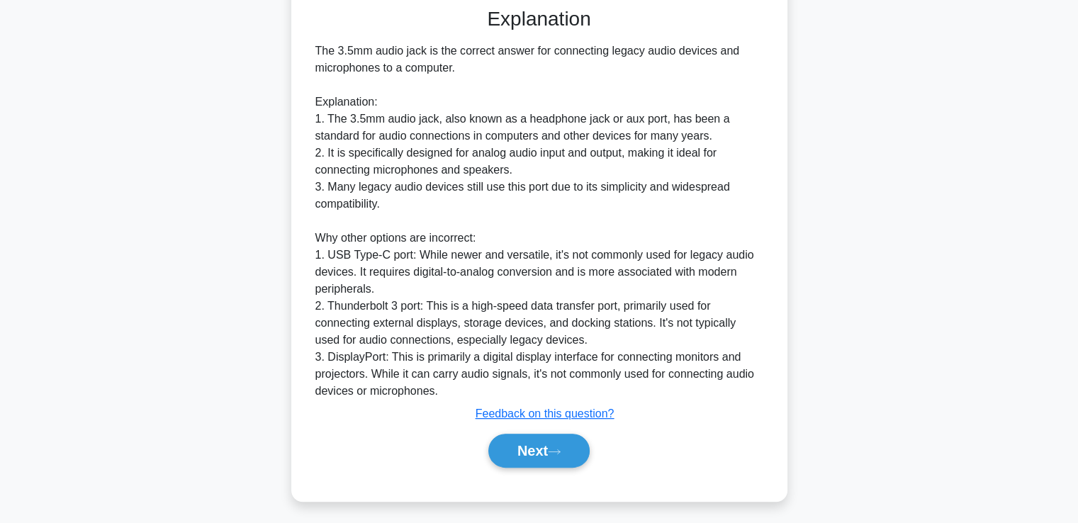
scroll to position [367, 0]
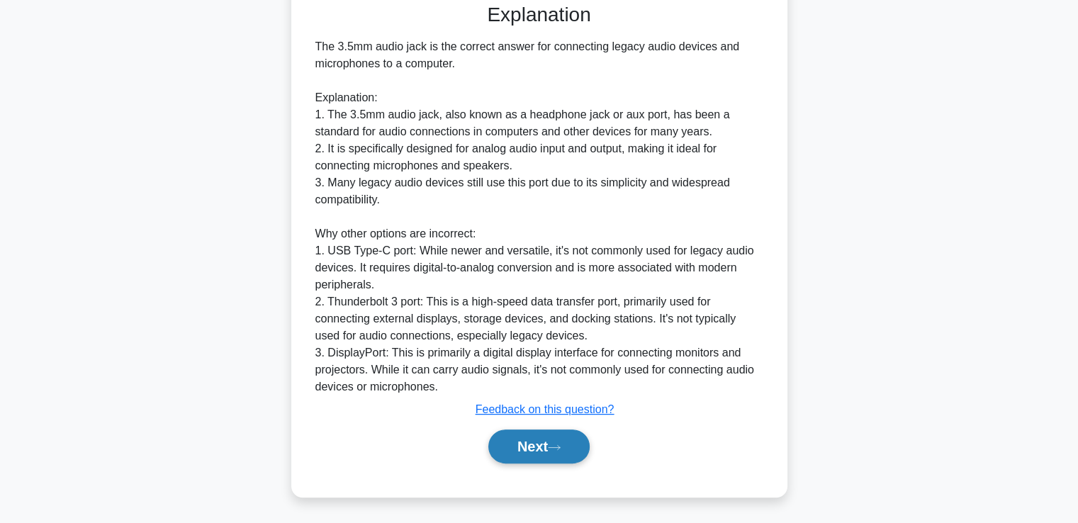
click at [536, 454] on button "Next" at bounding box center [538, 446] width 101 height 34
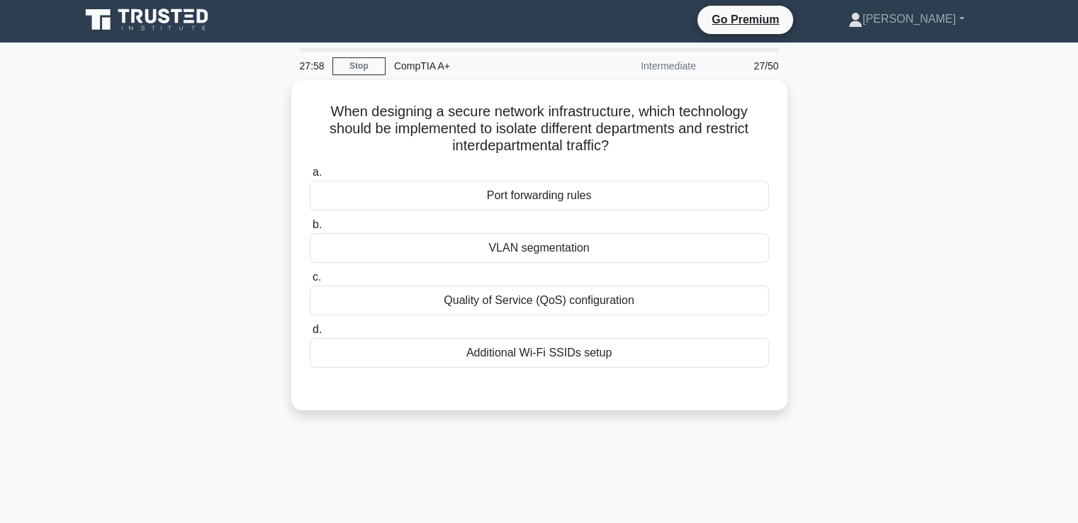
scroll to position [0, 0]
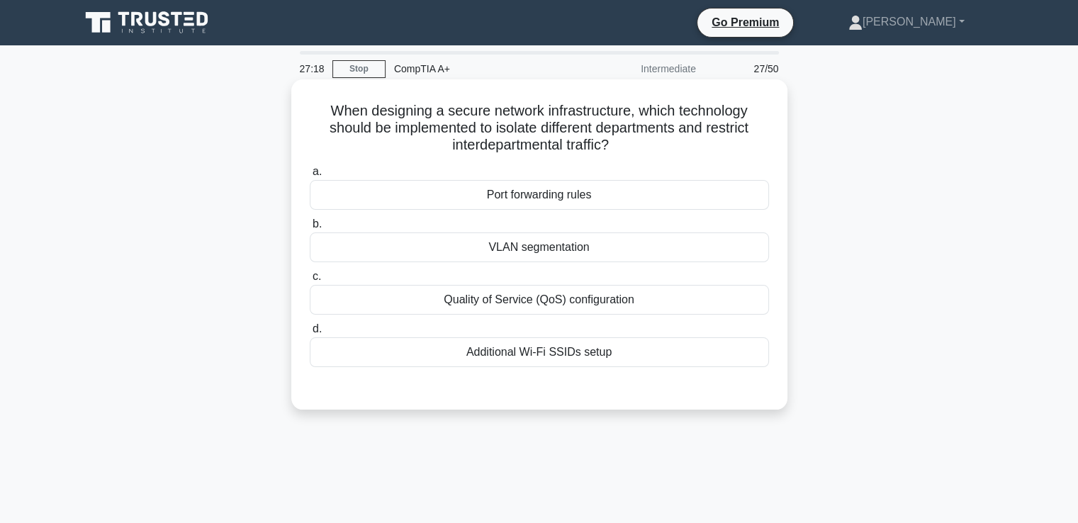
click at [449, 256] on div "VLAN segmentation" at bounding box center [539, 247] width 459 height 30
click at [310, 229] on input "b. VLAN segmentation" at bounding box center [310, 224] width 0 height 9
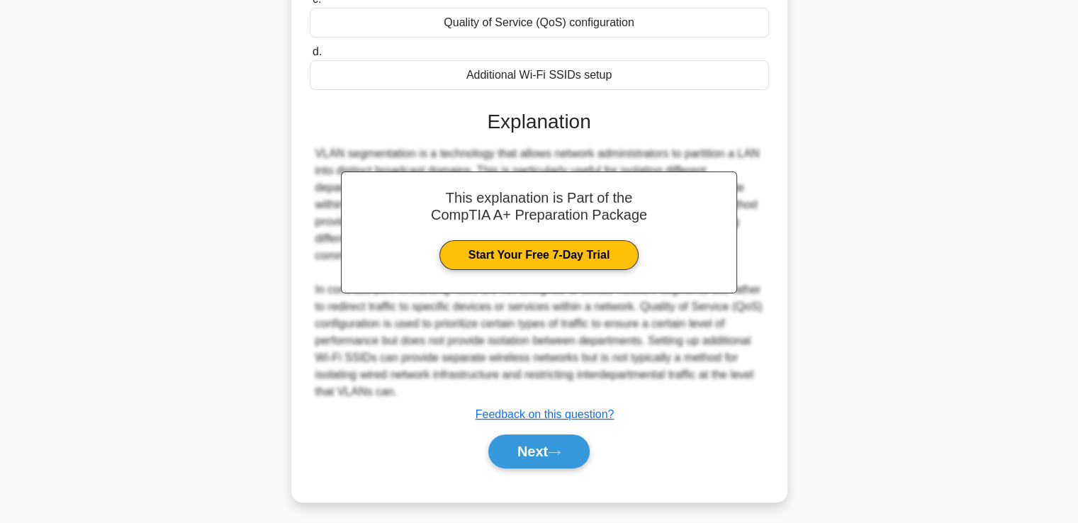
scroll to position [282, 0]
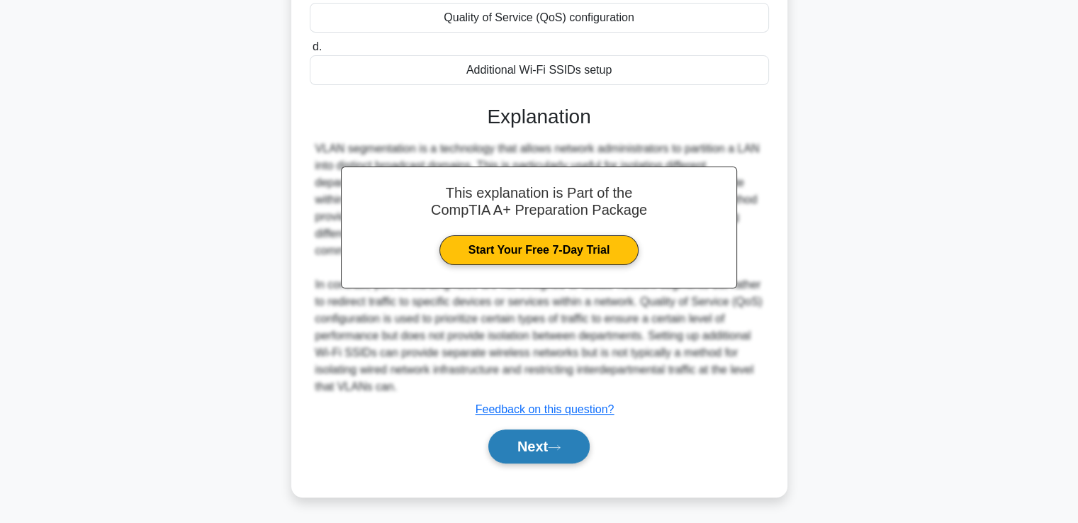
click at [547, 439] on button "Next" at bounding box center [538, 446] width 101 height 34
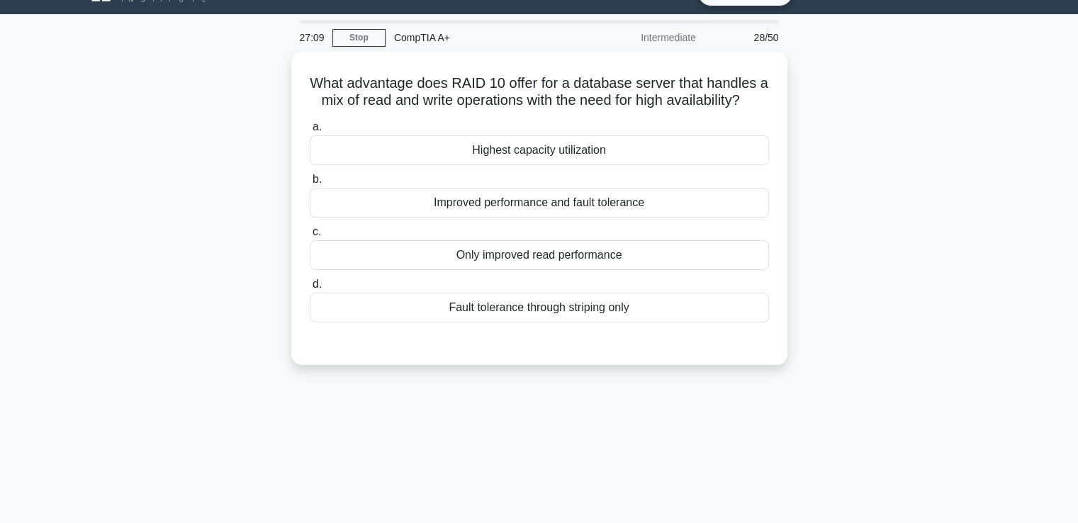
scroll to position [26, 0]
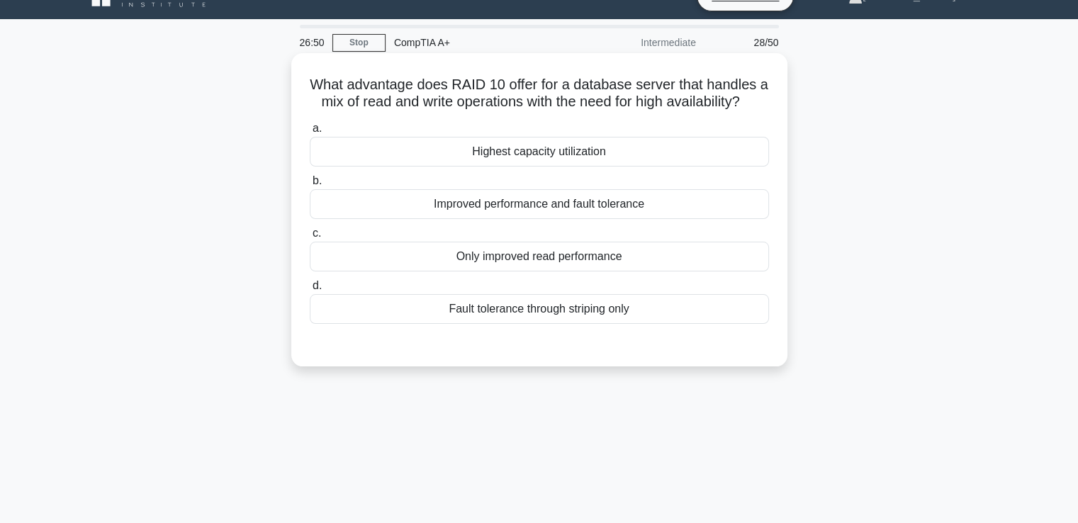
click at [602, 218] on div "Improved performance and fault tolerance" at bounding box center [539, 204] width 459 height 30
click at [310, 186] on input "b. Improved performance and fault tolerance" at bounding box center [310, 180] width 0 height 9
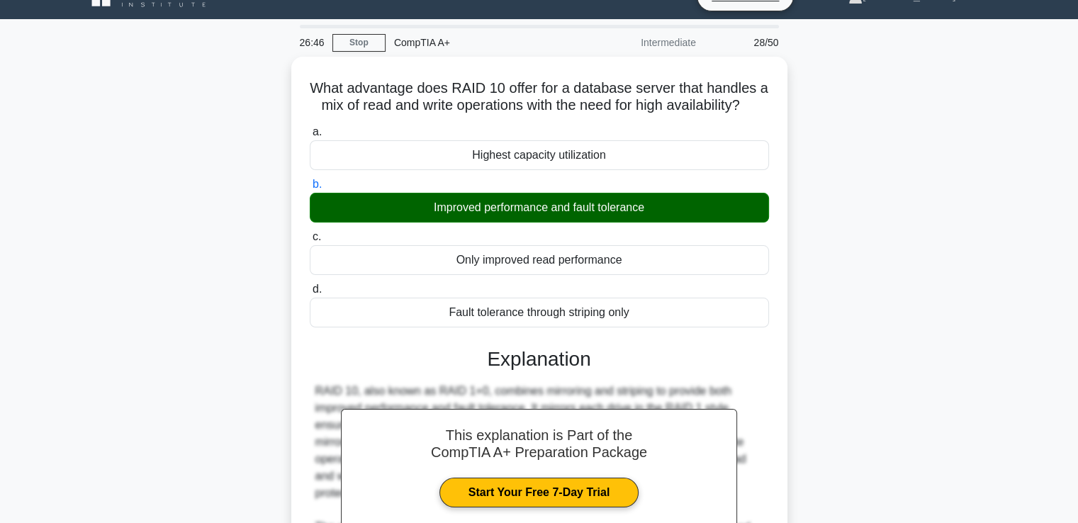
scroll to position [282, 0]
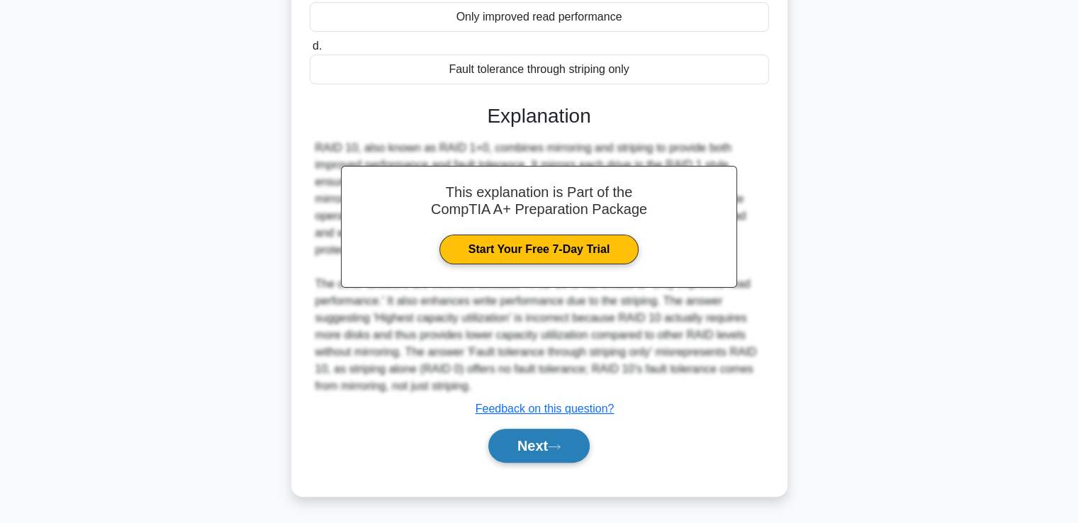
click at [534, 442] on button "Next" at bounding box center [538, 446] width 101 height 34
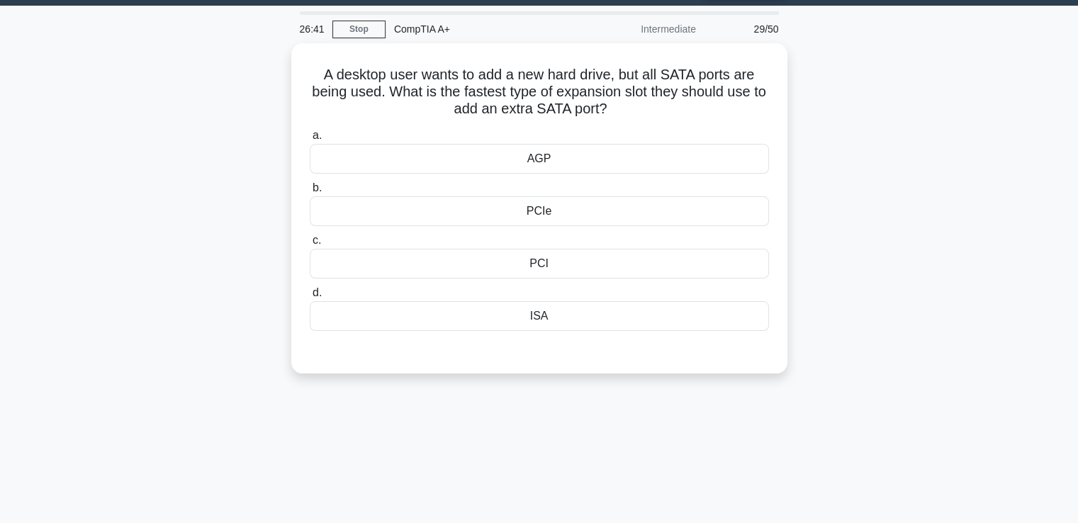
scroll to position [0, 0]
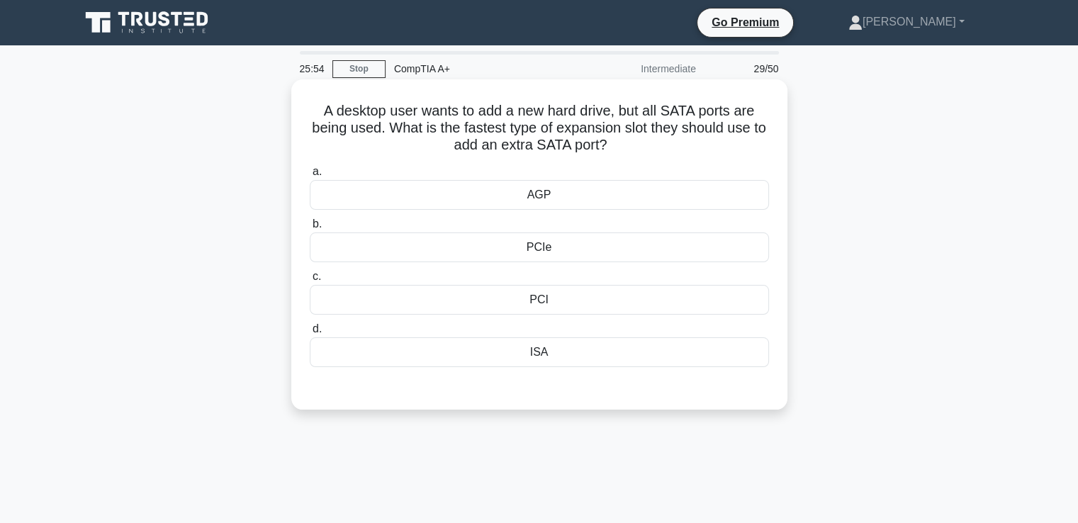
click at [537, 196] on div "AGP" at bounding box center [539, 195] width 459 height 30
click at [310, 176] on input "a. AGP" at bounding box center [310, 171] width 0 height 9
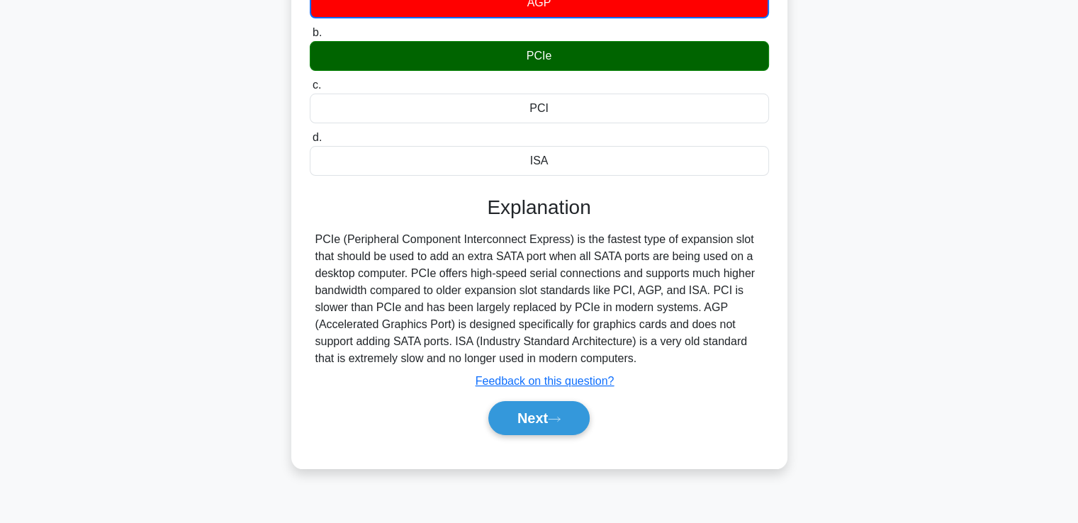
scroll to position [218, 0]
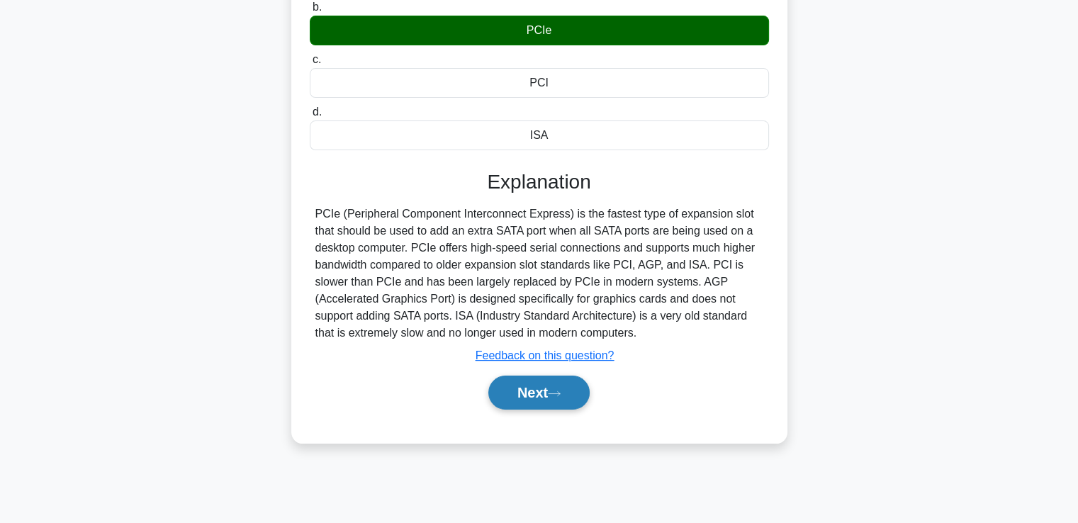
click at [505, 397] on button "Next" at bounding box center [538, 393] width 101 height 34
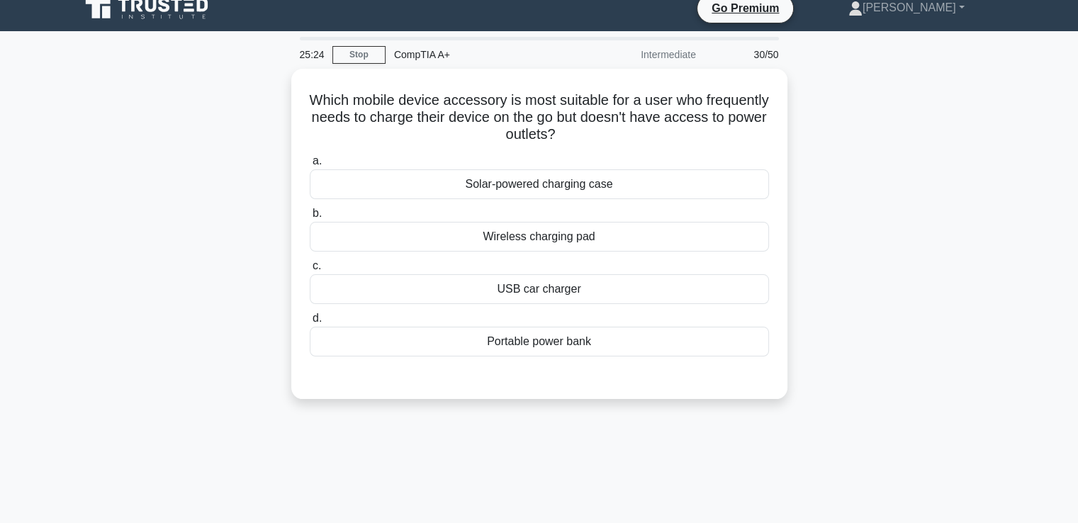
scroll to position [6, 0]
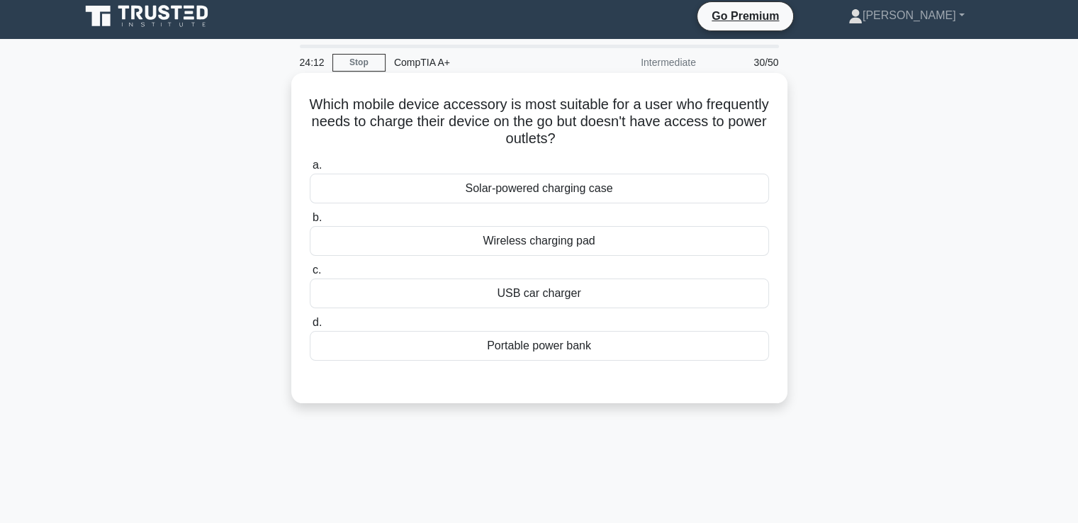
click at [532, 353] on div "Portable power bank" at bounding box center [539, 346] width 459 height 30
click at [310, 327] on input "d. Portable power bank" at bounding box center [310, 322] width 0 height 9
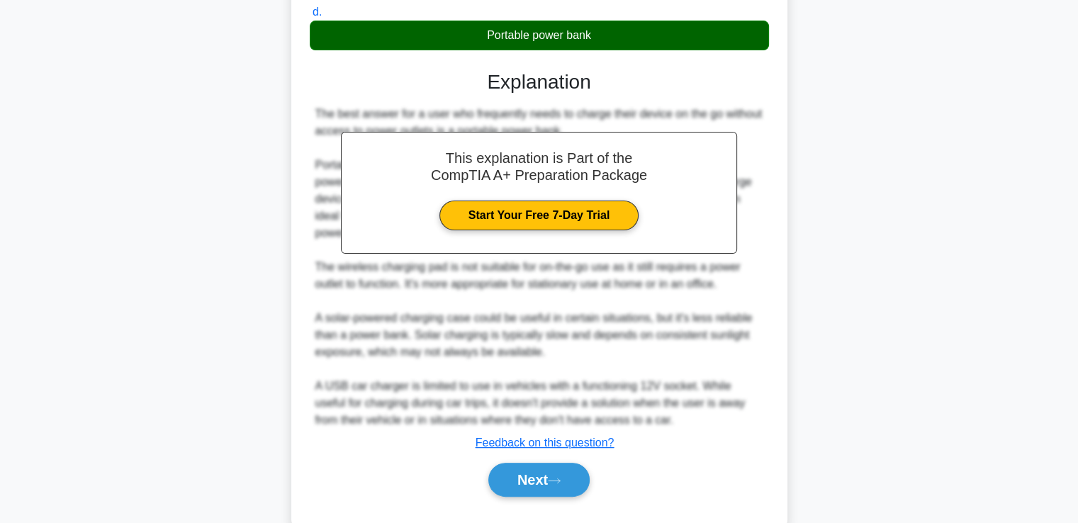
scroll to position [337, 0]
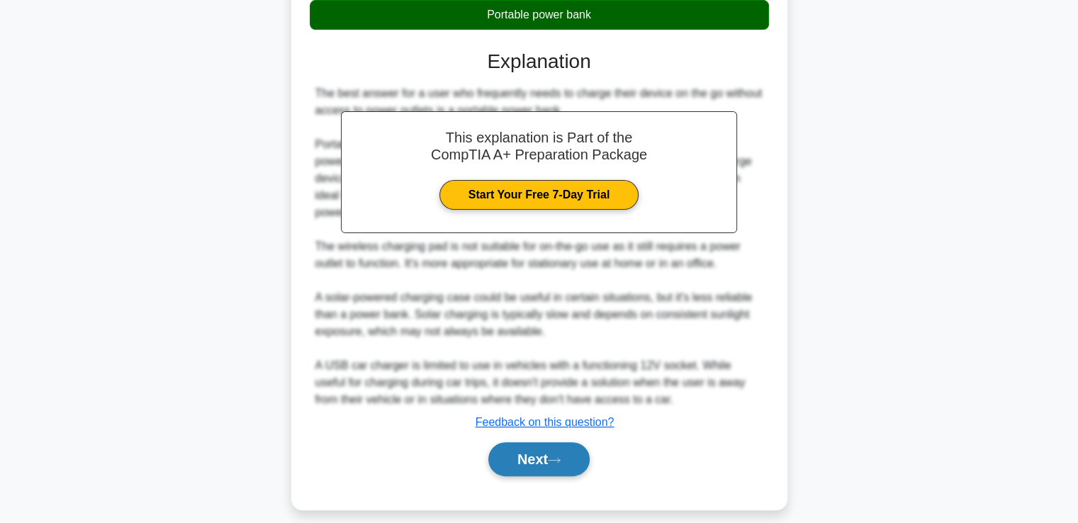
click at [559, 456] on icon at bounding box center [554, 460] width 13 height 8
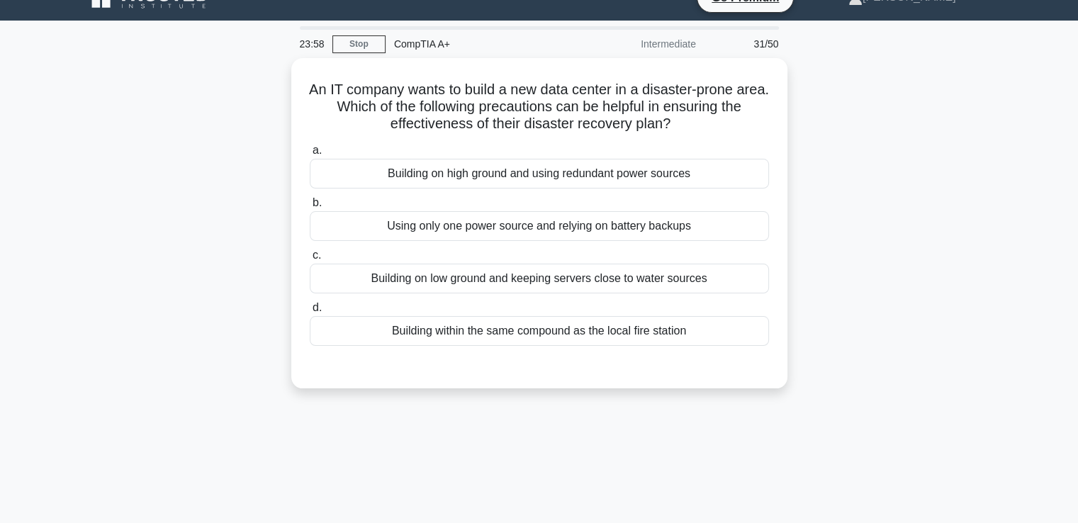
scroll to position [20, 0]
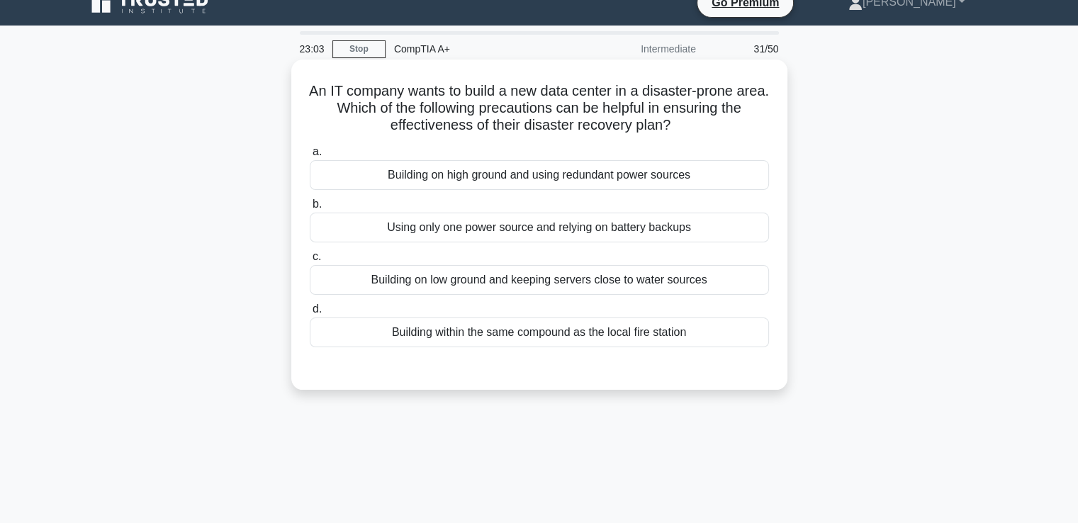
click at [475, 344] on div "Building within the same compound as the local fire station" at bounding box center [539, 332] width 459 height 30
click at [310, 314] on input "d. Building within the same compound as the local fire station" at bounding box center [310, 309] width 0 height 9
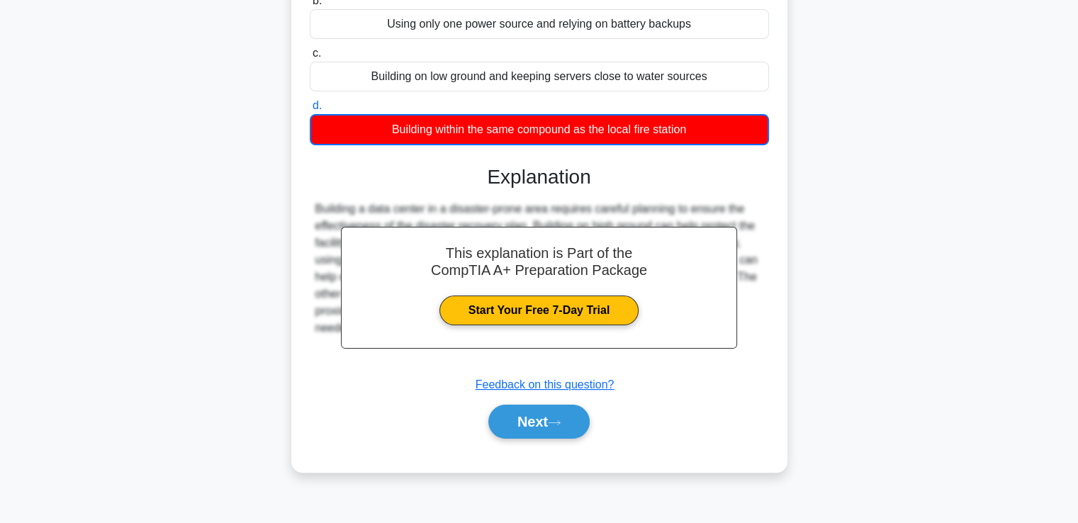
scroll to position [243, 0]
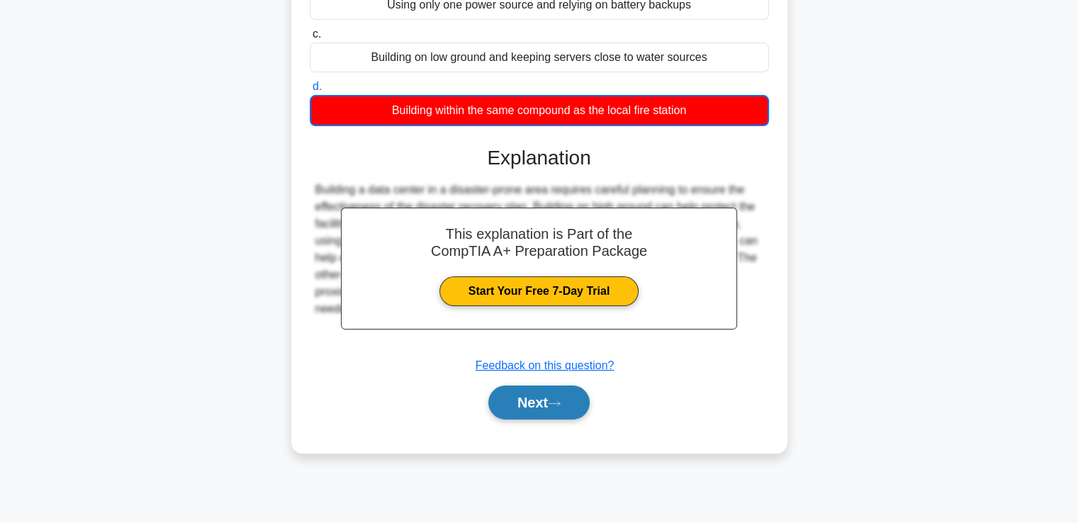
click at [550, 389] on button "Next" at bounding box center [538, 402] width 101 height 34
click at [548, 410] on button "Next" at bounding box center [538, 402] width 101 height 34
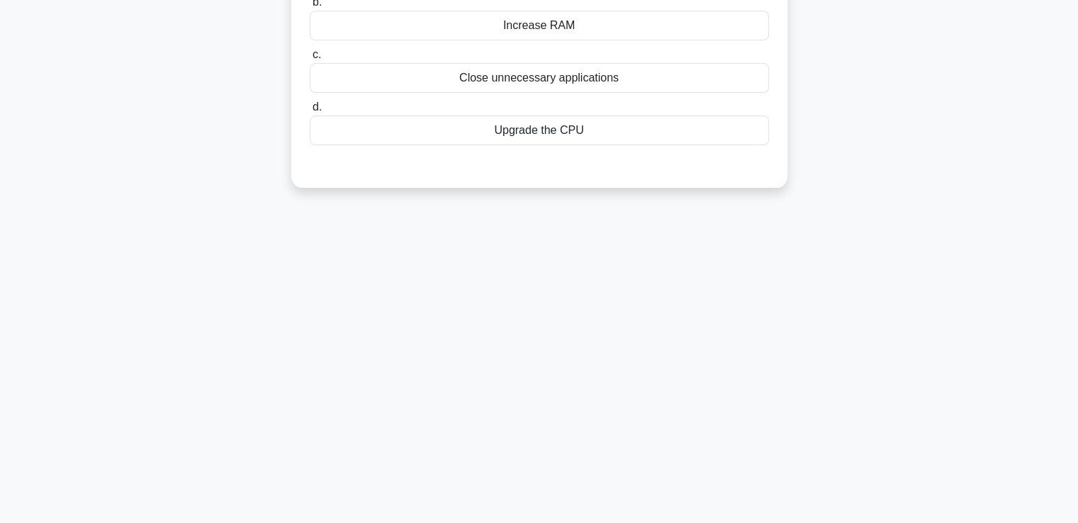
scroll to position [0, 0]
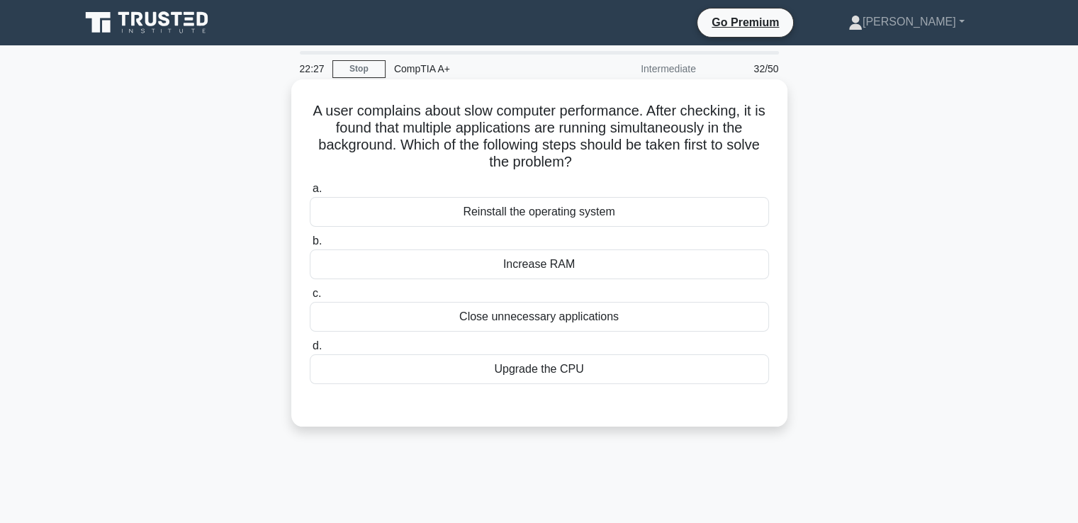
click at [506, 316] on div "Close unnecessary applications" at bounding box center [539, 317] width 459 height 30
click at [310, 298] on input "c. Close unnecessary applications" at bounding box center [310, 293] width 0 height 9
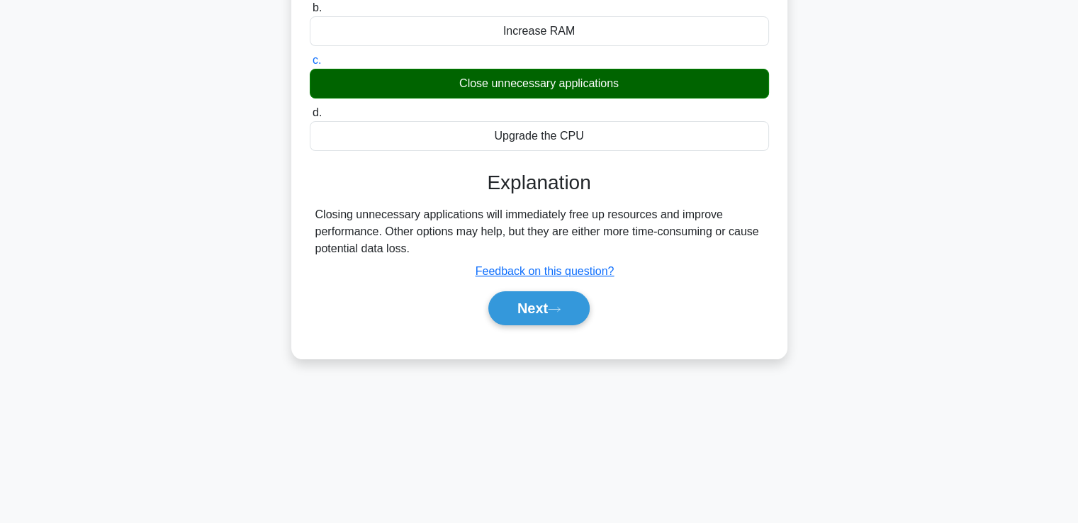
scroll to position [243, 0]
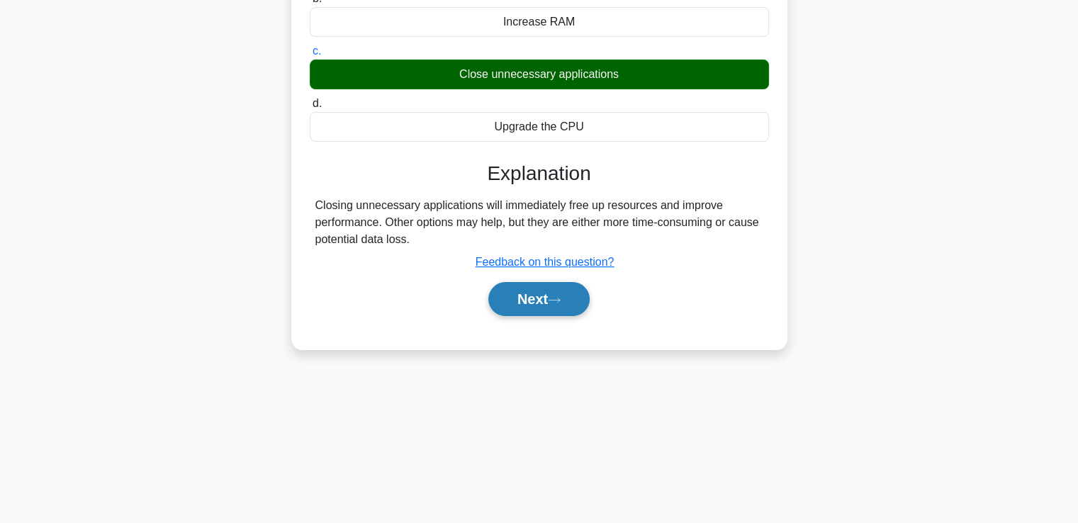
click at [529, 293] on button "Next" at bounding box center [538, 299] width 101 height 34
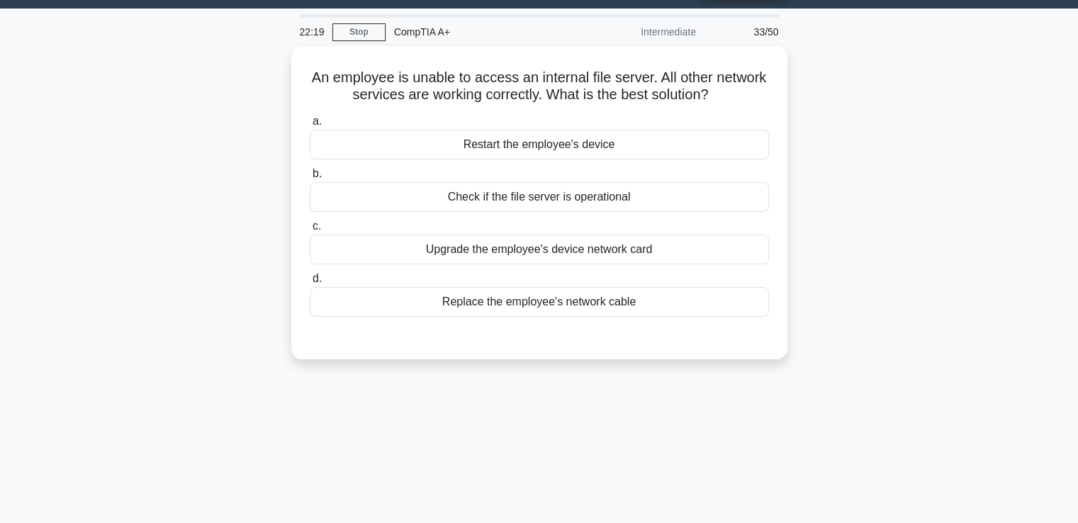
scroll to position [5, 0]
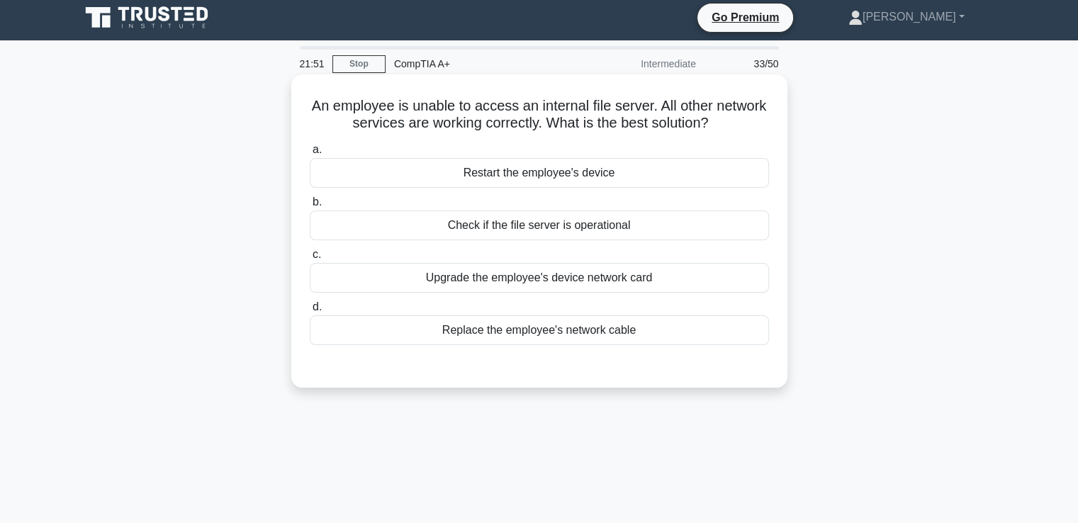
click at [524, 281] on div "Upgrade the employee's device network card" at bounding box center [539, 278] width 459 height 30
click at [310, 259] on input "c. Upgrade the employee's device network card" at bounding box center [310, 254] width 0 height 9
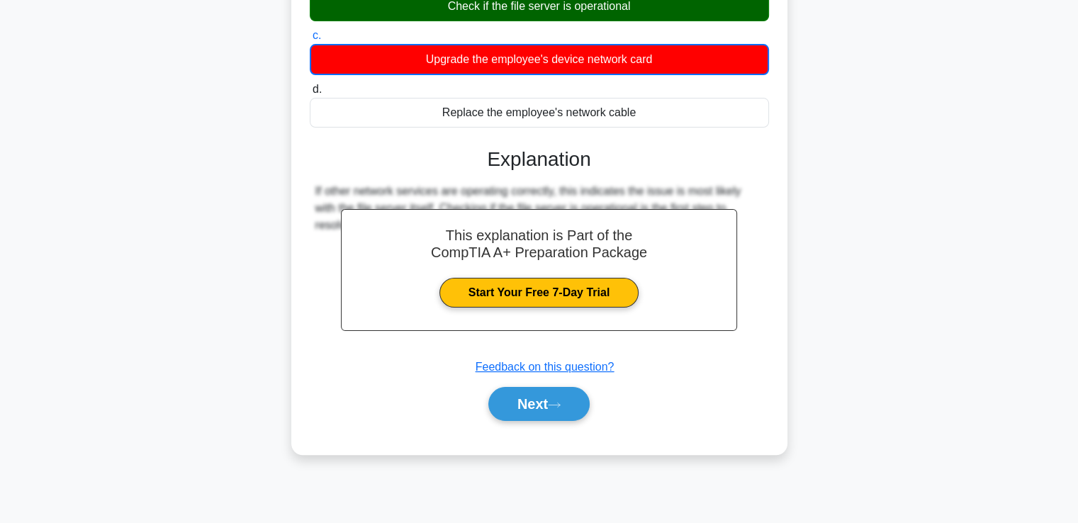
scroll to position [243, 0]
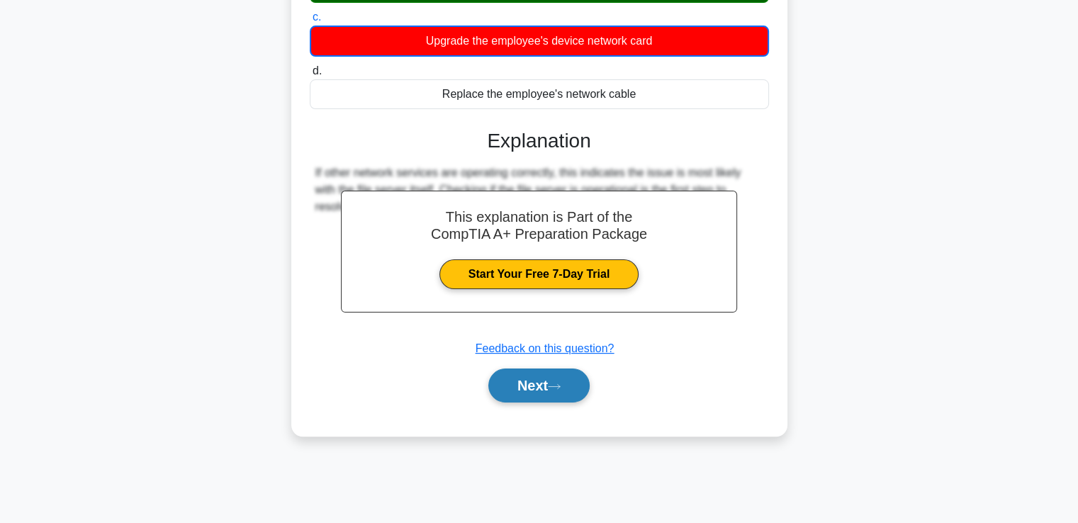
click at [534, 386] on button "Next" at bounding box center [538, 385] width 101 height 34
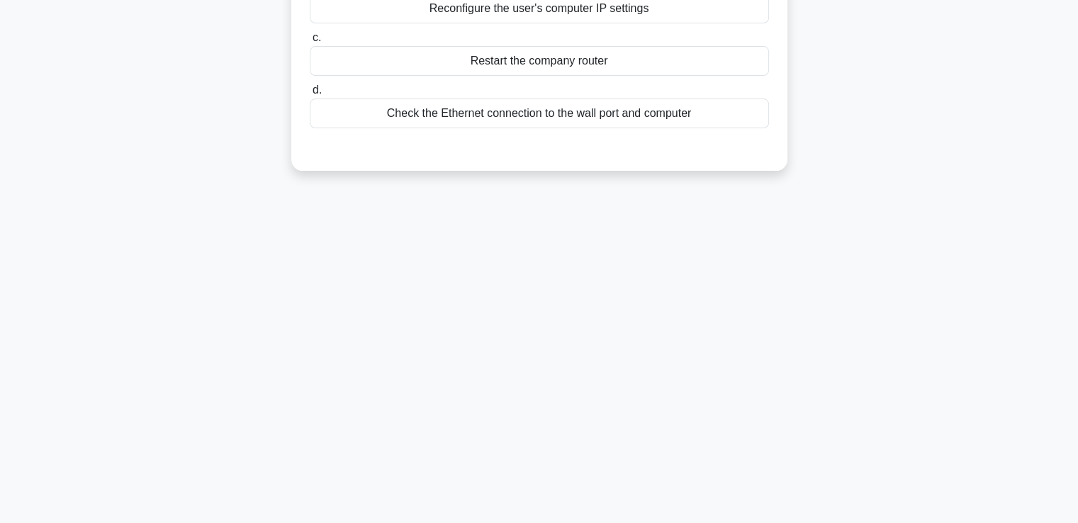
scroll to position [0, 0]
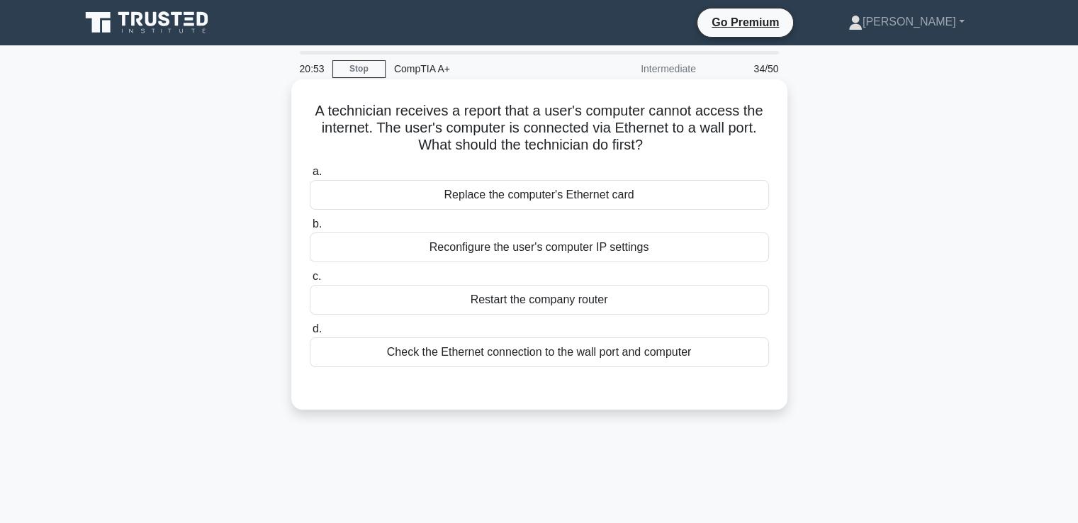
click at [619, 352] on div "Check the Ethernet connection to the wall port and computer" at bounding box center [539, 352] width 459 height 30
click at [310, 334] on input "d. Check the Ethernet connection to the wall port and computer" at bounding box center [310, 329] width 0 height 9
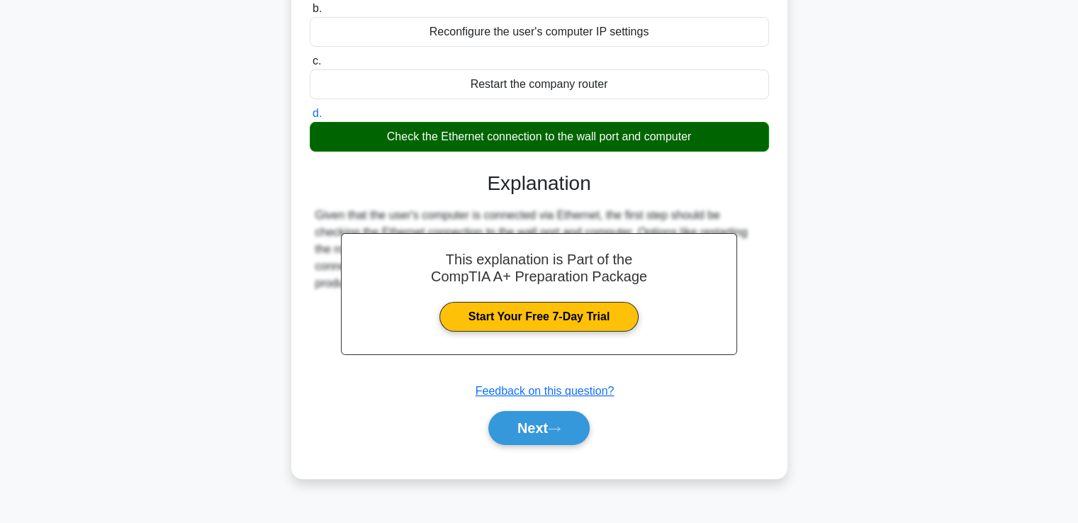
scroll to position [224, 0]
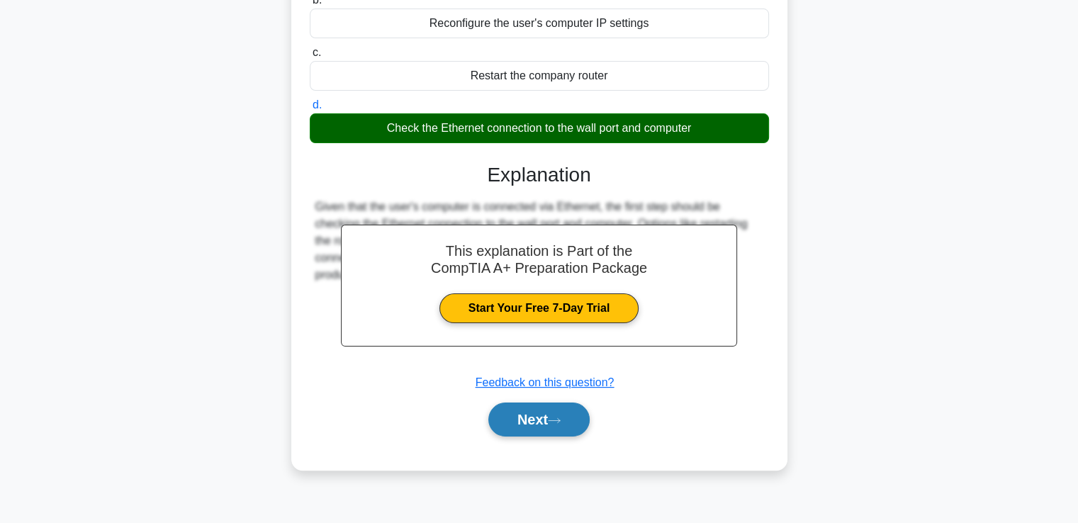
click at [539, 412] on button "Next" at bounding box center [538, 419] width 101 height 34
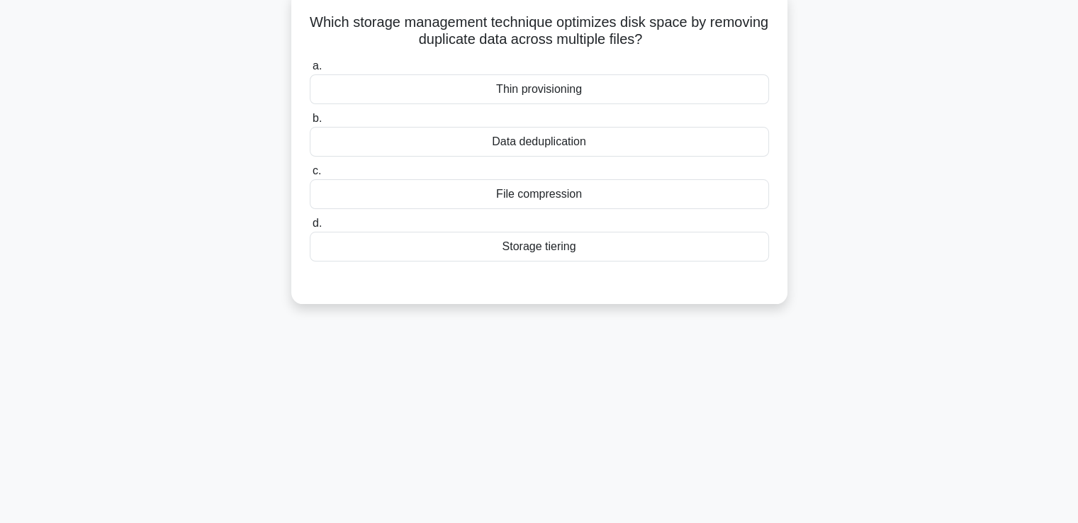
scroll to position [0, 0]
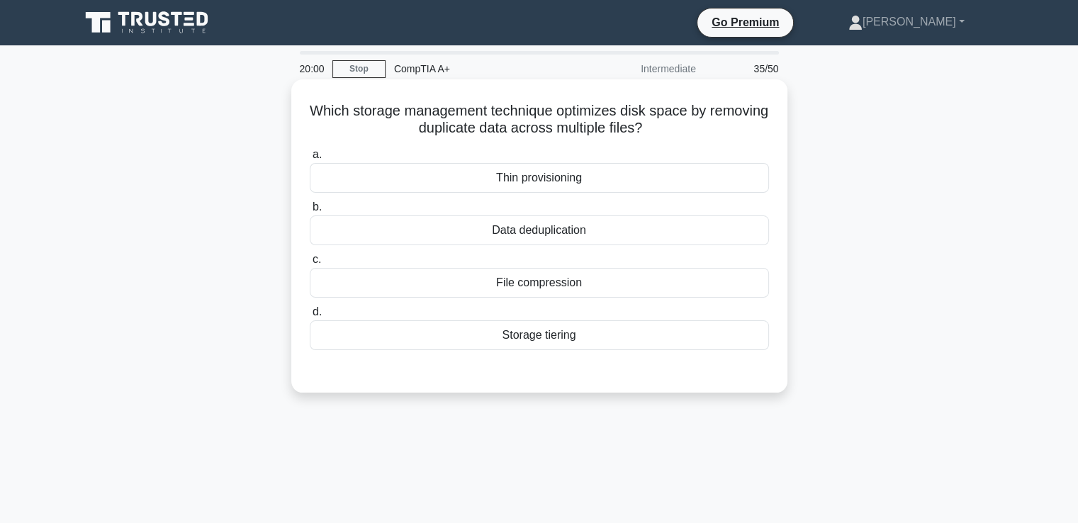
click at [532, 230] on div "Data deduplication" at bounding box center [539, 230] width 459 height 30
click at [310, 212] on input "b. Data deduplication" at bounding box center [310, 207] width 0 height 9
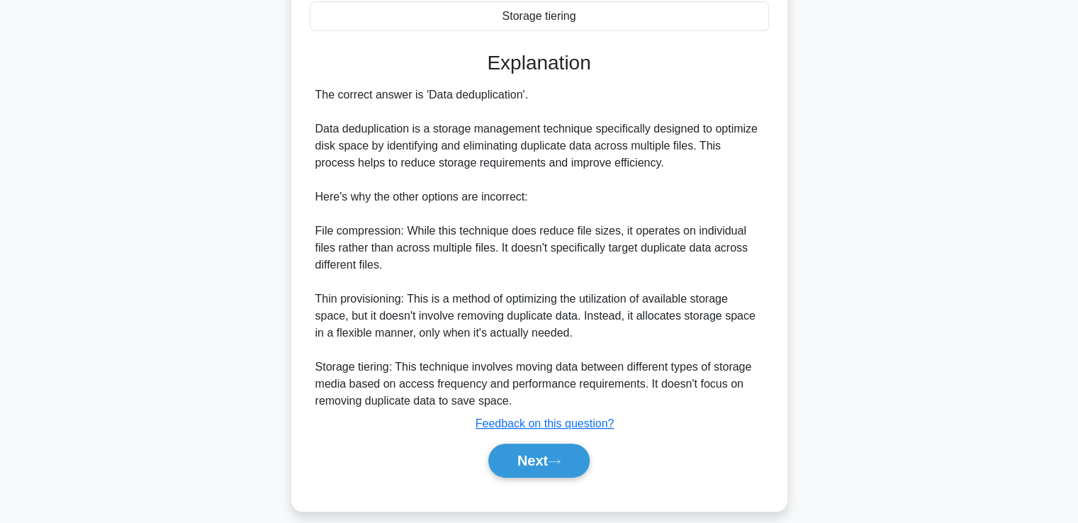
scroll to position [333, 0]
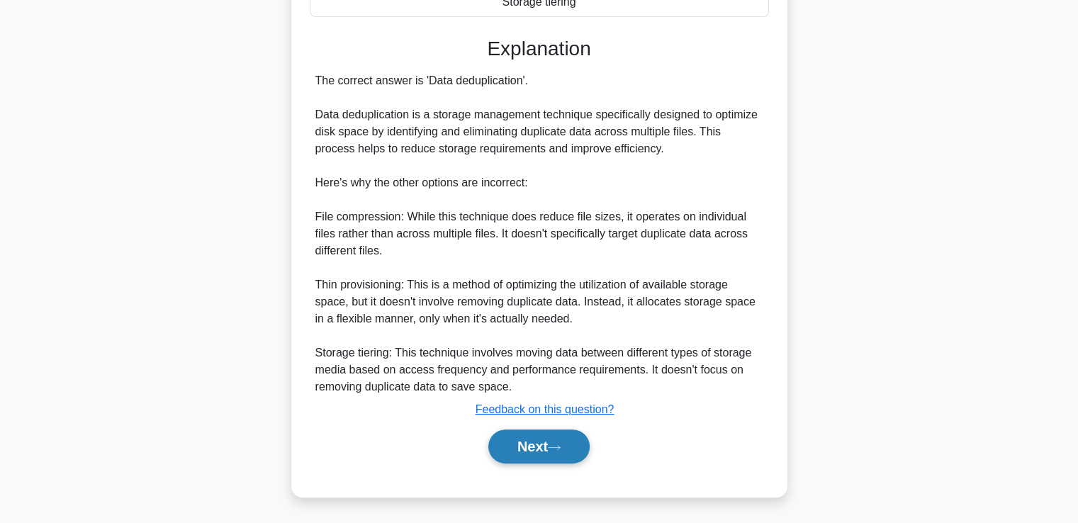
click at [537, 451] on button "Next" at bounding box center [538, 446] width 101 height 34
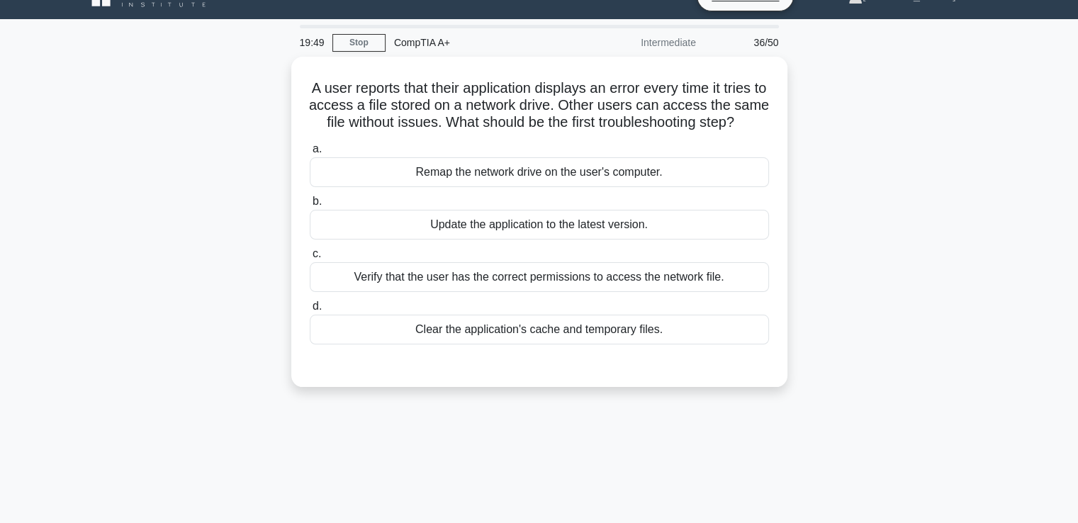
scroll to position [28, 0]
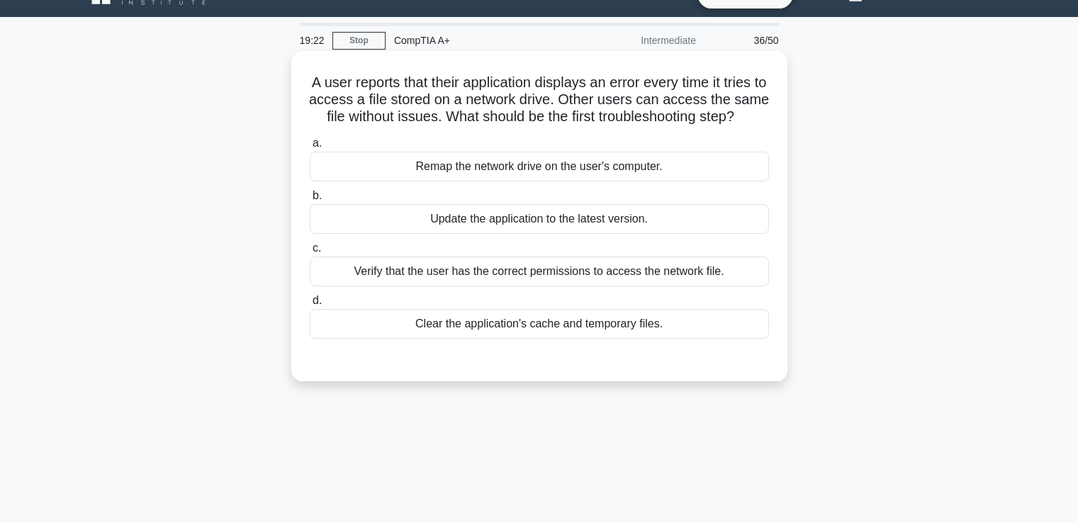
click at [499, 286] on div "Verify that the user has the correct permissions to access the network file." at bounding box center [539, 272] width 459 height 30
click at [310, 253] on input "c. Verify that the user has the correct permissions to access the network file." at bounding box center [310, 248] width 0 height 9
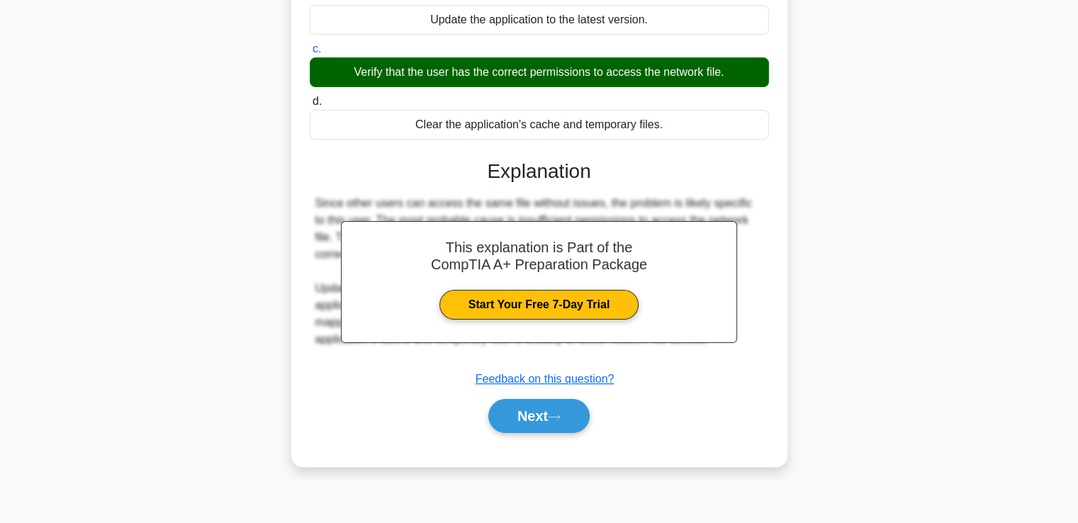
scroll to position [243, 0]
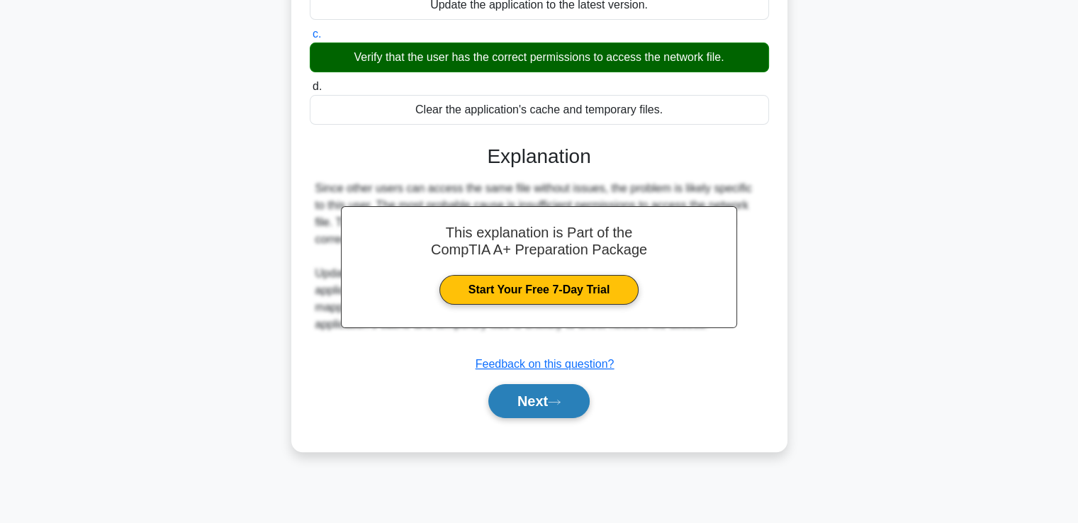
click at [522, 418] on button "Next" at bounding box center [538, 401] width 101 height 34
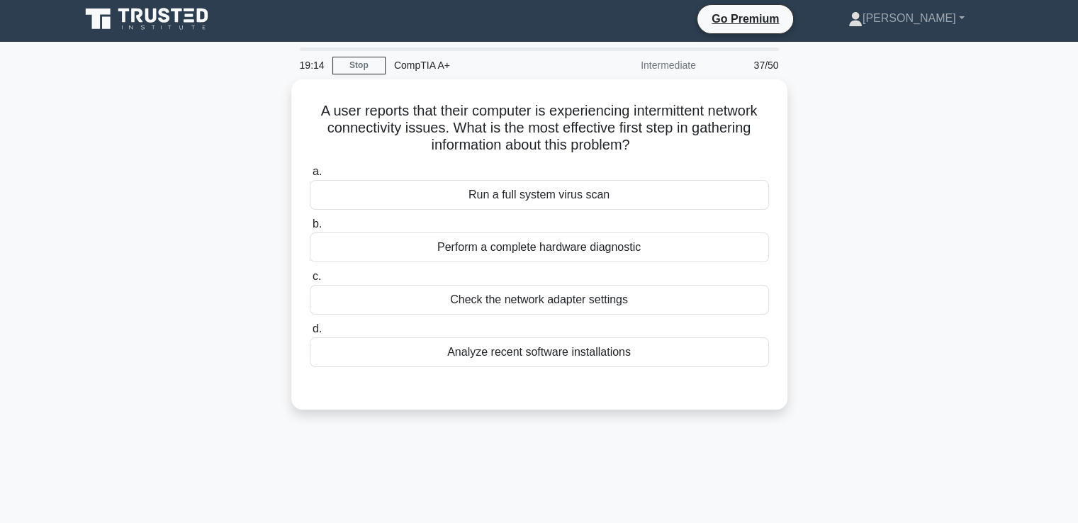
scroll to position [1, 0]
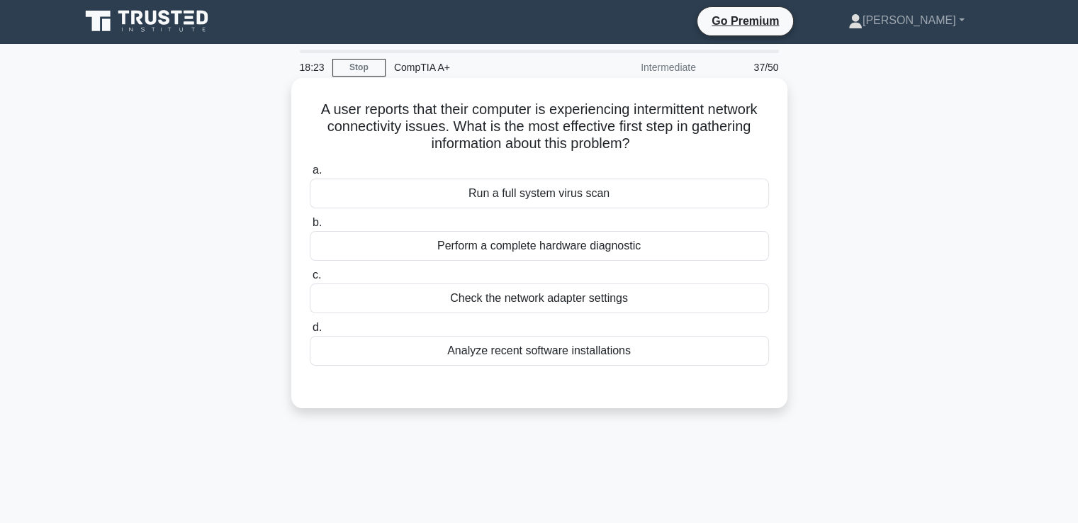
click at [536, 305] on div "Check the network adapter settings" at bounding box center [539, 298] width 459 height 30
click at [310, 280] on input "c. Check the network adapter settings" at bounding box center [310, 275] width 0 height 9
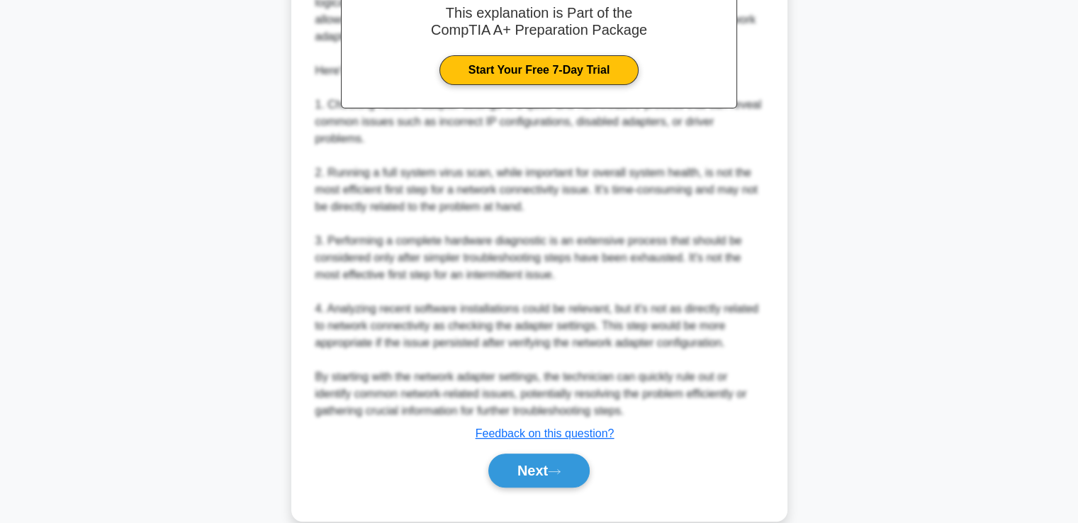
scroll to position [469, 0]
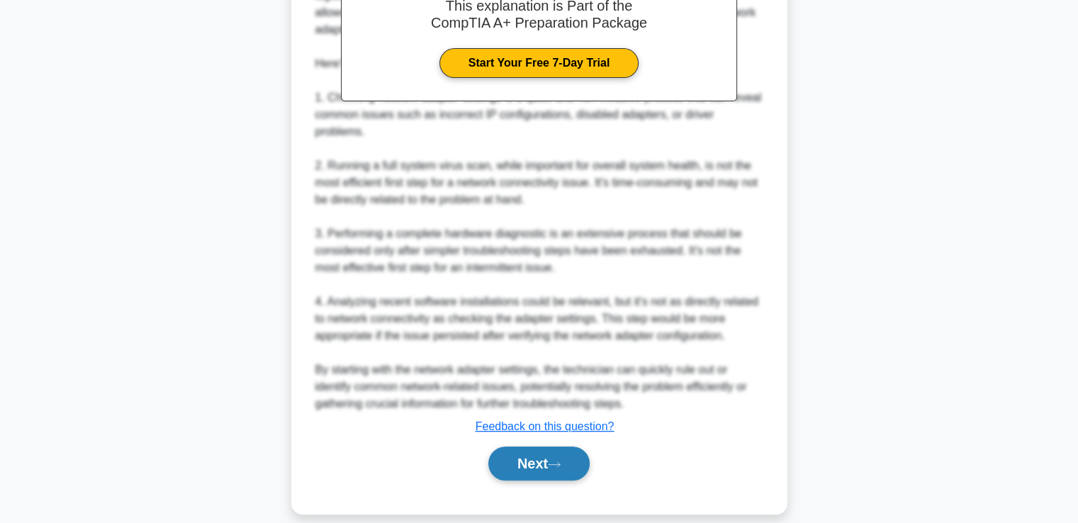
click at [521, 446] on button "Next" at bounding box center [538, 463] width 101 height 34
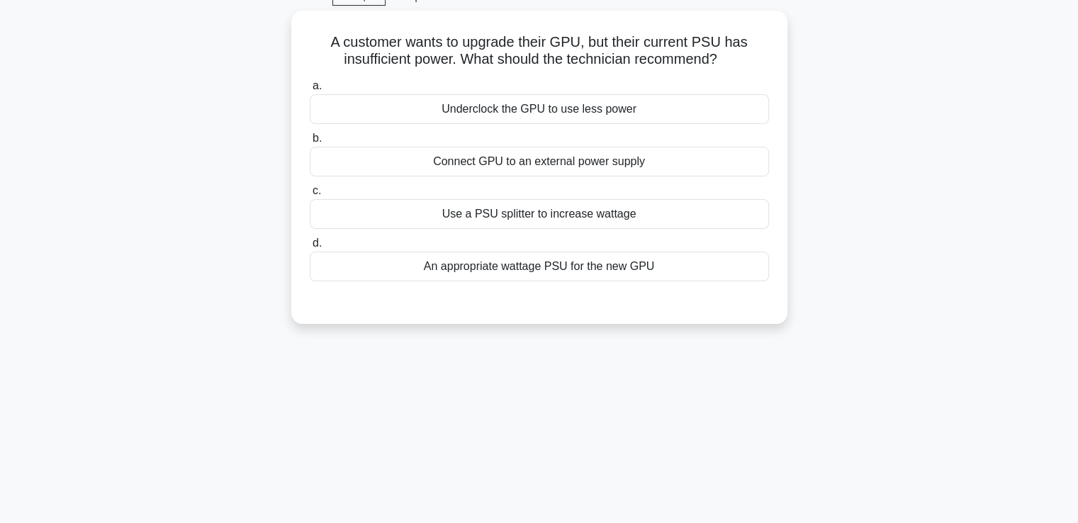
scroll to position [0, 0]
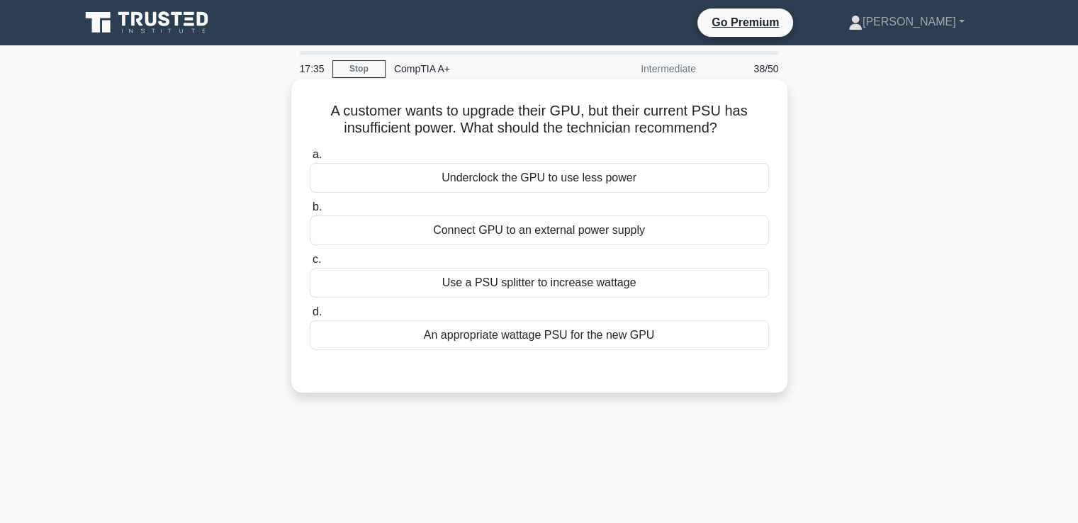
click at [604, 281] on div "Use a PSU splitter to increase wattage" at bounding box center [539, 283] width 459 height 30
click at [310, 264] on input "c. Use a PSU splitter to increase wattage" at bounding box center [310, 259] width 0 height 9
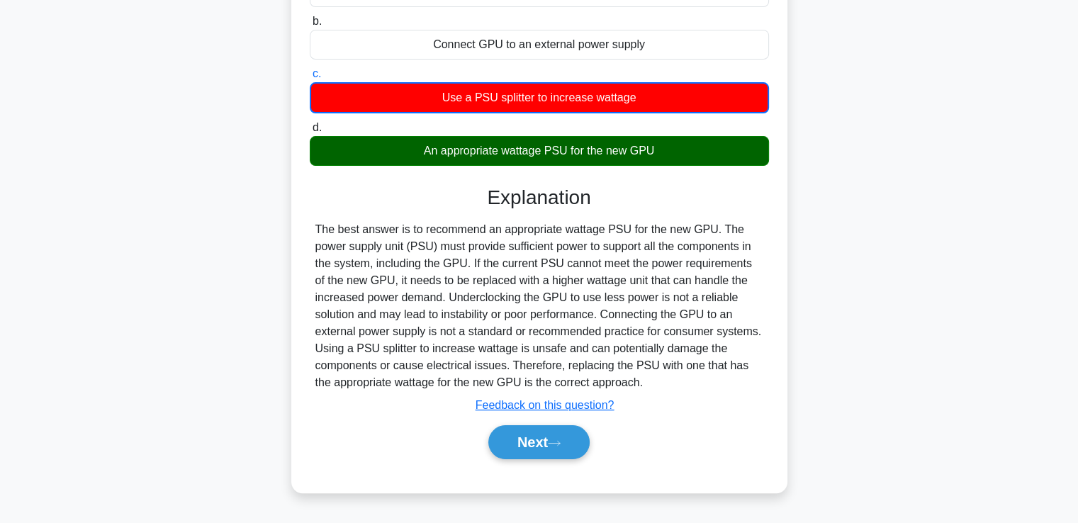
scroll to position [193, 0]
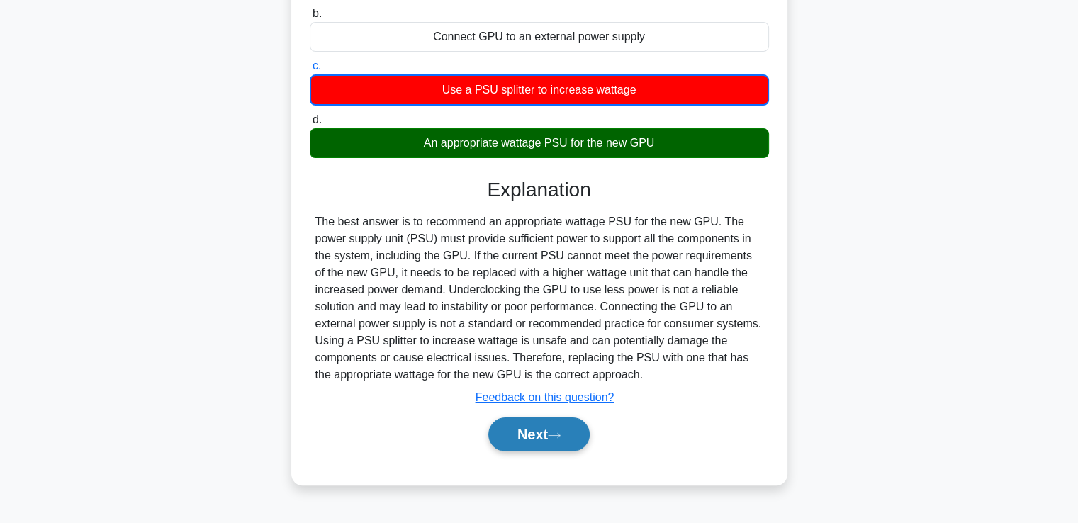
click at [547, 441] on button "Next" at bounding box center [538, 434] width 101 height 34
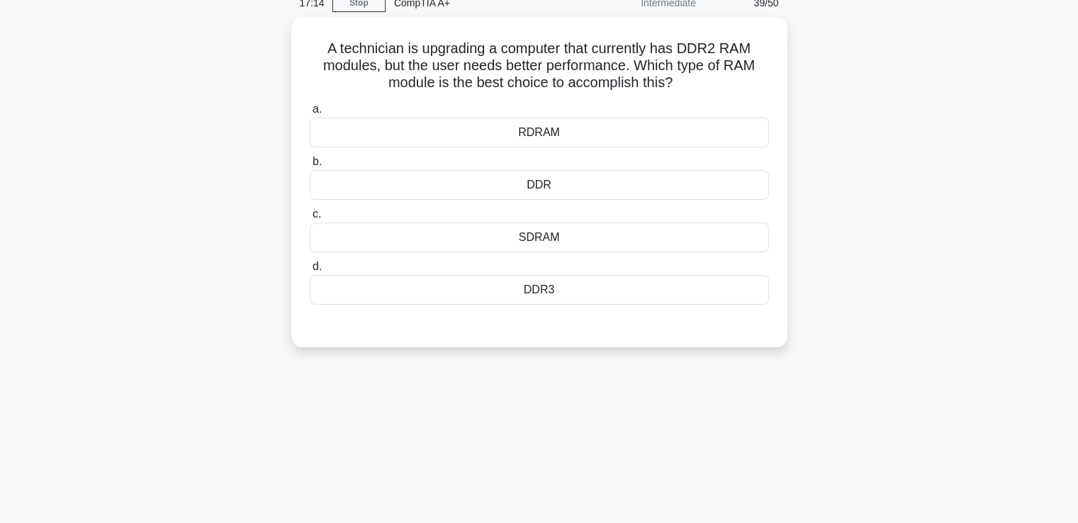
scroll to position [64, 0]
click at [538, 293] on div "DDR3" at bounding box center [539, 289] width 459 height 30
click at [310, 270] on input "d. DDR3" at bounding box center [310, 265] width 0 height 9
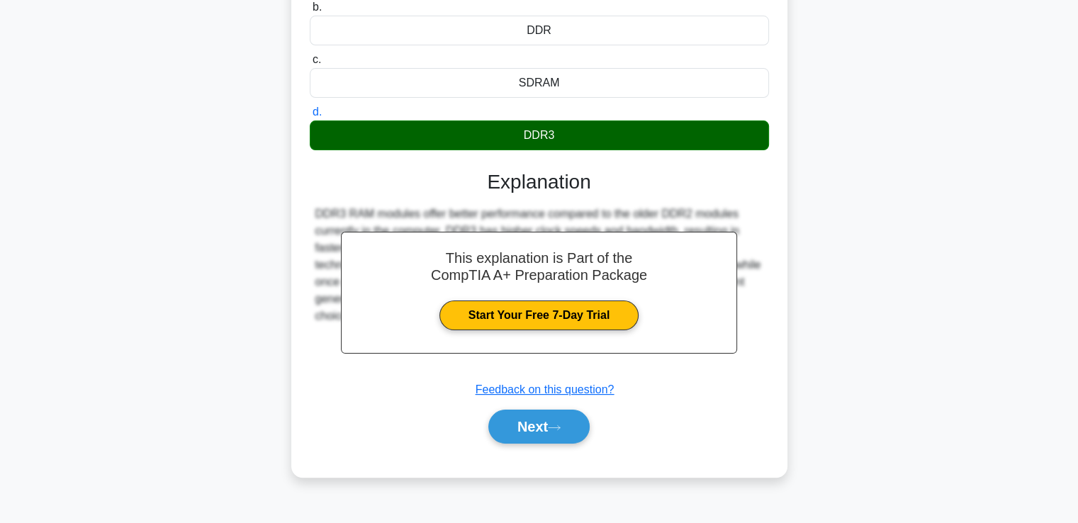
scroll to position [243, 0]
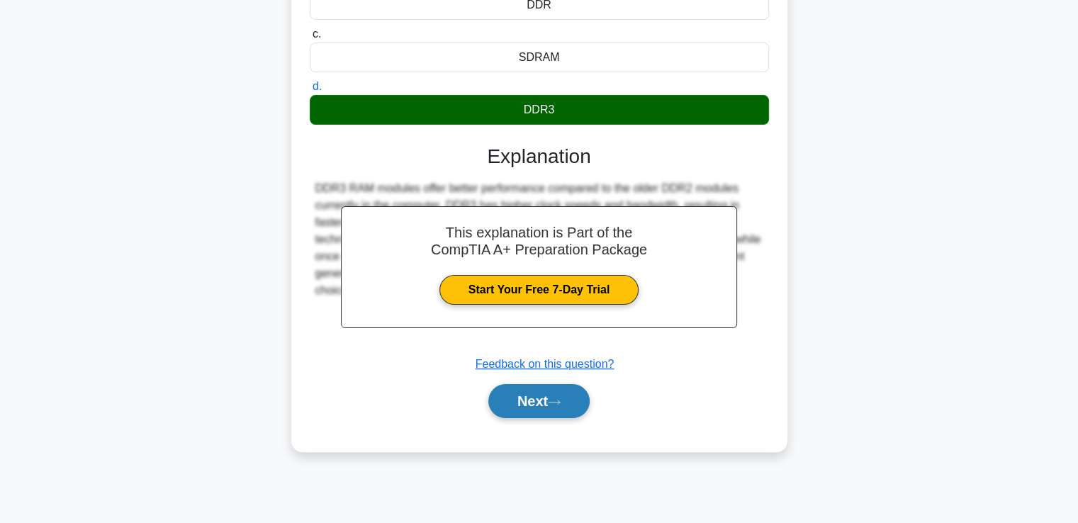
click at [541, 408] on button "Next" at bounding box center [538, 401] width 101 height 34
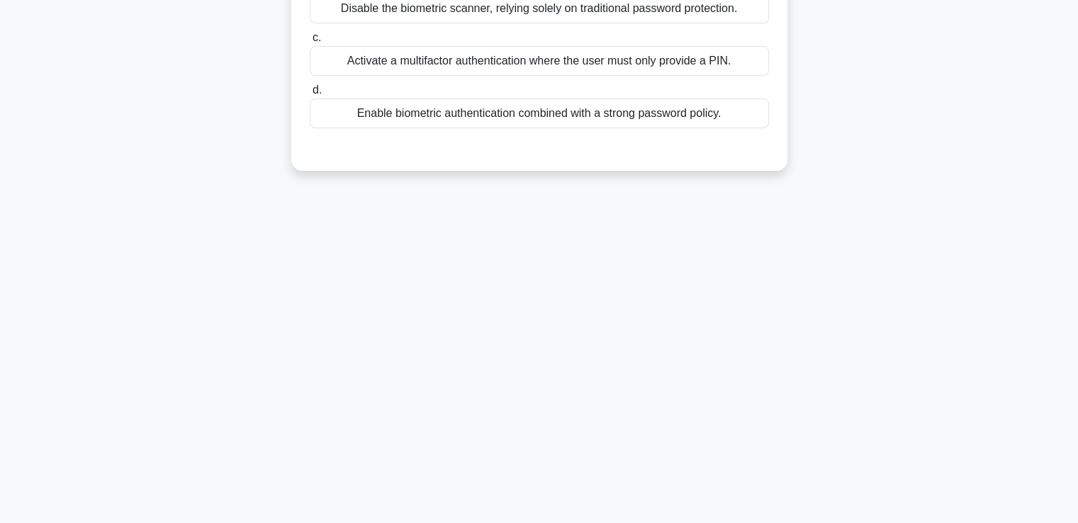
scroll to position [0, 0]
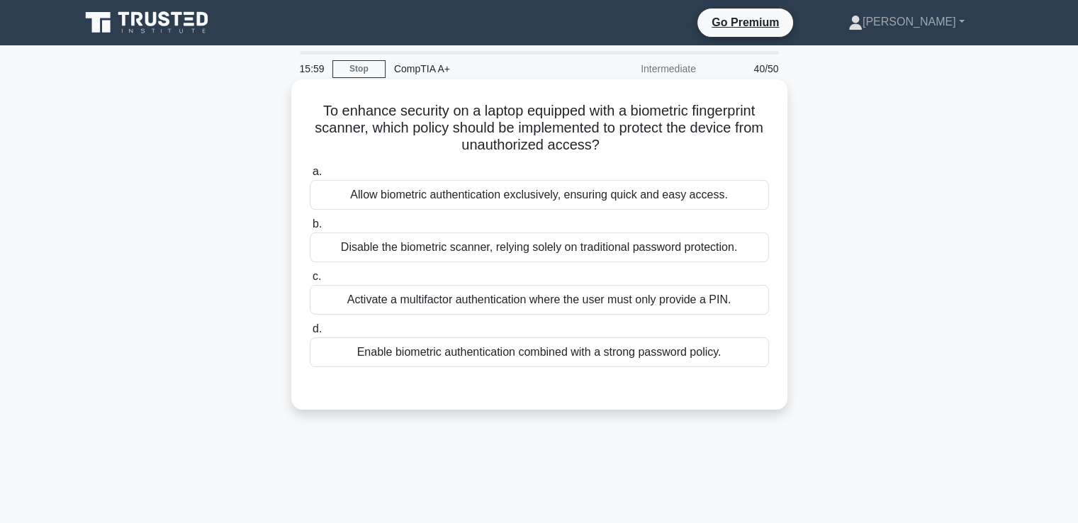
click at [563, 301] on div "Activate a multifactor authentication where the user must only provide a PIN." at bounding box center [539, 300] width 459 height 30
click at [310, 281] on input "c. Activate a multifactor authentication where the user must only provide a PIN." at bounding box center [310, 276] width 0 height 9
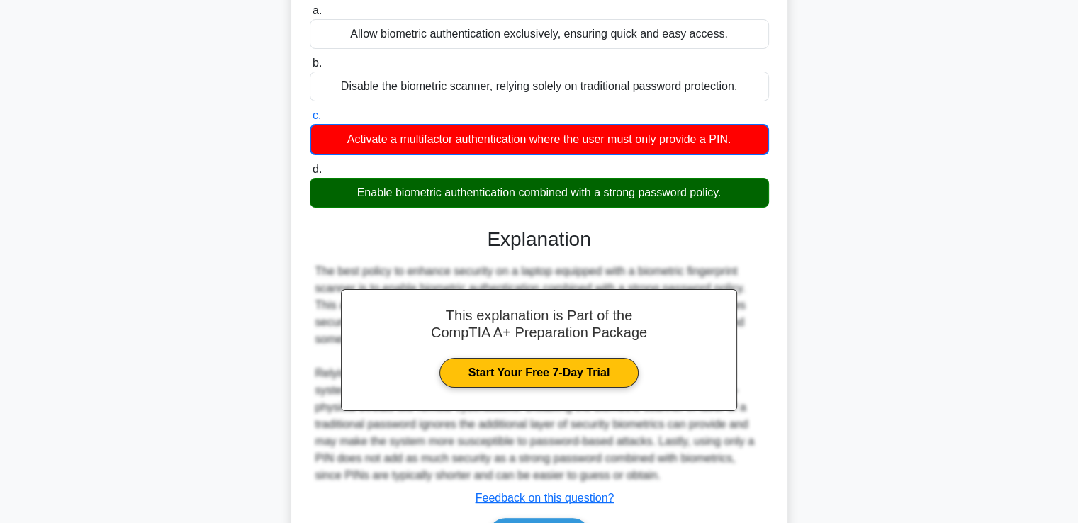
scroll to position [249, 0]
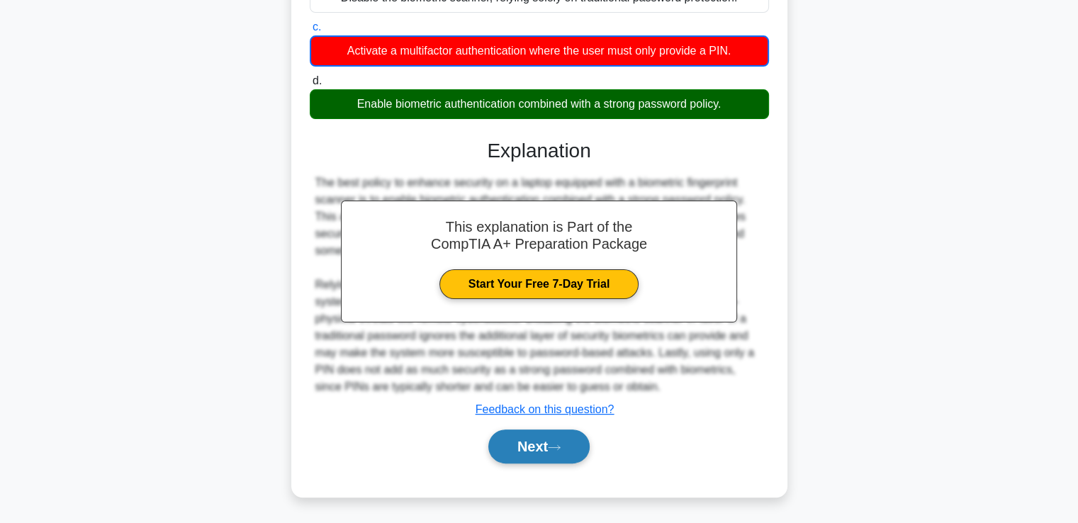
click at [555, 444] on icon at bounding box center [554, 448] width 13 height 8
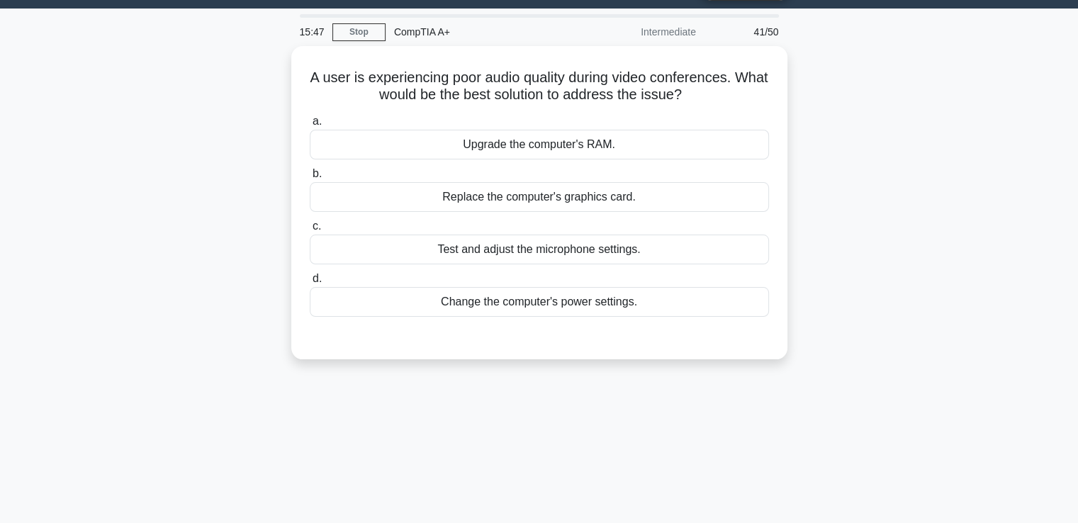
scroll to position [36, 0]
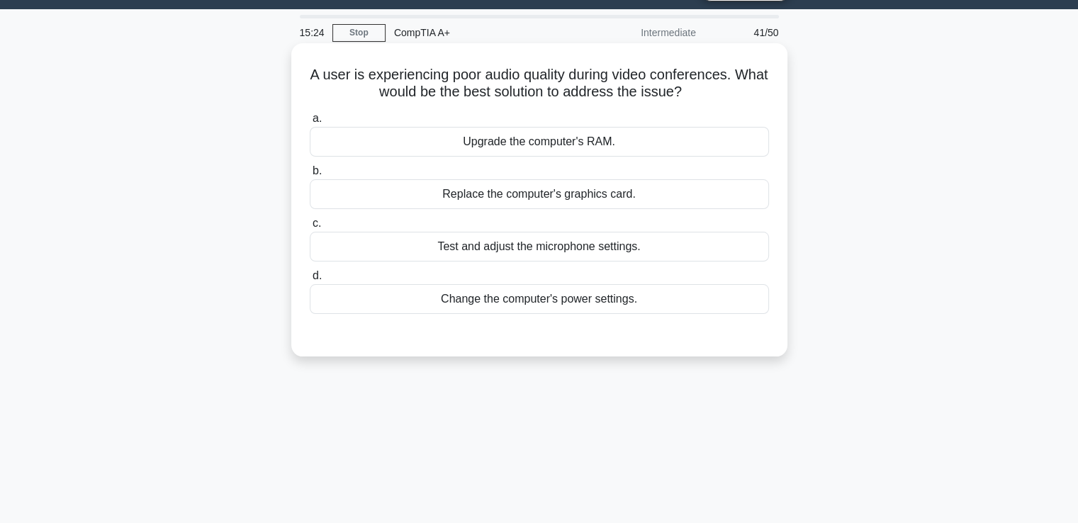
click at [544, 246] on div "Test and adjust the microphone settings." at bounding box center [539, 247] width 459 height 30
click at [310, 228] on input "c. Test and adjust the microphone settings." at bounding box center [310, 223] width 0 height 9
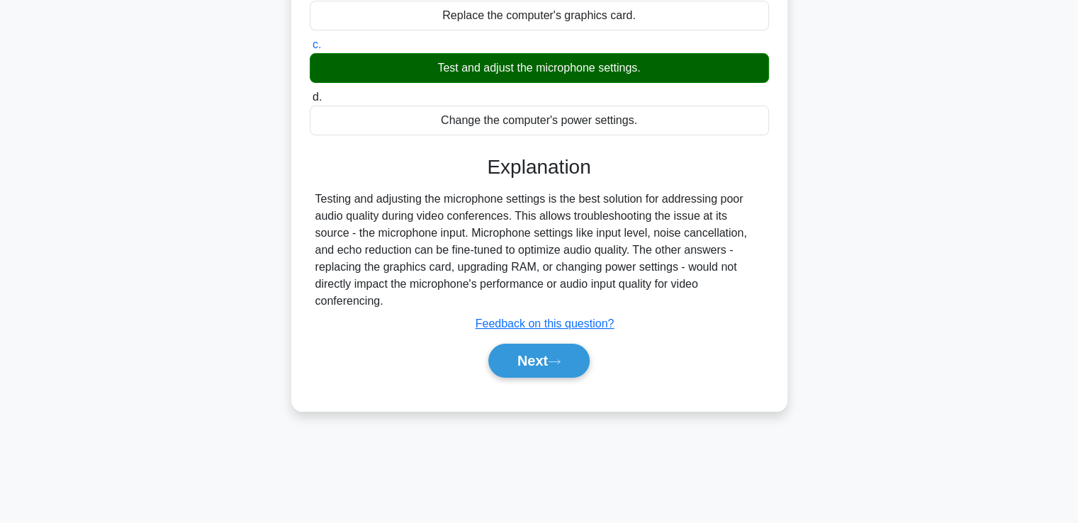
scroll to position [223, 0]
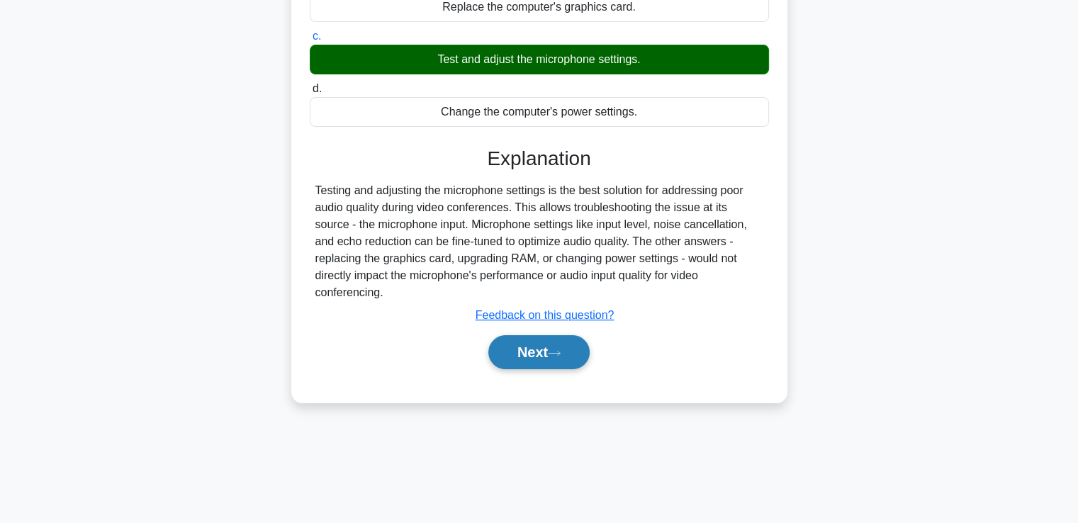
click at [539, 349] on button "Next" at bounding box center [538, 352] width 101 height 34
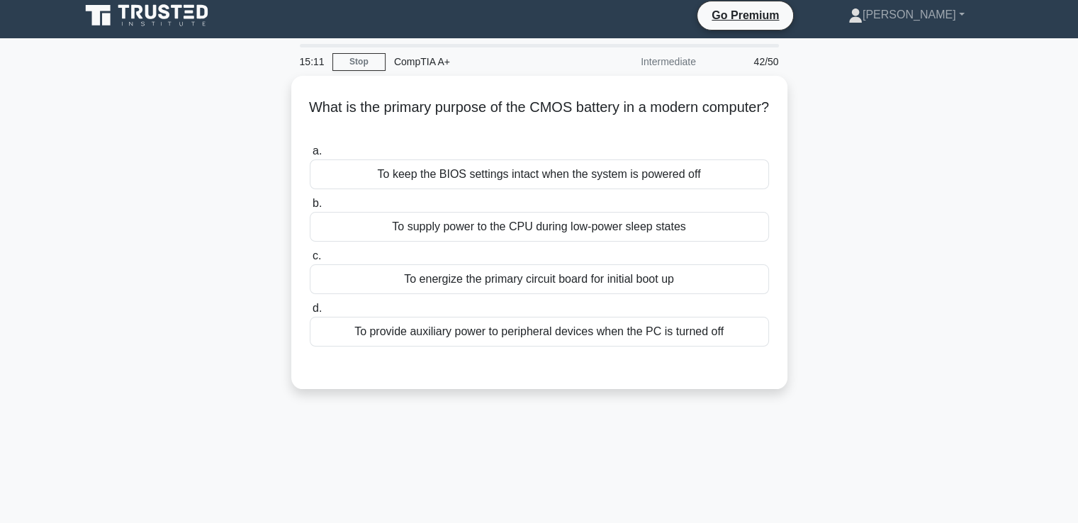
scroll to position [6, 0]
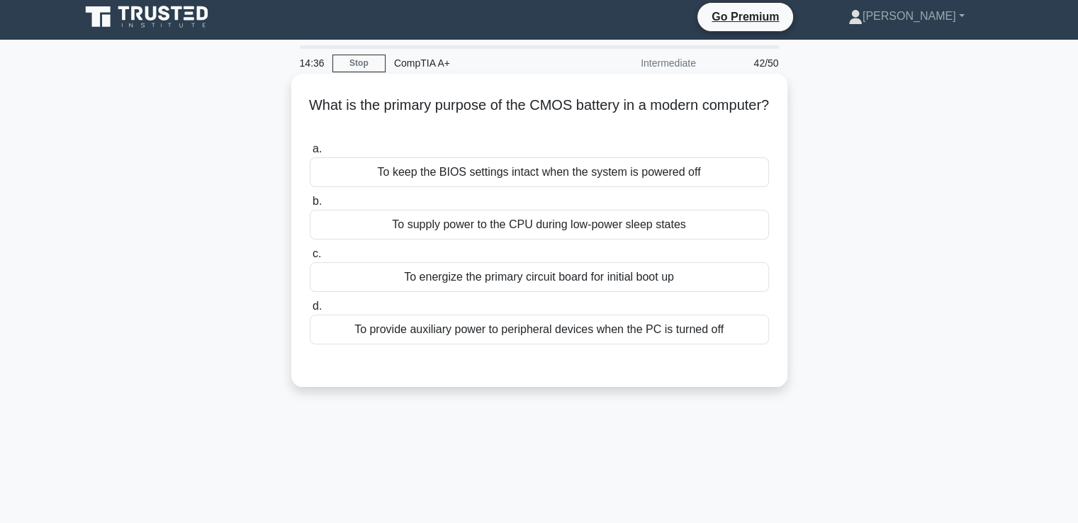
click at [609, 282] on div "To energize the primary circuit board for initial boot up" at bounding box center [539, 277] width 459 height 30
click at [310, 259] on input "c. To energize the primary circuit board for initial boot up" at bounding box center [310, 253] width 0 height 9
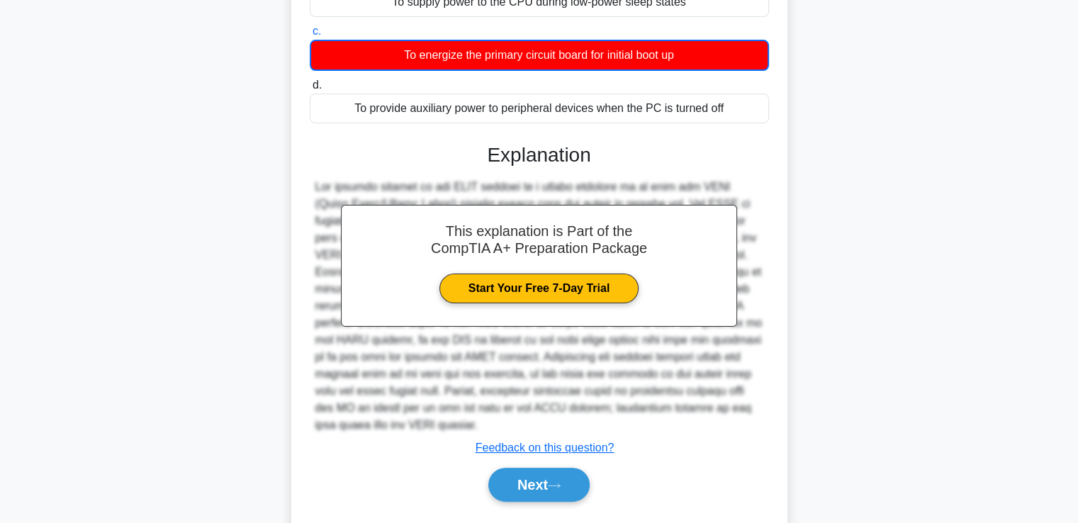
scroll to position [232, 0]
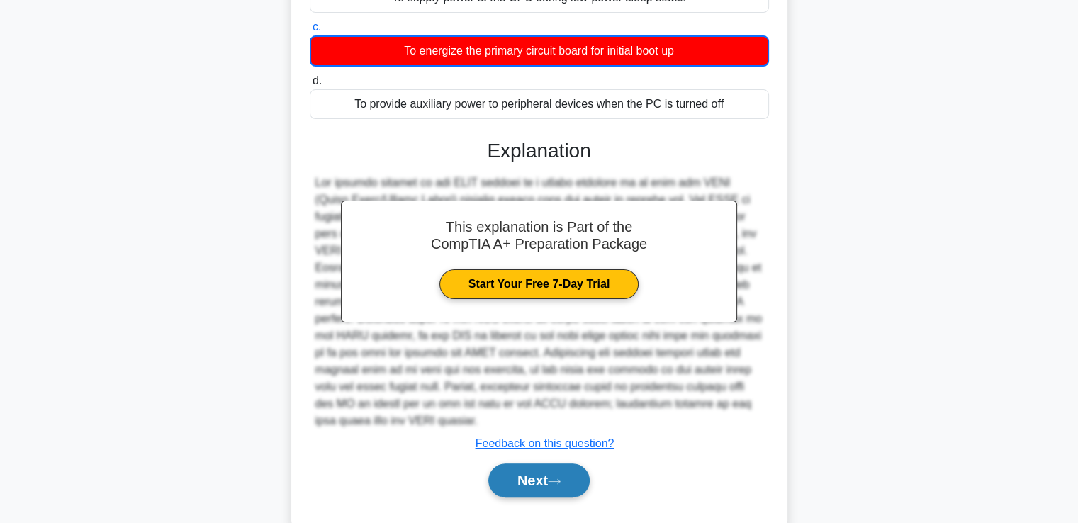
click at [541, 490] on button "Next" at bounding box center [538, 480] width 101 height 34
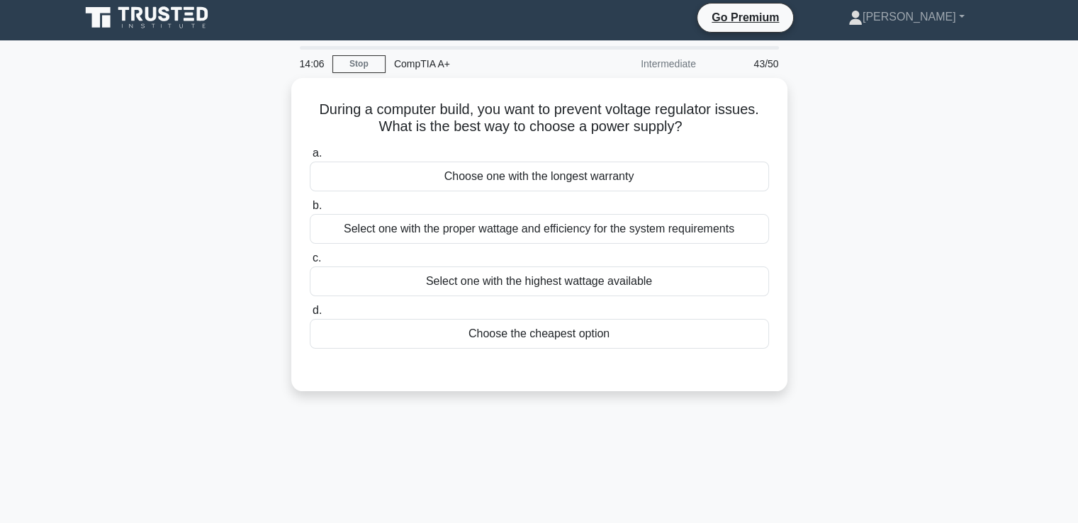
scroll to position [0, 0]
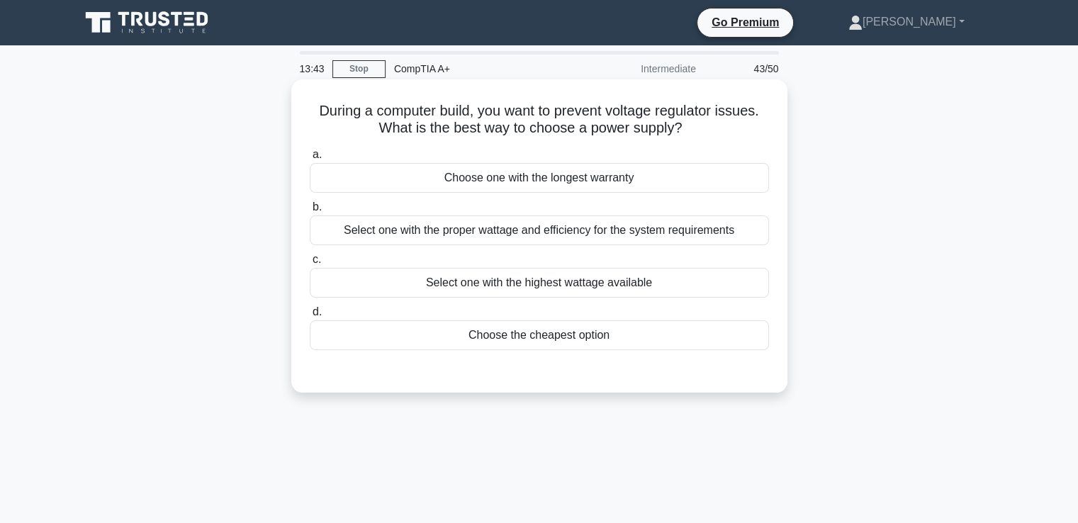
click at [539, 234] on div "Select one with the proper wattage and efficiency for the system requirements" at bounding box center [539, 230] width 459 height 30
click at [310, 212] on input "b. Select one with the proper wattage and efficiency for the system requirements" at bounding box center [310, 207] width 0 height 9
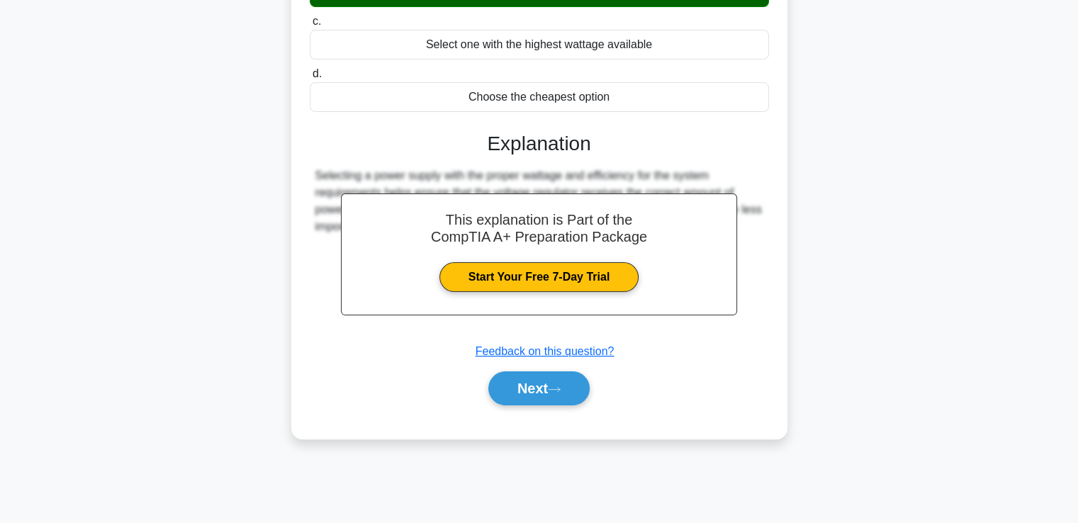
scroll to position [243, 0]
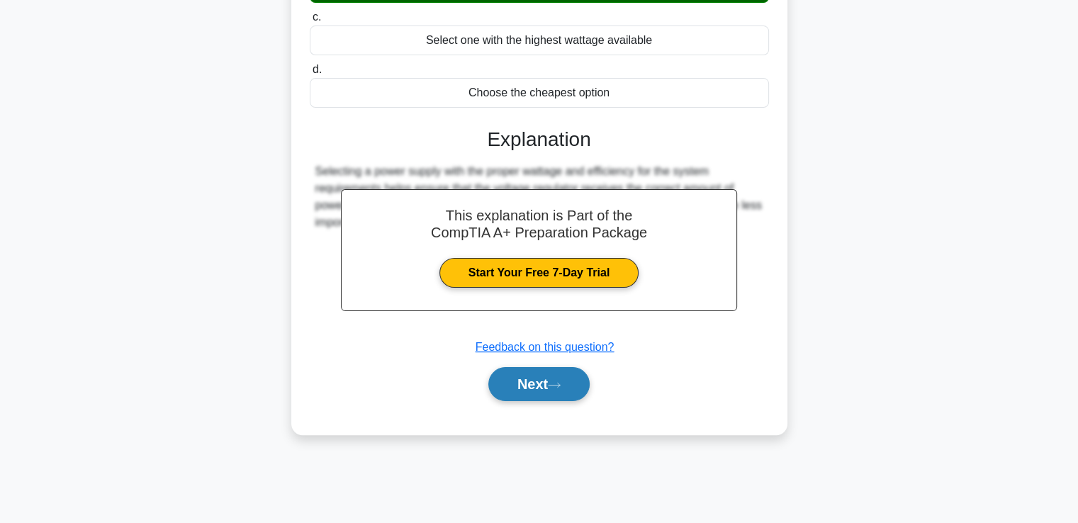
click at [544, 378] on button "Next" at bounding box center [538, 384] width 101 height 34
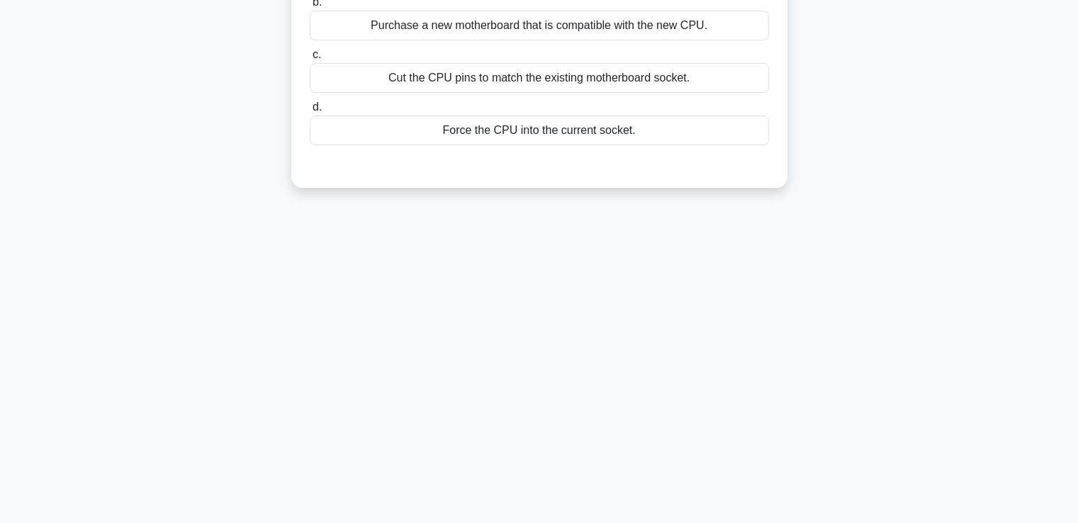
scroll to position [0, 0]
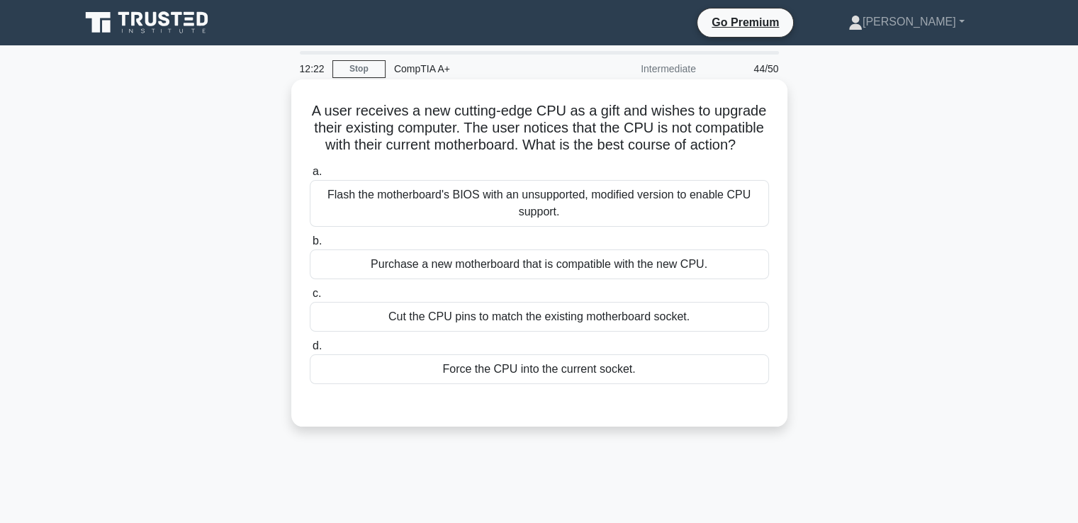
click at [558, 199] on div "Flash the motherboard's BIOS with an unsupported, modified version to enable CP…" at bounding box center [539, 203] width 459 height 47
click at [310, 176] on input "a. Flash the motherboard's BIOS with an unsupported, modified version to enable…" at bounding box center [310, 171] width 0 height 9
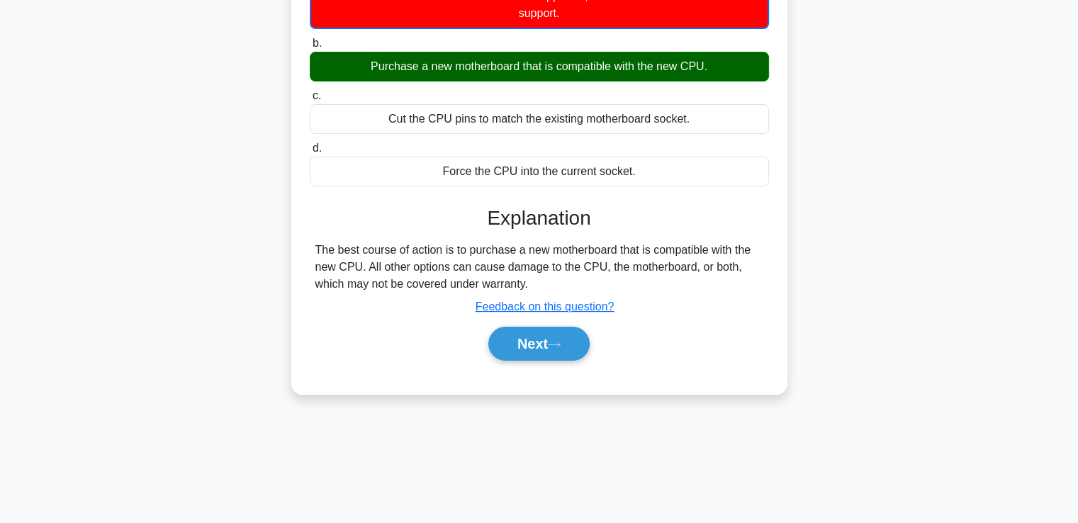
scroll to position [204, 0]
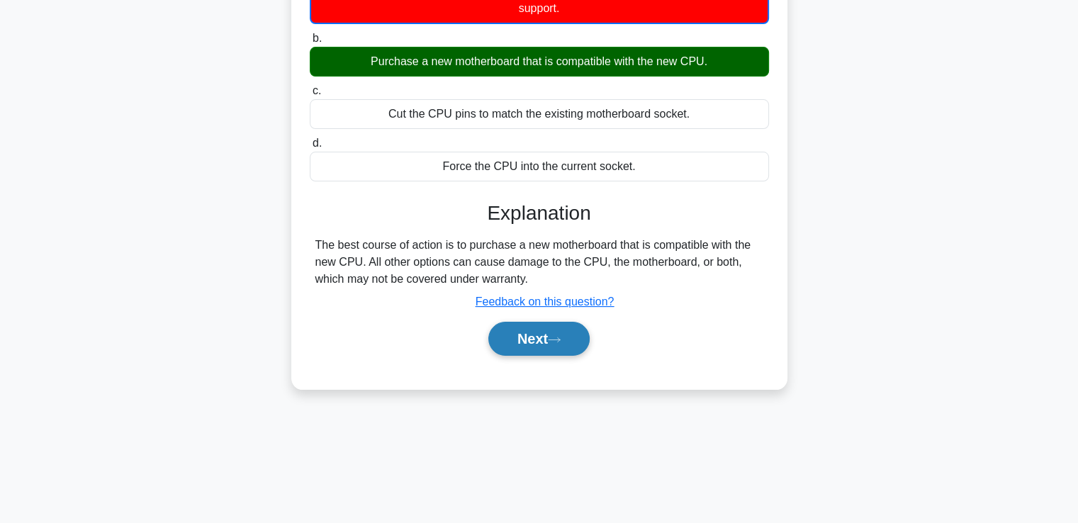
click at [550, 342] on button "Next" at bounding box center [538, 339] width 101 height 34
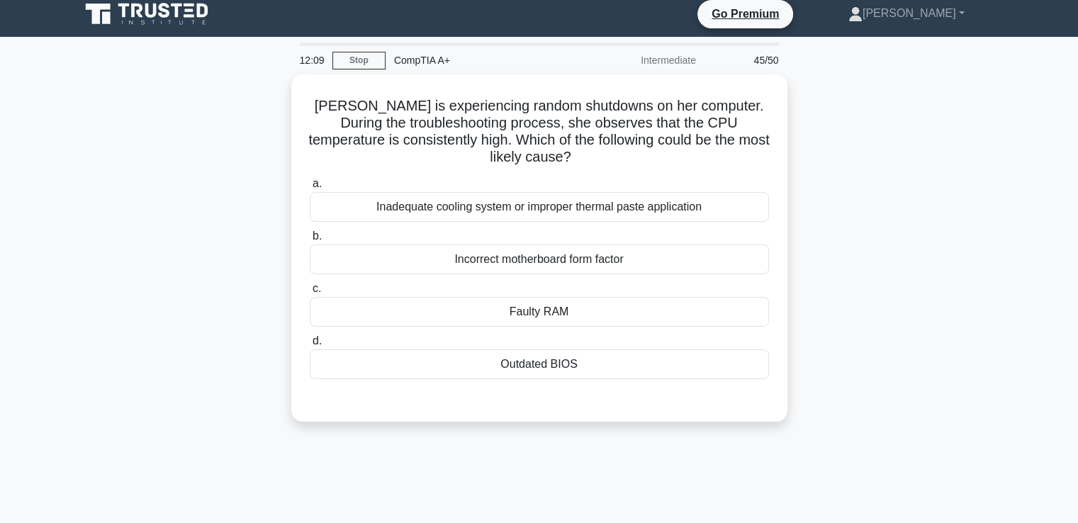
scroll to position [0, 0]
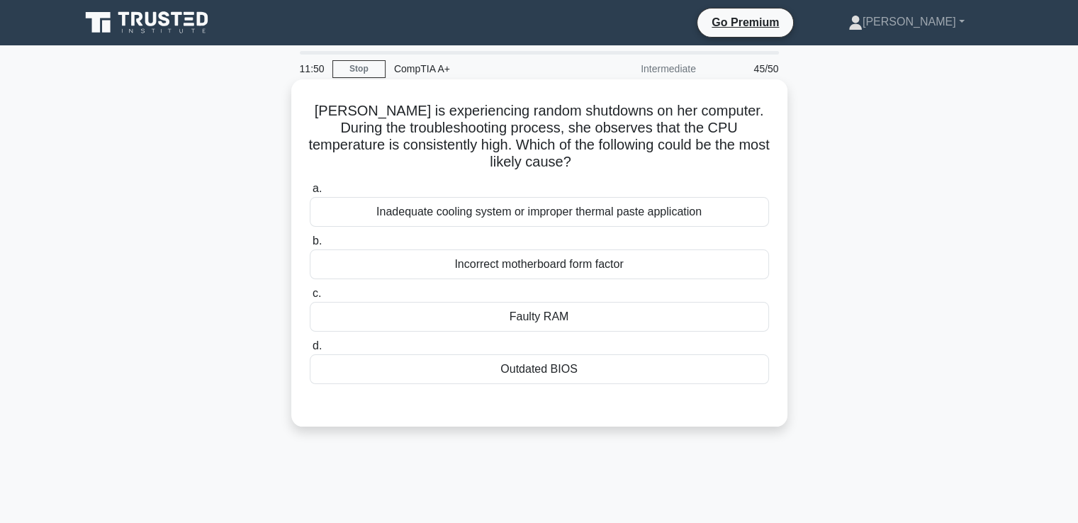
click at [639, 215] on div "Inadequate cooling system or improper thermal paste application" at bounding box center [539, 212] width 459 height 30
click at [310, 193] on input "a. Inadequate cooling system or improper thermal paste application" at bounding box center [310, 188] width 0 height 9
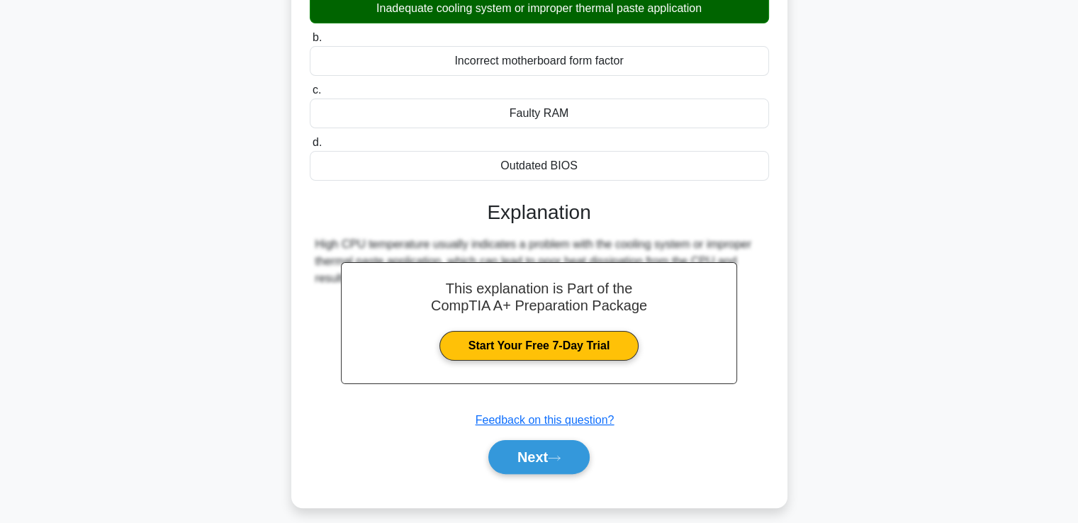
scroll to position [243, 0]
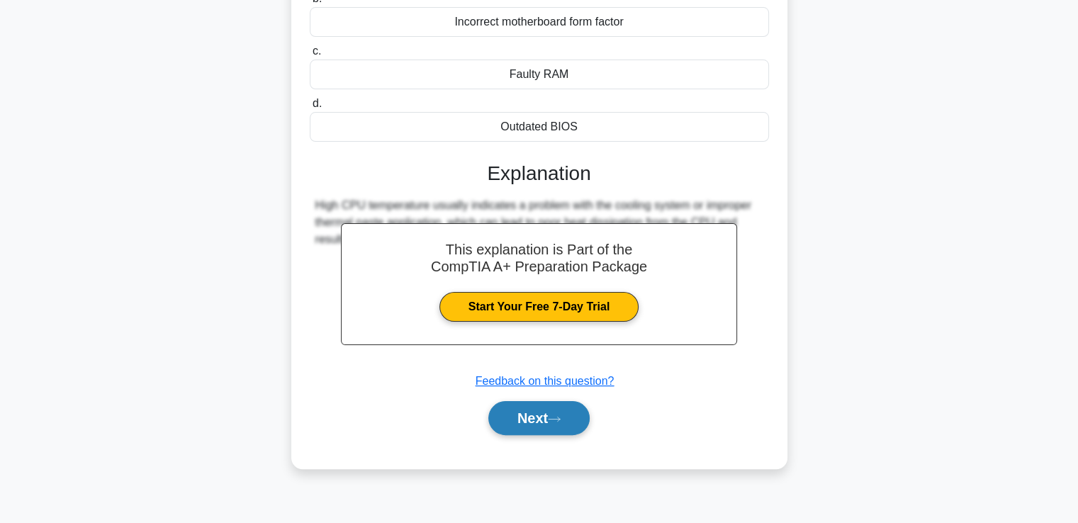
click at [540, 407] on button "Next" at bounding box center [538, 418] width 101 height 34
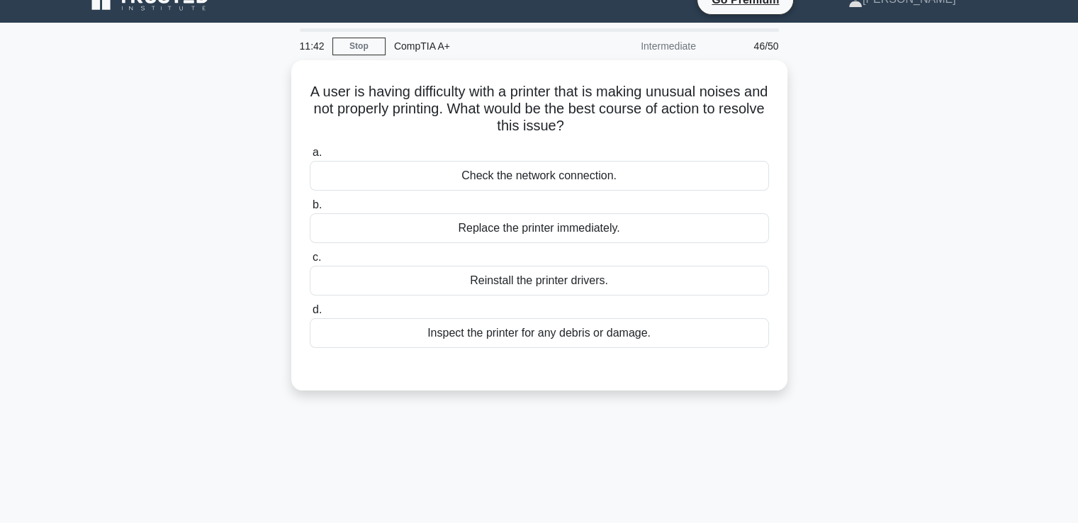
scroll to position [18, 0]
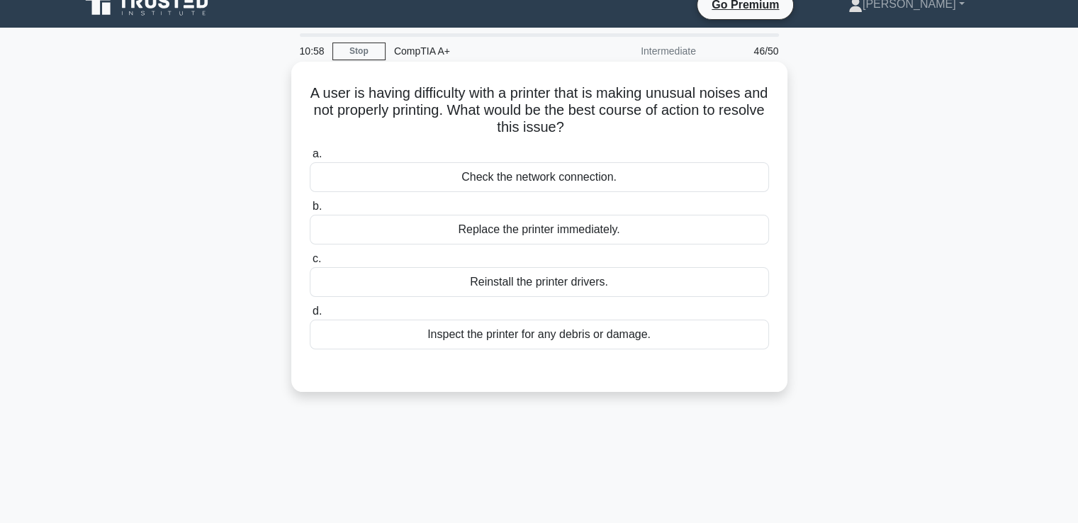
click at [584, 176] on div "Check the network connection." at bounding box center [539, 177] width 459 height 30
click at [310, 159] on input "a. Check the network connection." at bounding box center [310, 154] width 0 height 9
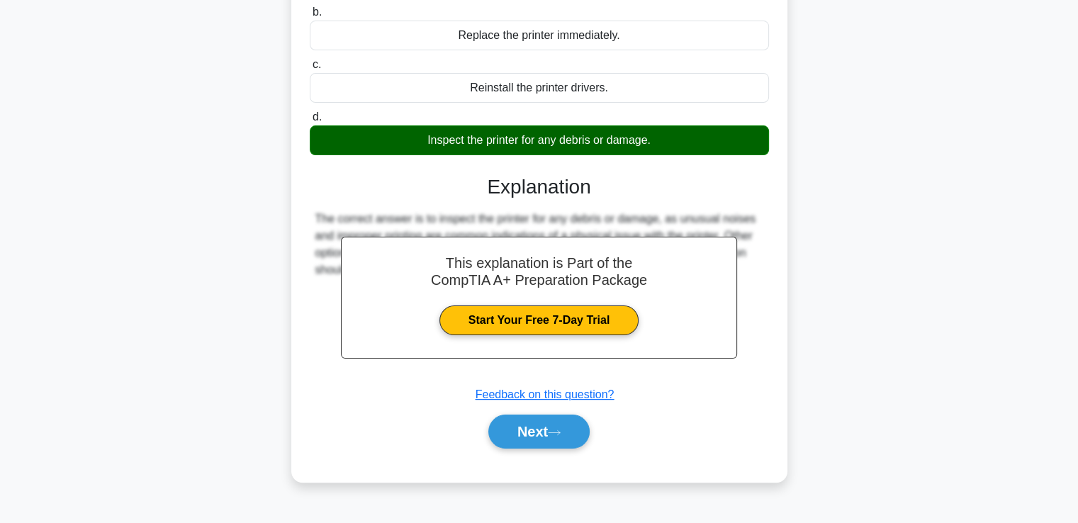
scroll to position [218, 0]
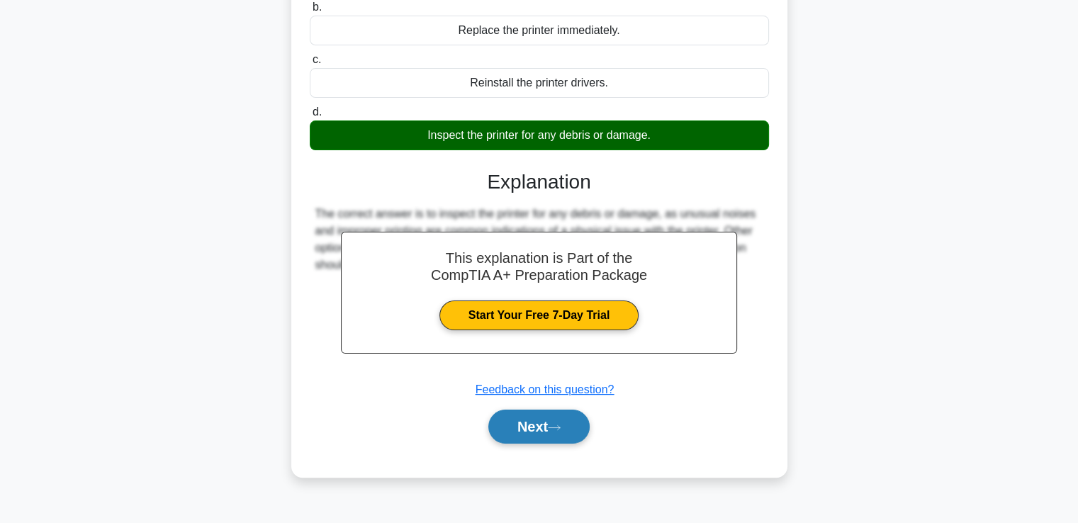
click at [527, 431] on button "Next" at bounding box center [538, 427] width 101 height 34
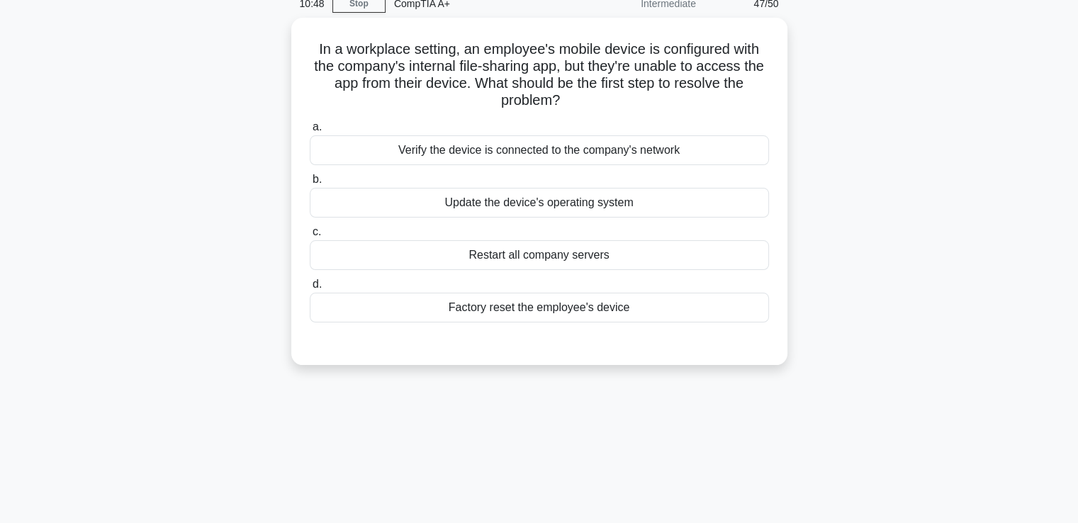
scroll to position [0, 0]
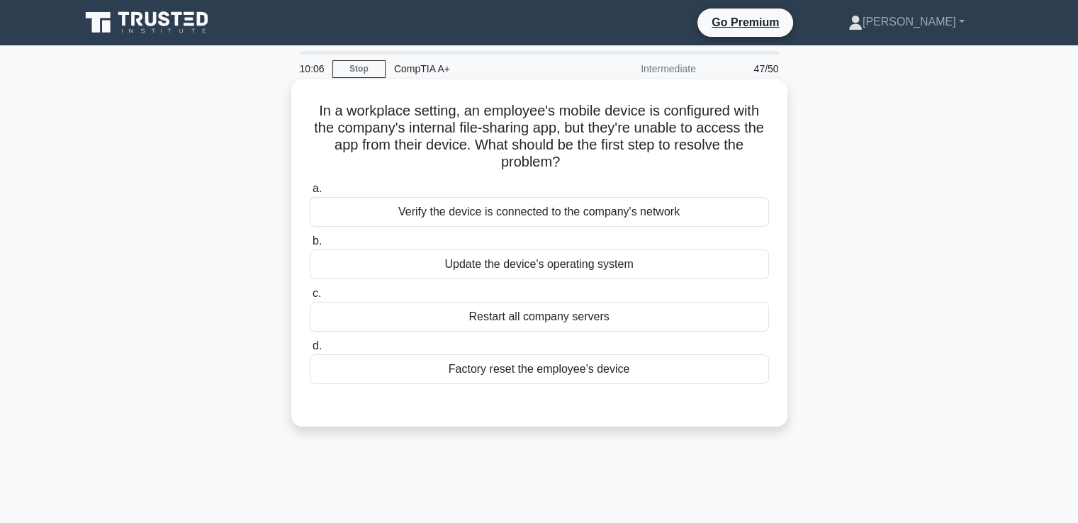
click at [658, 221] on div "Verify the device is connected to the company's network" at bounding box center [539, 212] width 459 height 30
click at [310, 193] on input "a. Verify the device is connected to the company's network" at bounding box center [310, 188] width 0 height 9
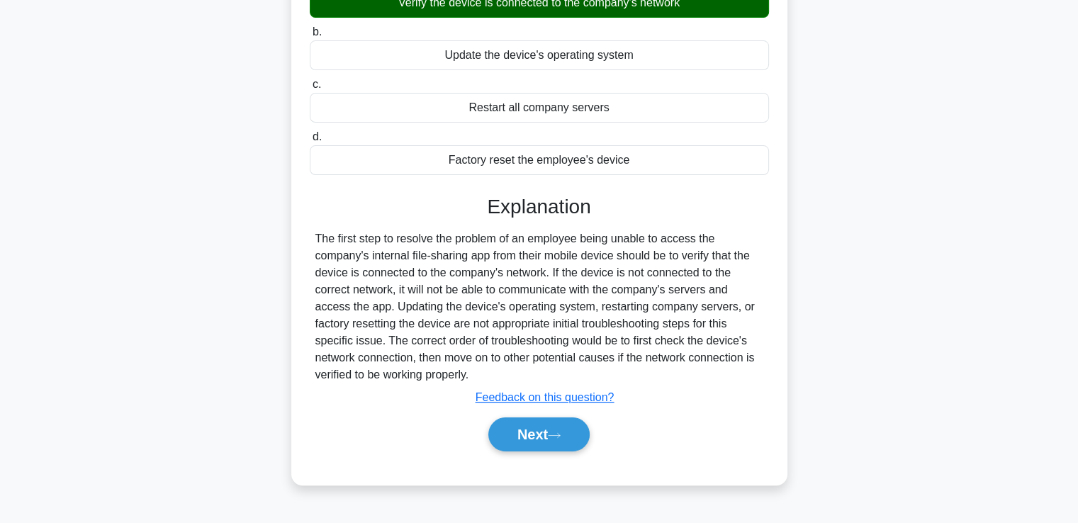
scroll to position [243, 0]
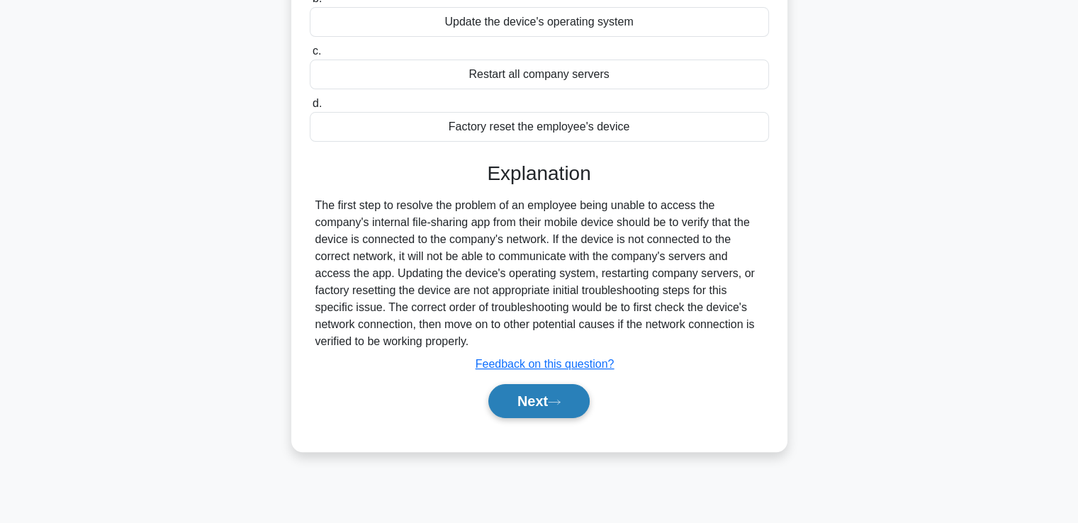
click at [528, 403] on button "Next" at bounding box center [538, 401] width 101 height 34
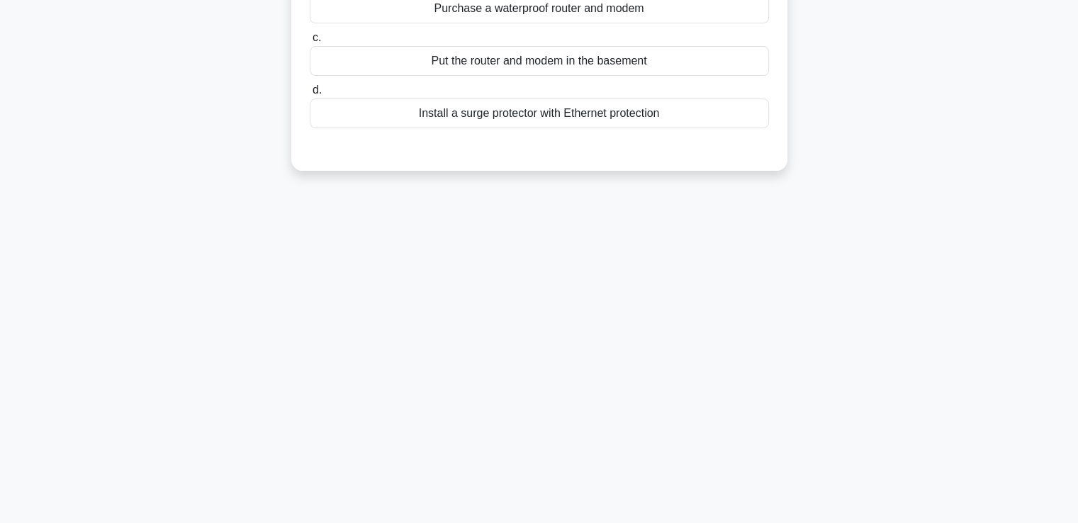
scroll to position [0, 0]
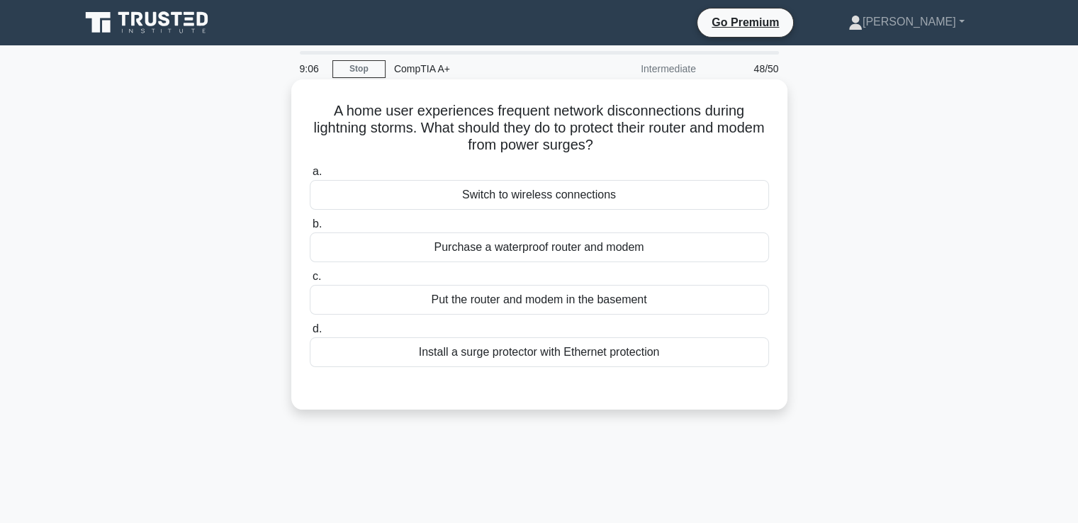
click at [565, 356] on div "Install a surge protector with Ethernet protection" at bounding box center [539, 352] width 459 height 30
click at [310, 334] on input "d. Install a surge protector with Ethernet protection" at bounding box center [310, 329] width 0 height 9
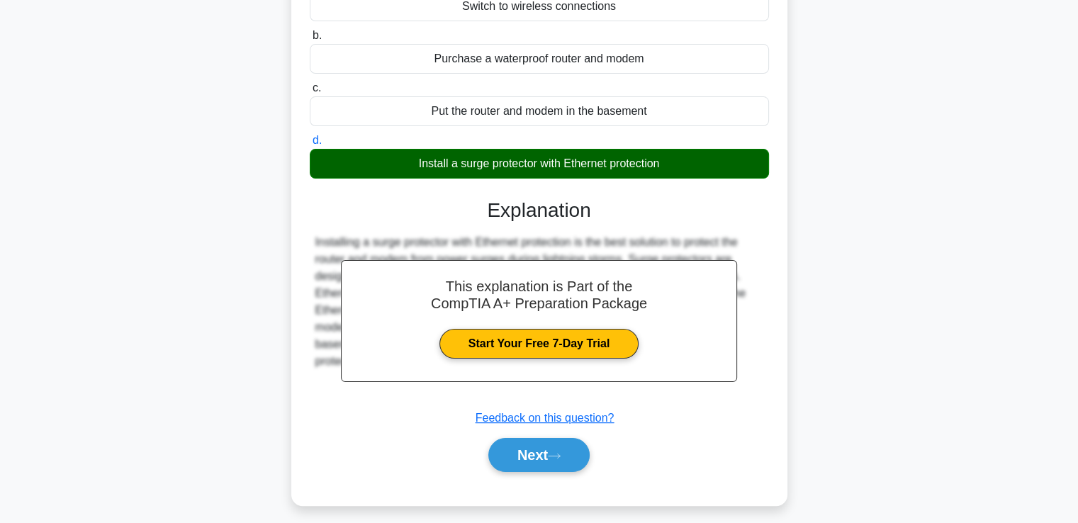
scroll to position [196, 0]
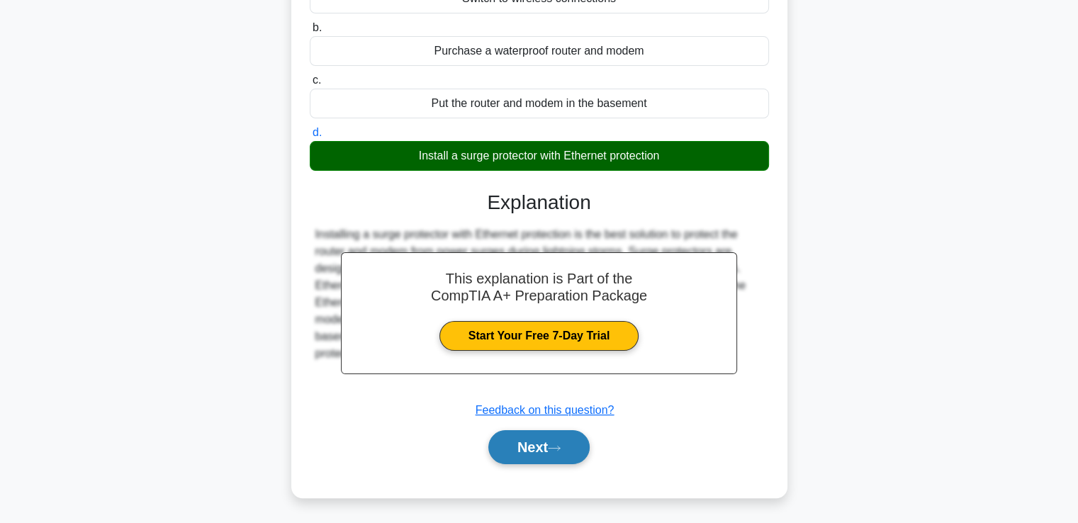
click at [536, 446] on button "Next" at bounding box center [538, 447] width 101 height 34
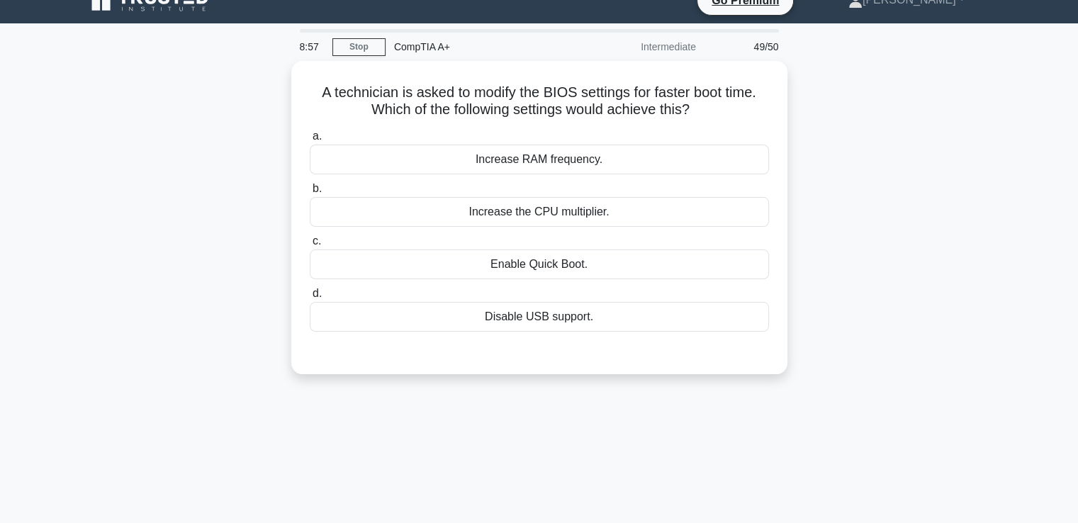
scroll to position [9, 0]
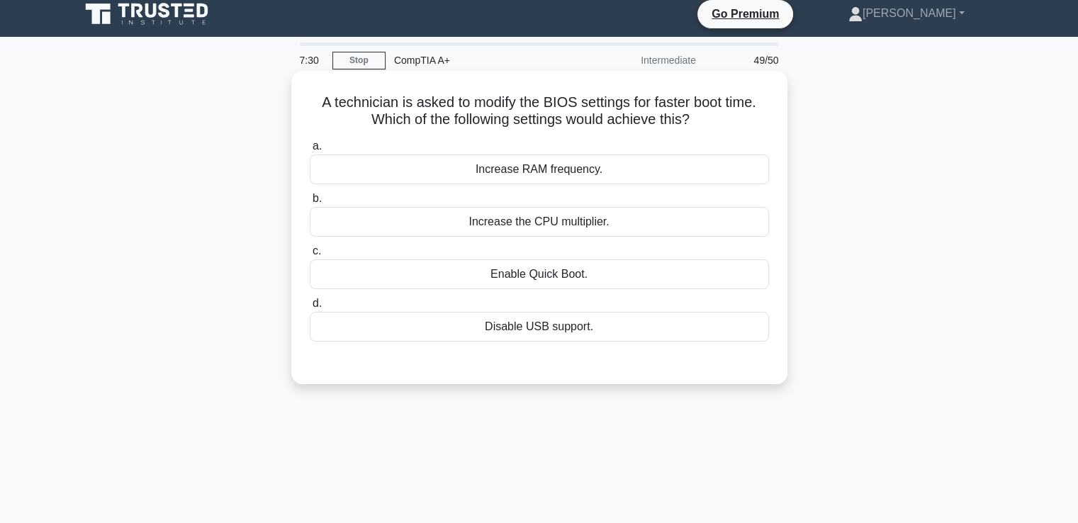
click at [506, 270] on div "Enable Quick Boot." at bounding box center [539, 274] width 459 height 30
click at [310, 256] on input "c. Enable Quick Boot." at bounding box center [310, 251] width 0 height 9
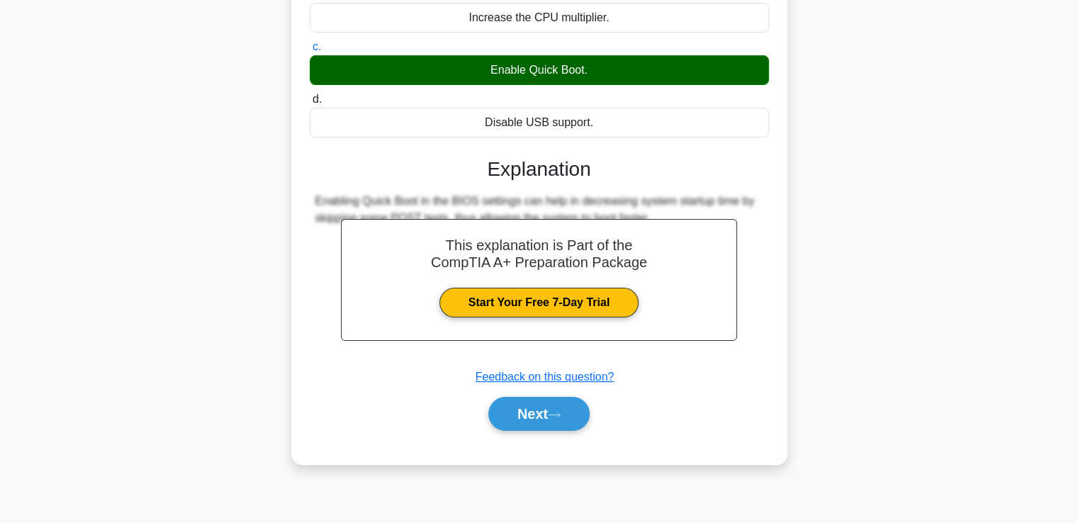
scroll to position [243, 0]
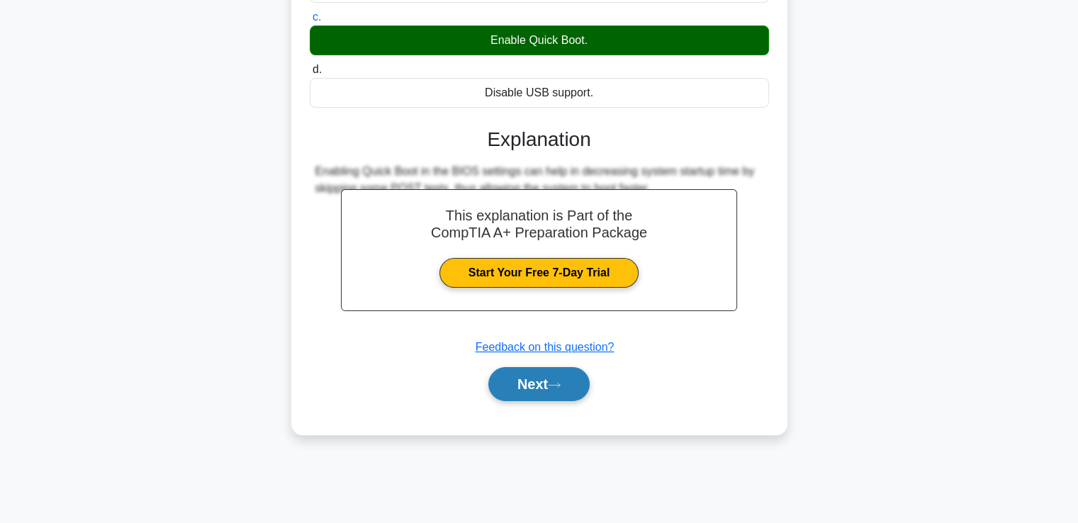
click at [514, 381] on button "Next" at bounding box center [538, 384] width 101 height 34
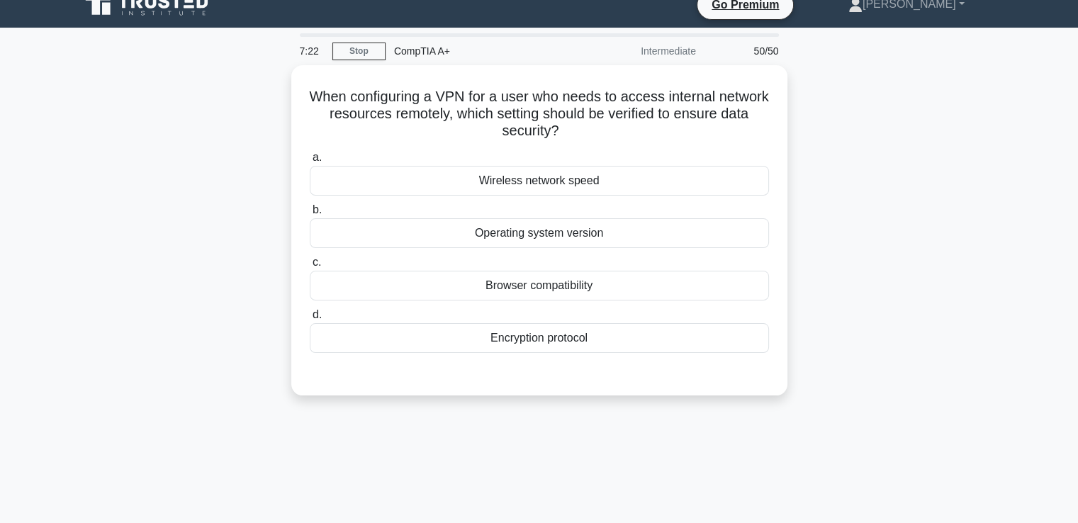
scroll to position [17, 0]
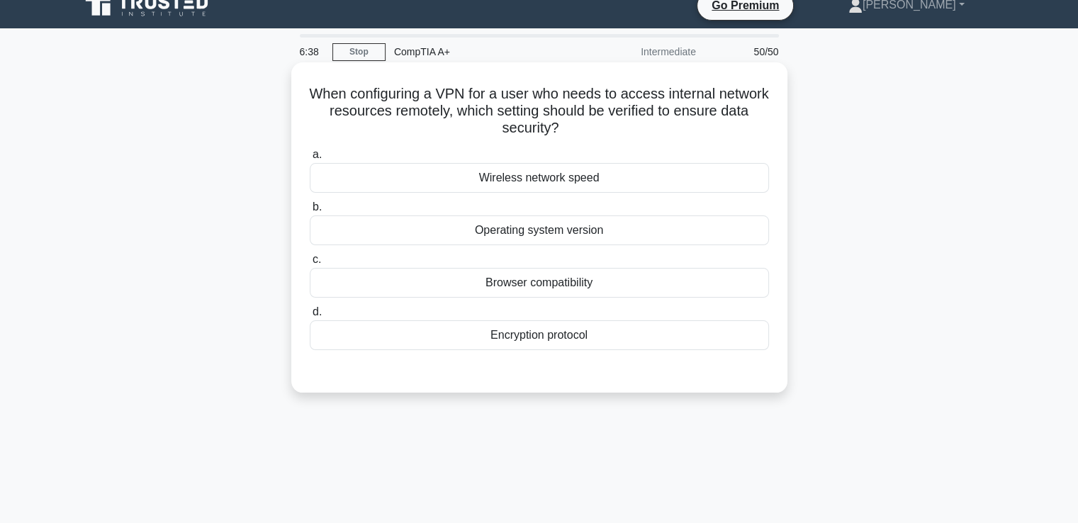
click at [526, 185] on div "Wireless network speed" at bounding box center [539, 178] width 459 height 30
click at [310, 159] on input "a. Wireless network speed" at bounding box center [310, 154] width 0 height 9
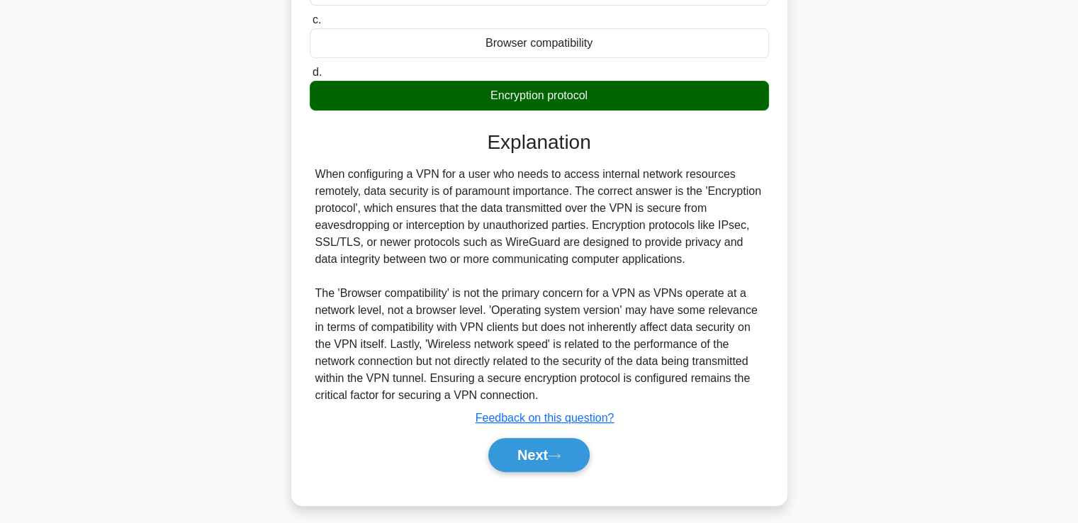
scroll to position [266, 0]
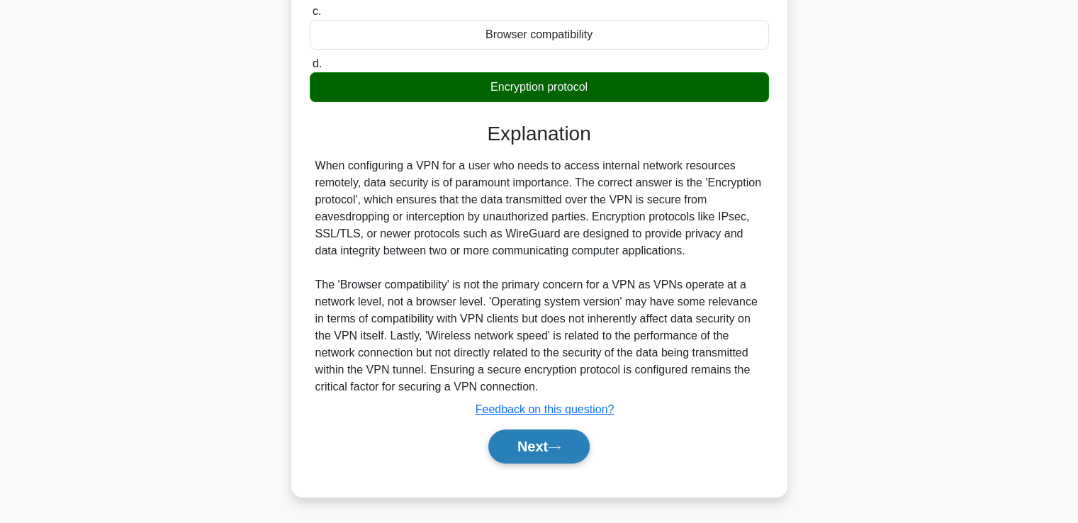
click at [561, 446] on icon at bounding box center [554, 448] width 13 height 8
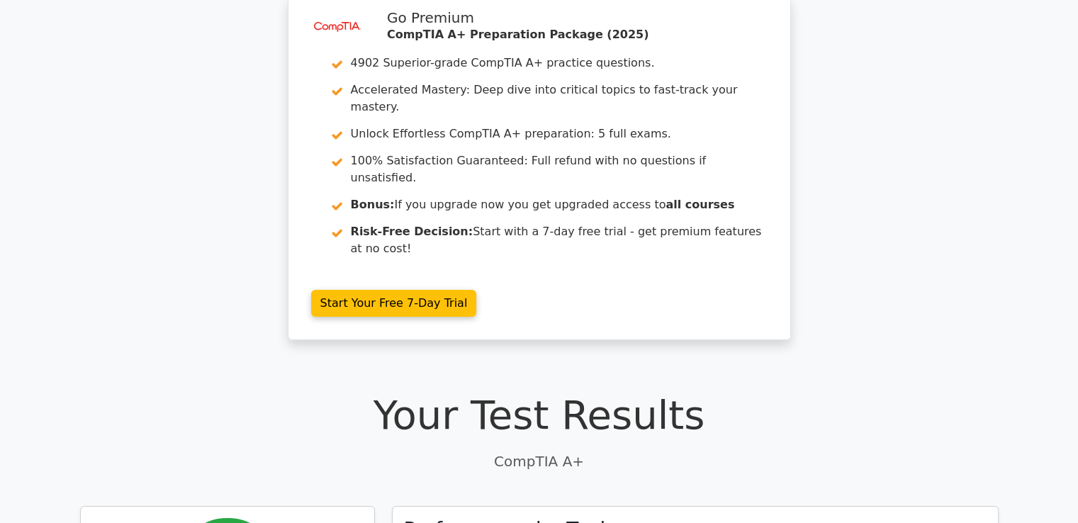
scroll to position [54, 0]
